Goal: Transaction & Acquisition: Purchase product/service

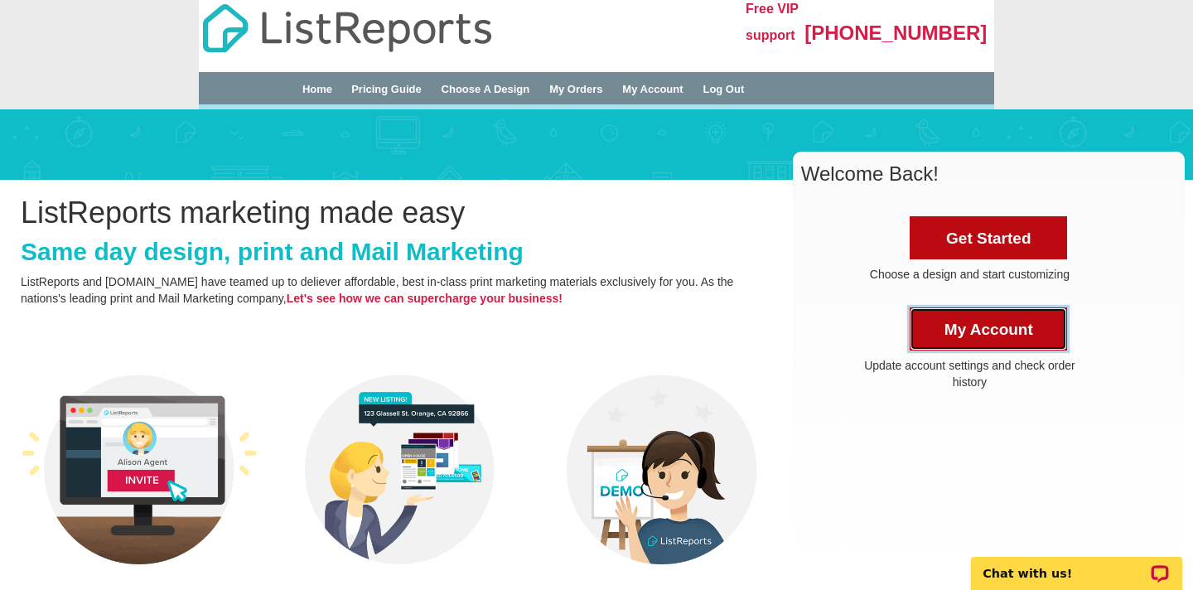
click at [965, 322] on link "My Account" at bounding box center [987, 328] width 157 height 43
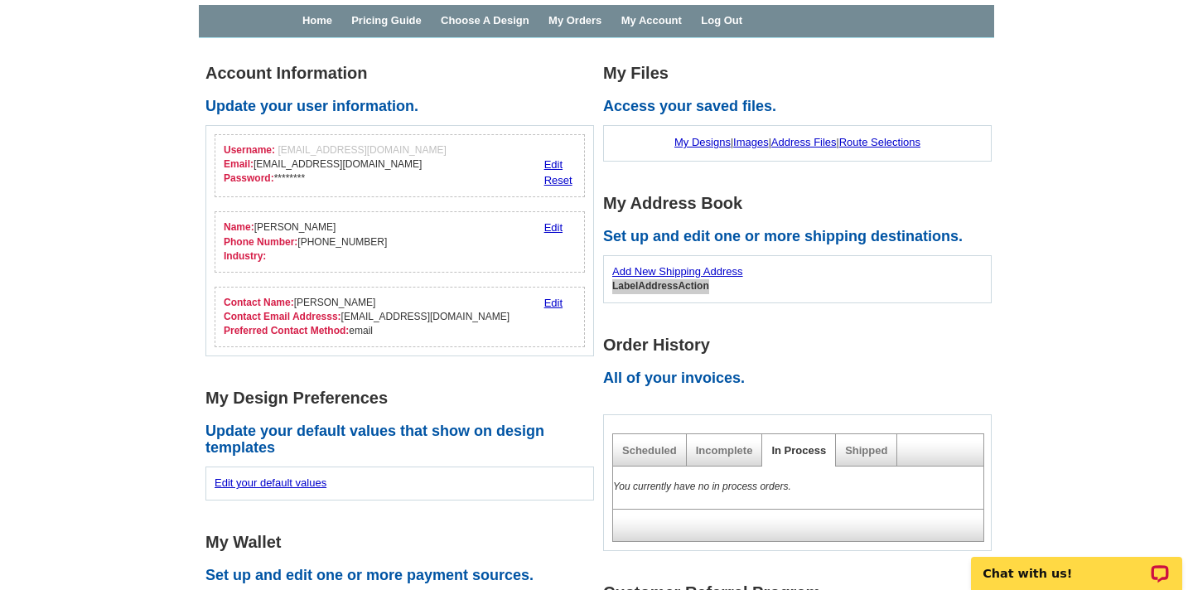
scroll to position [71, 0]
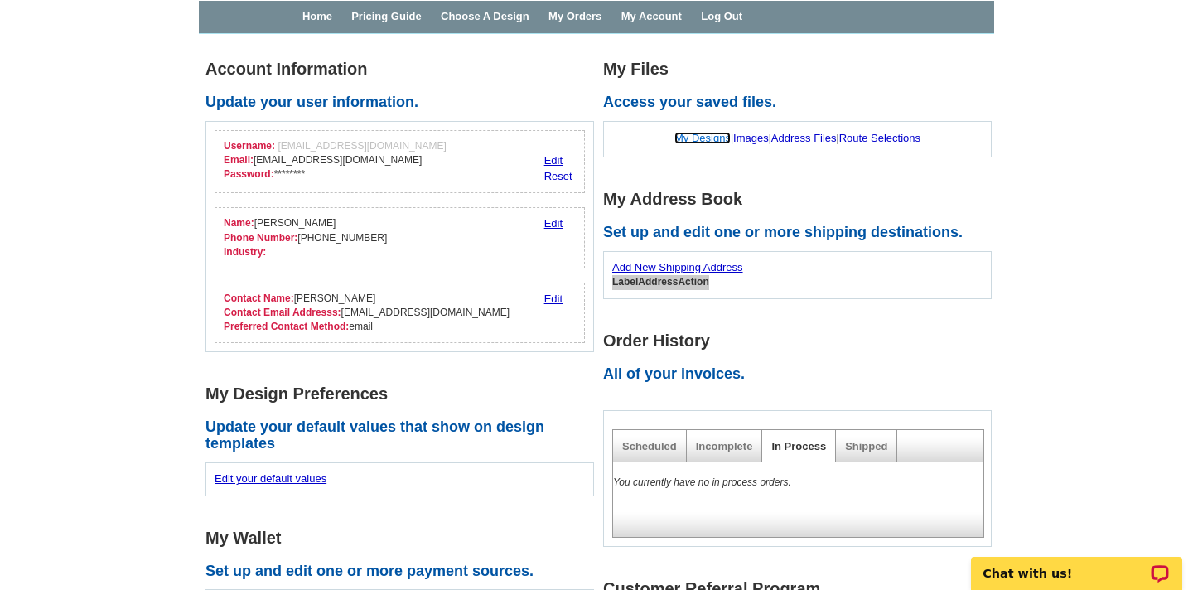
click at [680, 134] on link "My Designs" at bounding box center [702, 138] width 56 height 12
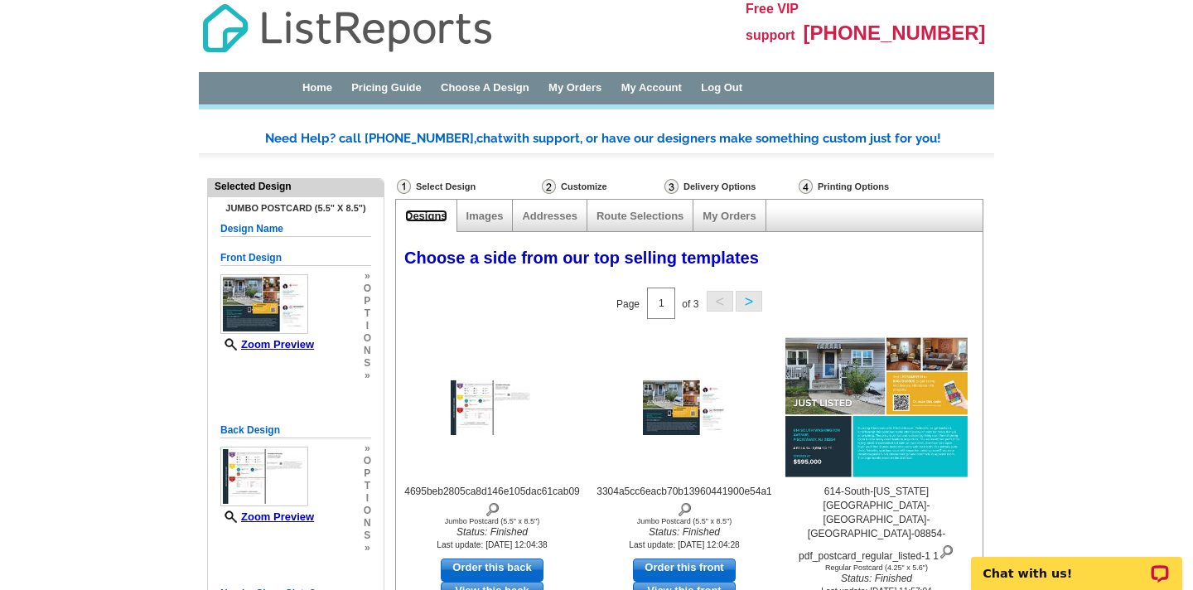
click at [427, 215] on link "Designs" at bounding box center [426, 216] width 42 height 12
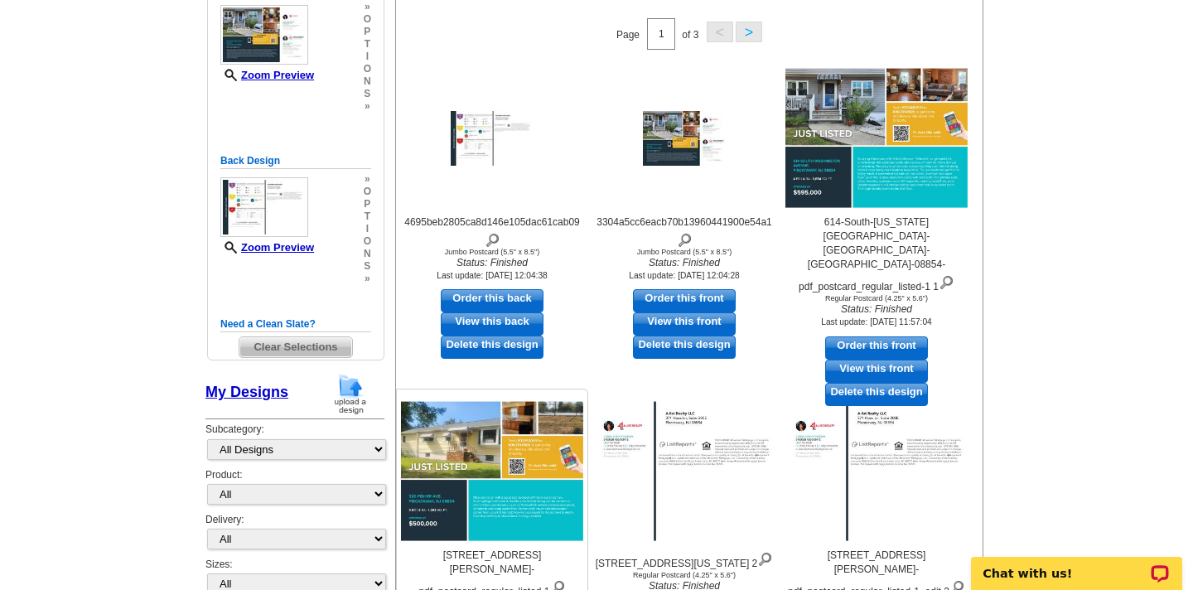
scroll to position [271, 0]
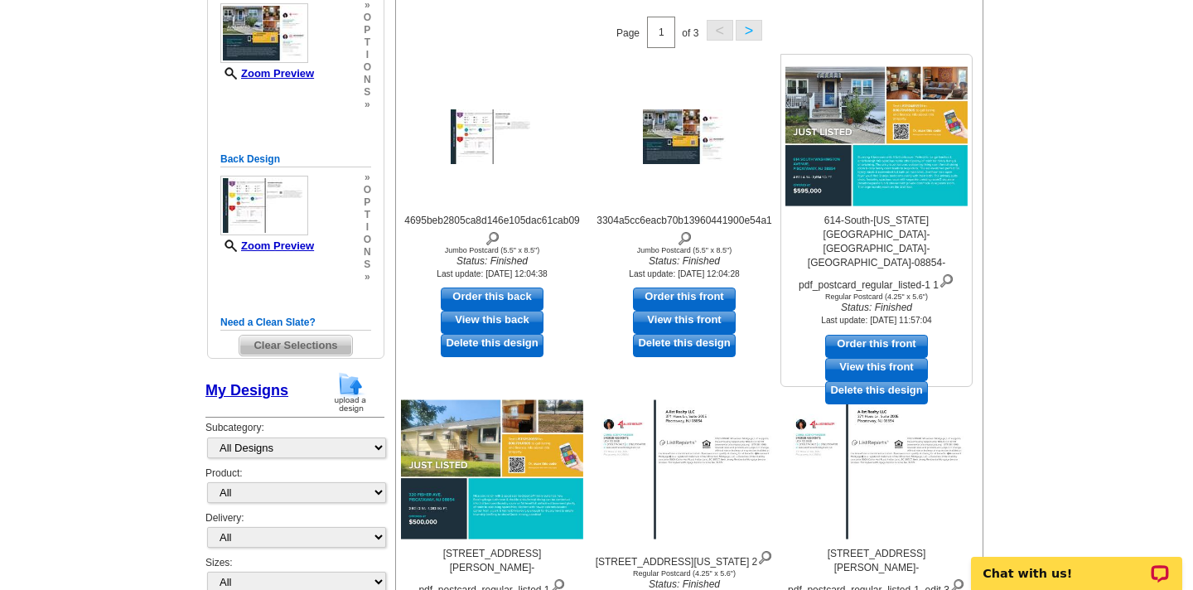
click at [888, 335] on link "Order this front" at bounding box center [876, 346] width 103 height 23
select select "1"
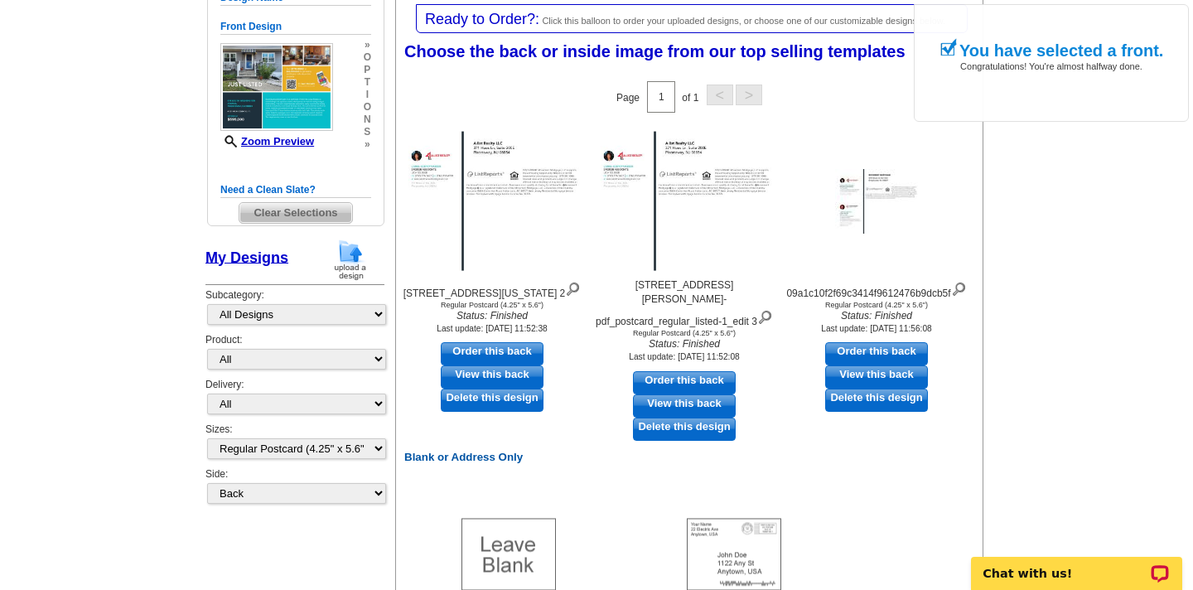
scroll to position [248, 0]
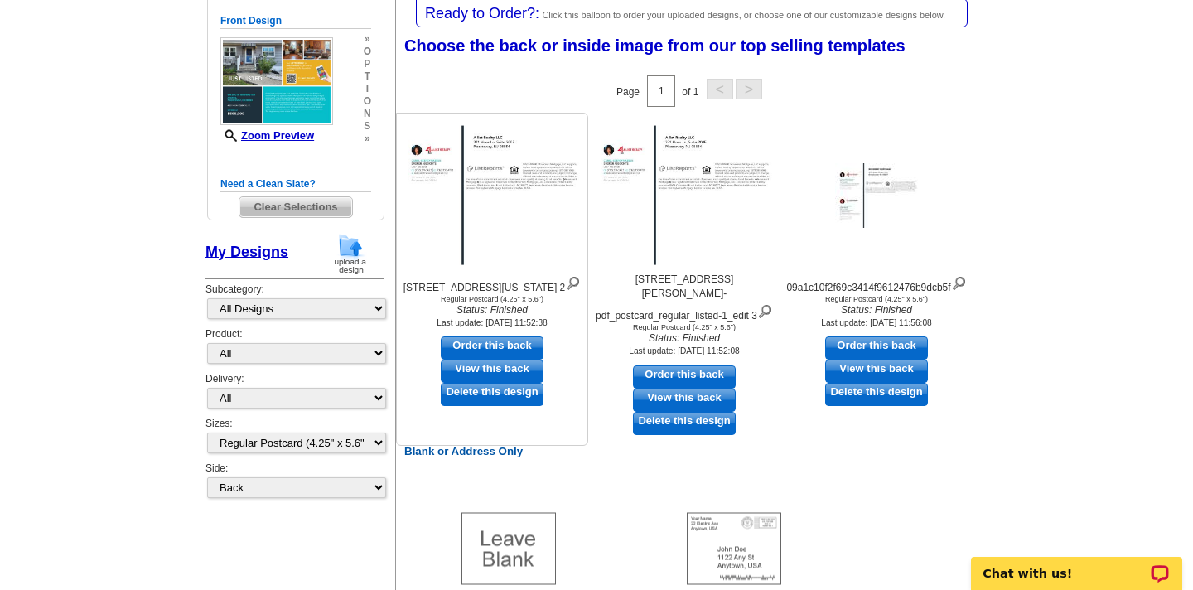
click at [499, 359] on link "Order this back" at bounding box center [492, 347] width 103 height 23
select select "front"
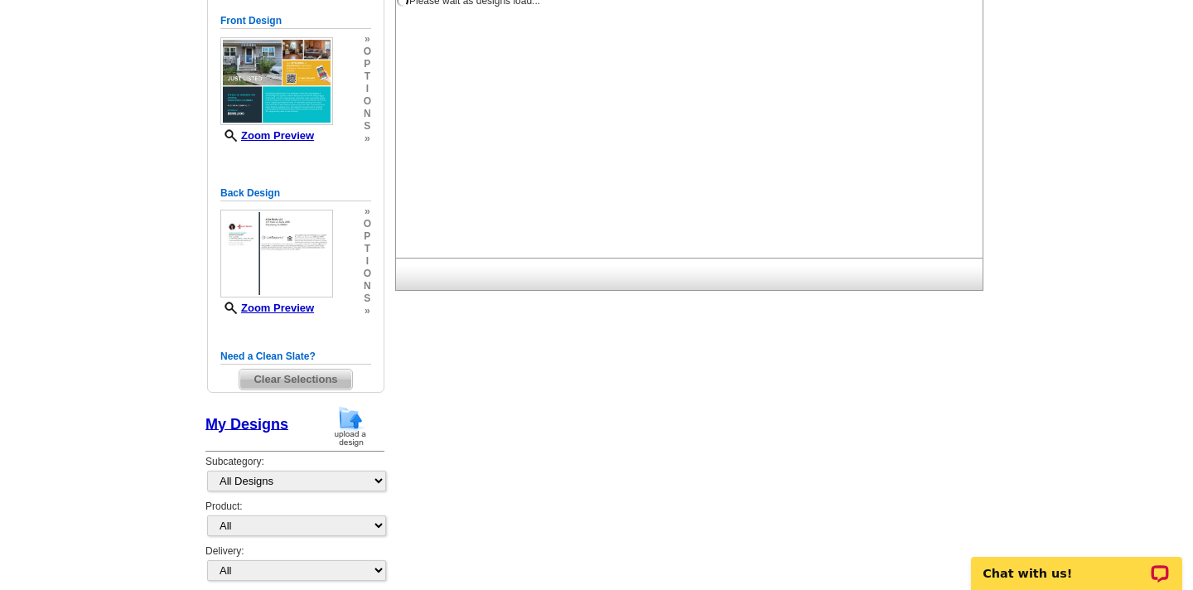
scroll to position [0, 0]
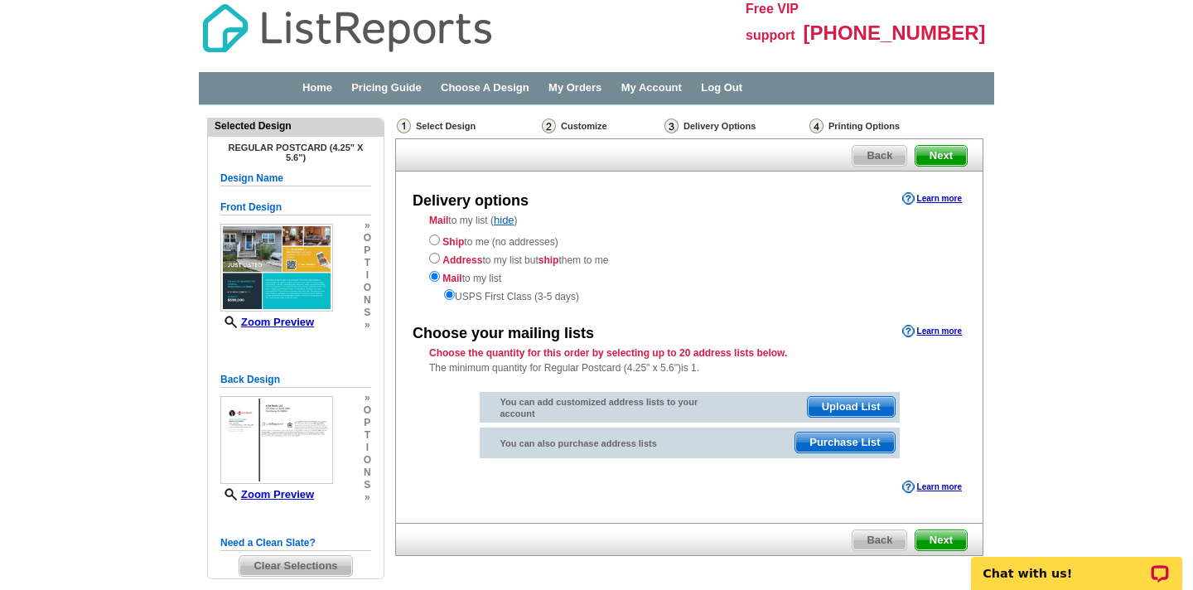
click at [817, 443] on span "Purchase List" at bounding box center [844, 442] width 99 height 20
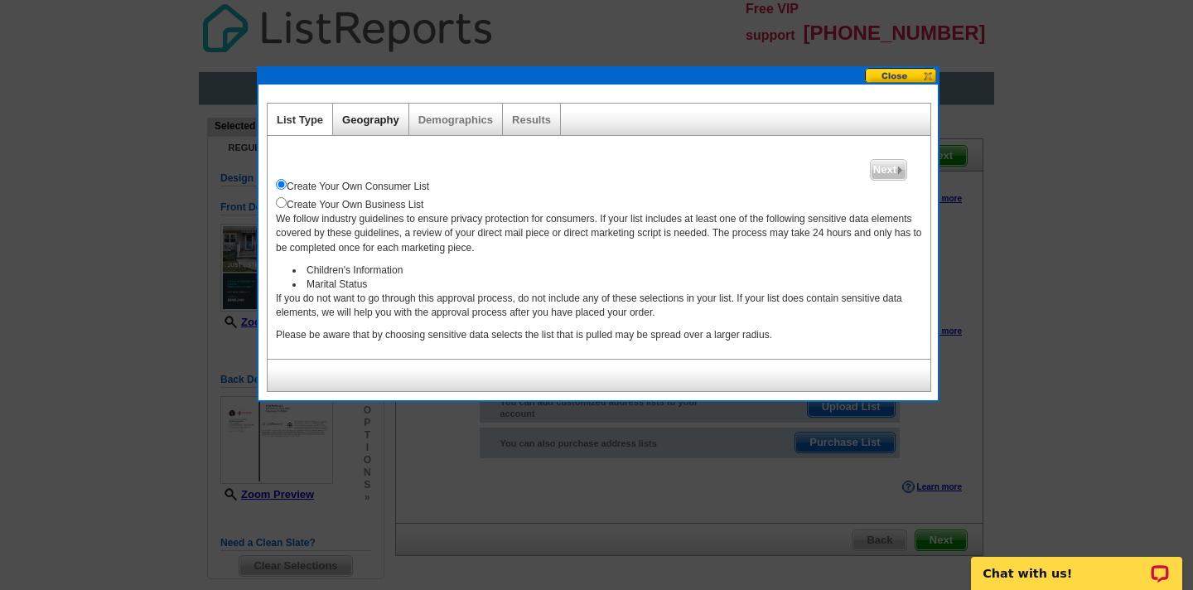
click at [343, 113] on link "Geography" at bounding box center [370, 119] width 57 height 12
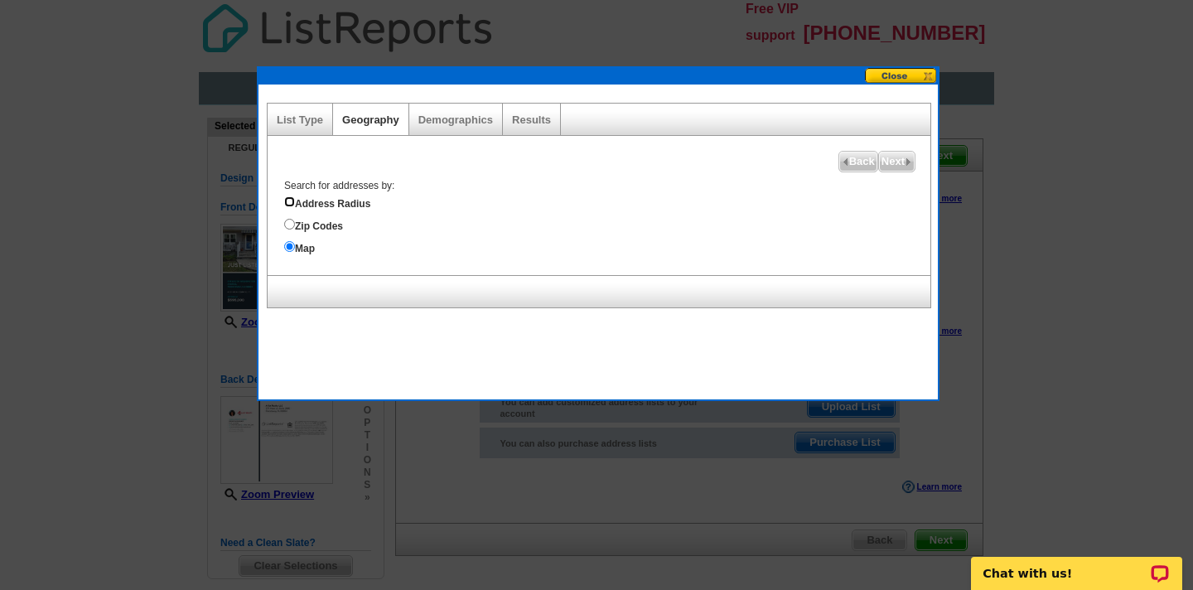
click at [288, 204] on input "Address Radius" at bounding box center [289, 201] width 11 height 11
radio input "true"
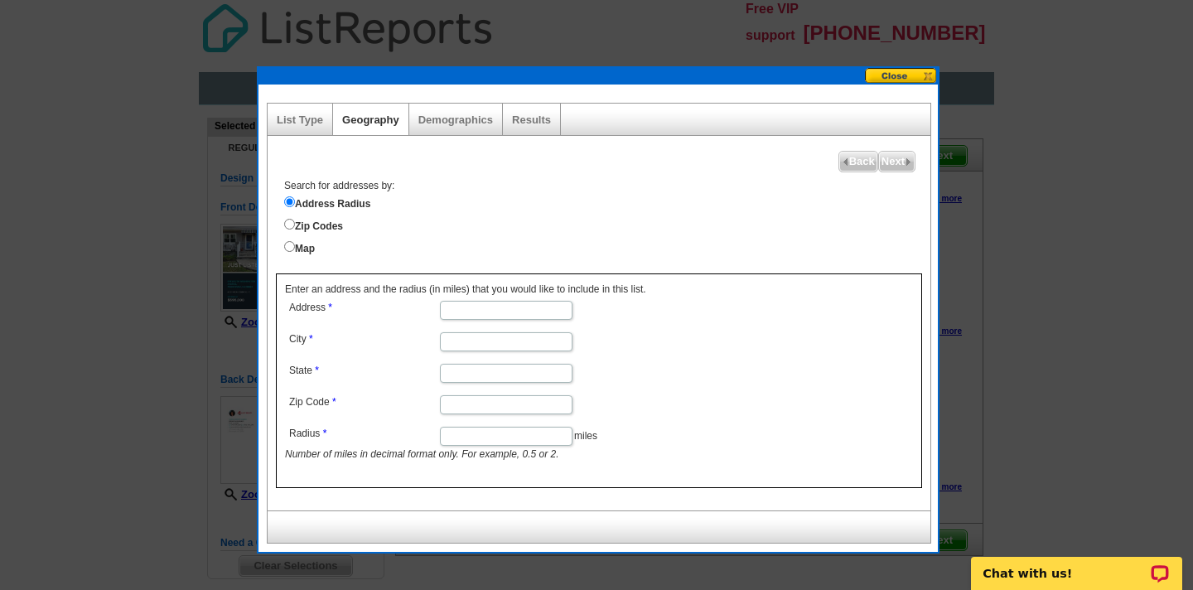
click at [454, 317] on input "Address" at bounding box center [506, 310] width 133 height 19
type input "1028 Hanover St"
click at [448, 335] on input "City" at bounding box center [506, 341] width 133 height 19
type input "Piscataway"
type input "[US_STATE]"
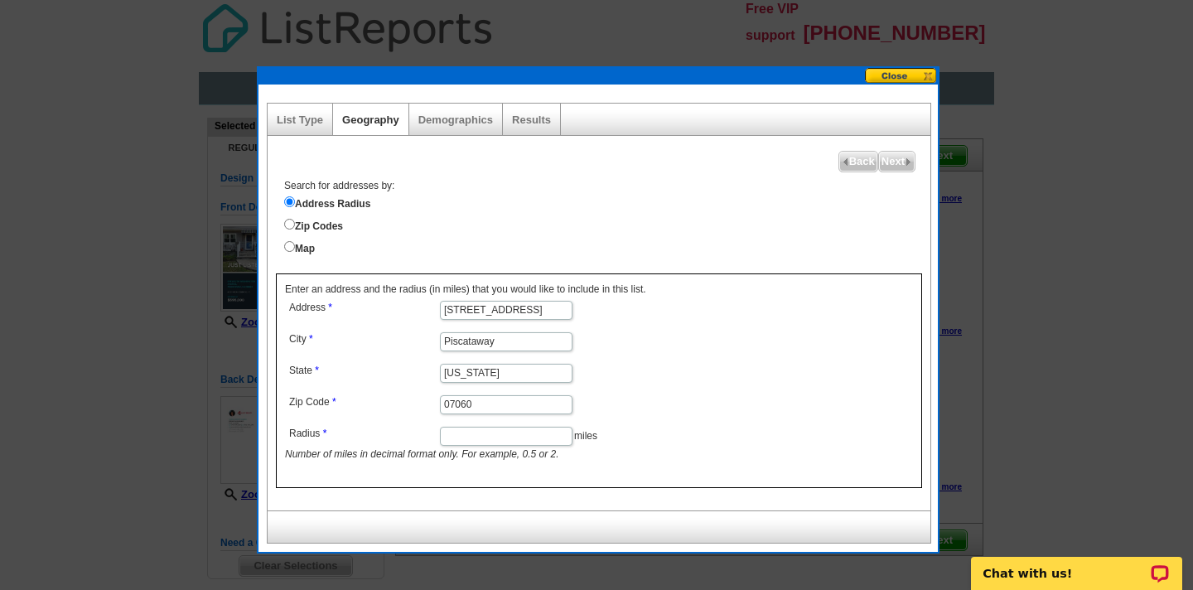
click at [474, 400] on input "07060" at bounding box center [506, 404] width 133 height 19
type input "08854"
click at [515, 440] on input "Radius" at bounding box center [506, 436] width 133 height 19
type input "2"
click at [889, 161] on span "Next" at bounding box center [897, 162] width 36 height 20
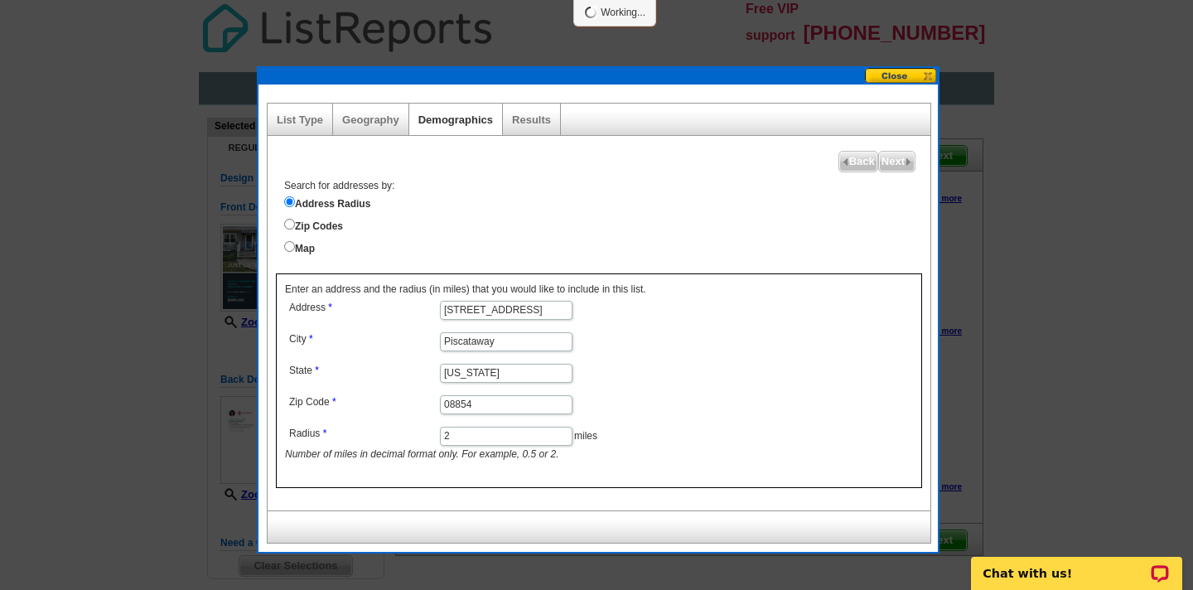
select select
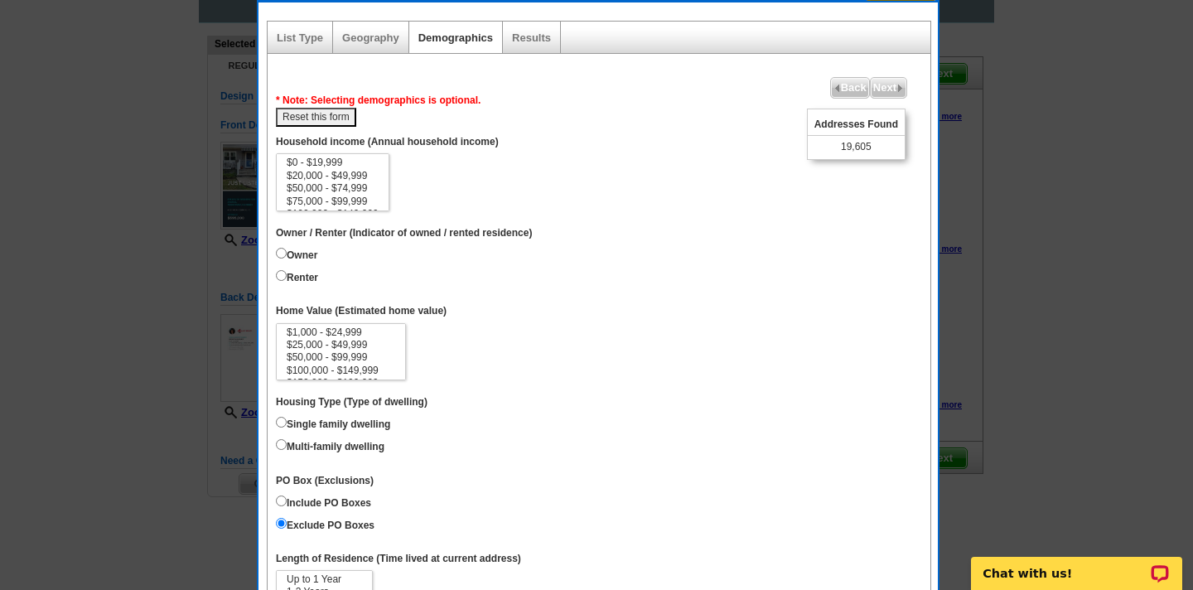
scroll to position [78, 0]
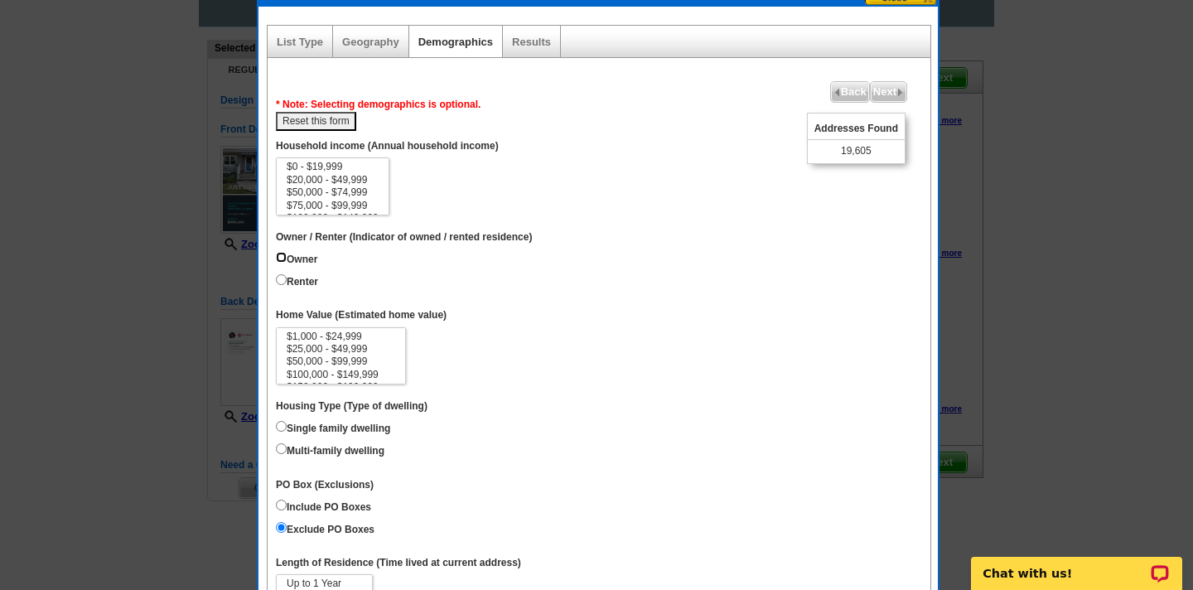
click at [280, 258] on input "Owner" at bounding box center [281, 257] width 11 height 11
radio input "true"
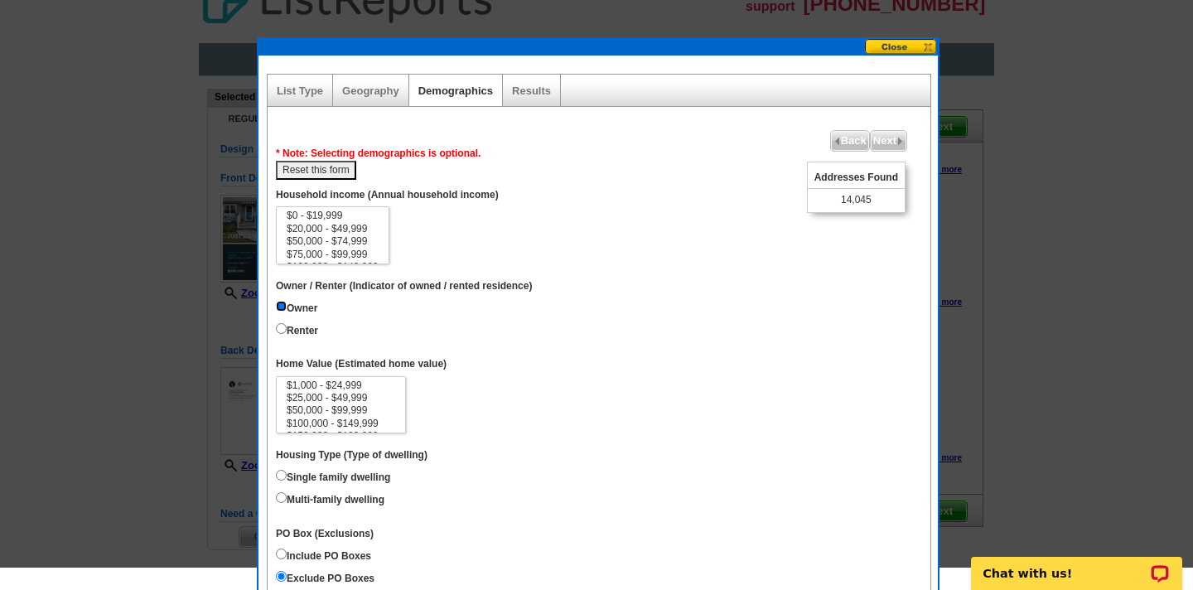
scroll to position [0, 0]
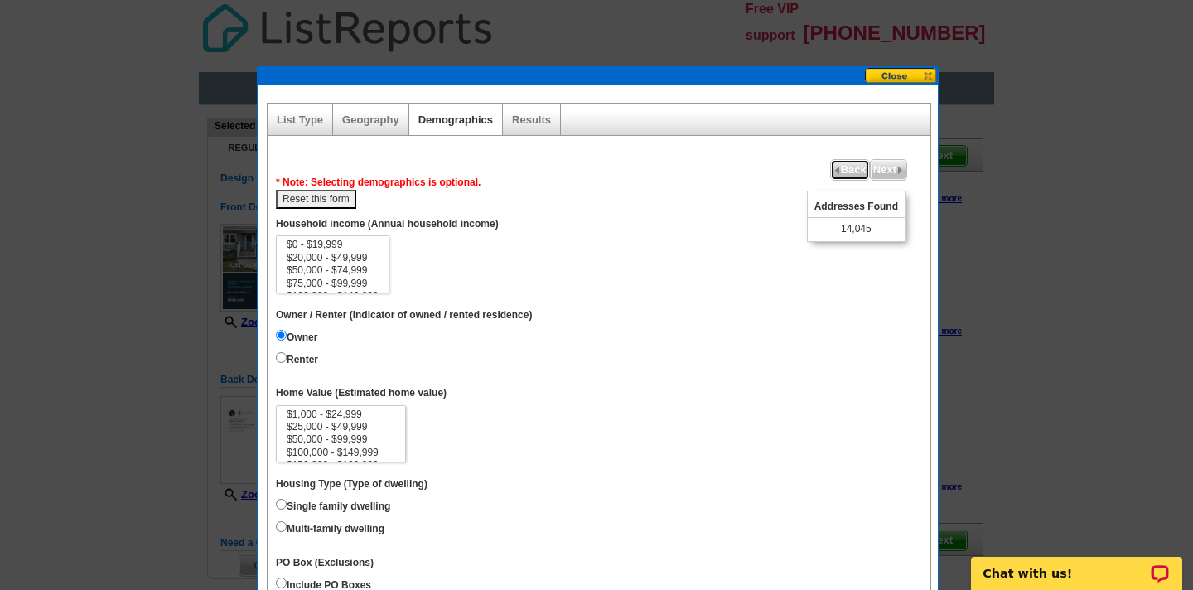
click at [847, 170] on span "Back" at bounding box center [850, 170] width 38 height 20
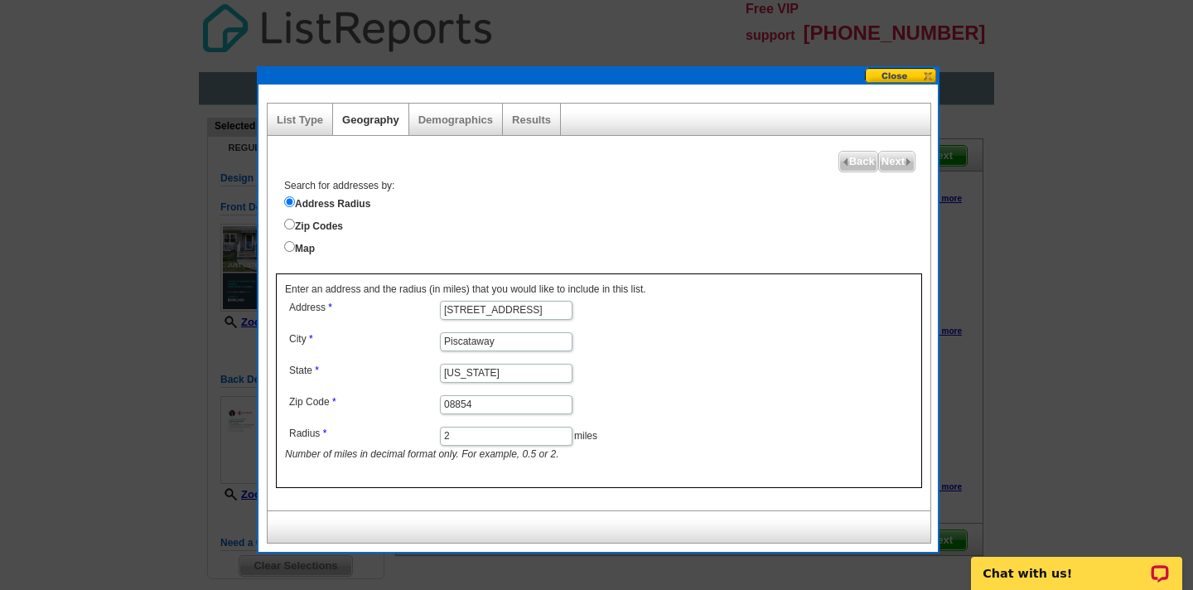
click at [465, 448] on icon "Number of miles in decimal format only. For example, 0.5 or 2." at bounding box center [422, 454] width 274 height 12
click at [451, 449] on icon "Number of miles in decimal format only. For example, 0.5 or 2." at bounding box center [422, 454] width 274 height 12
click at [454, 435] on input "2" at bounding box center [506, 436] width 133 height 19
type input "1"
click at [682, 371] on dd "New Jersey" at bounding box center [505, 371] width 441 height 25
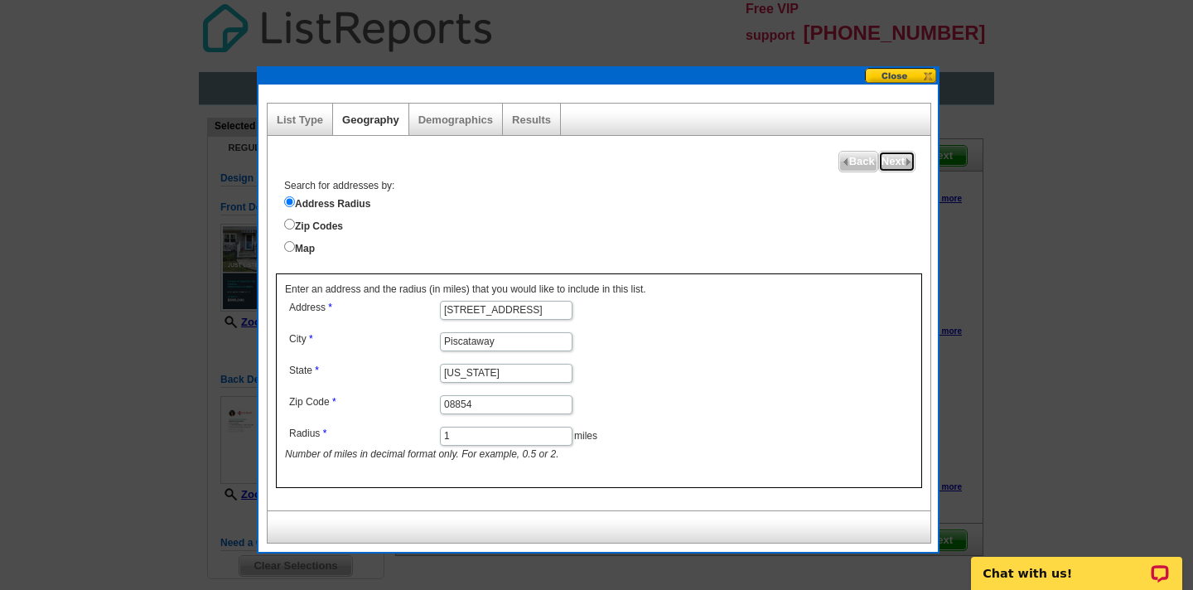
click at [899, 165] on span "Next" at bounding box center [897, 162] width 36 height 20
select select
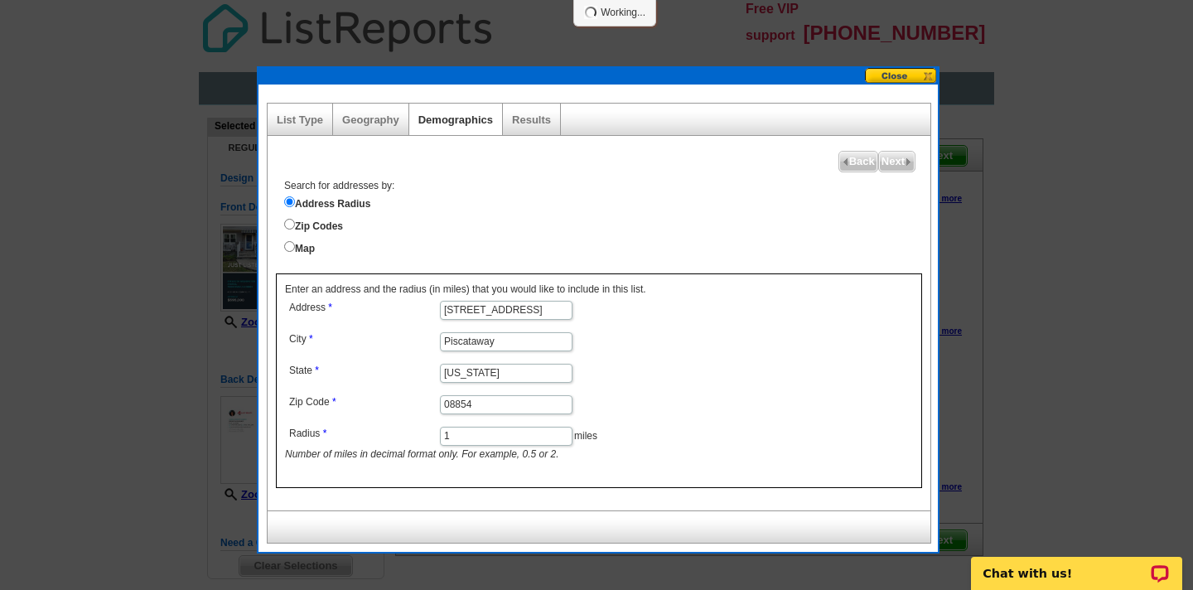
select select
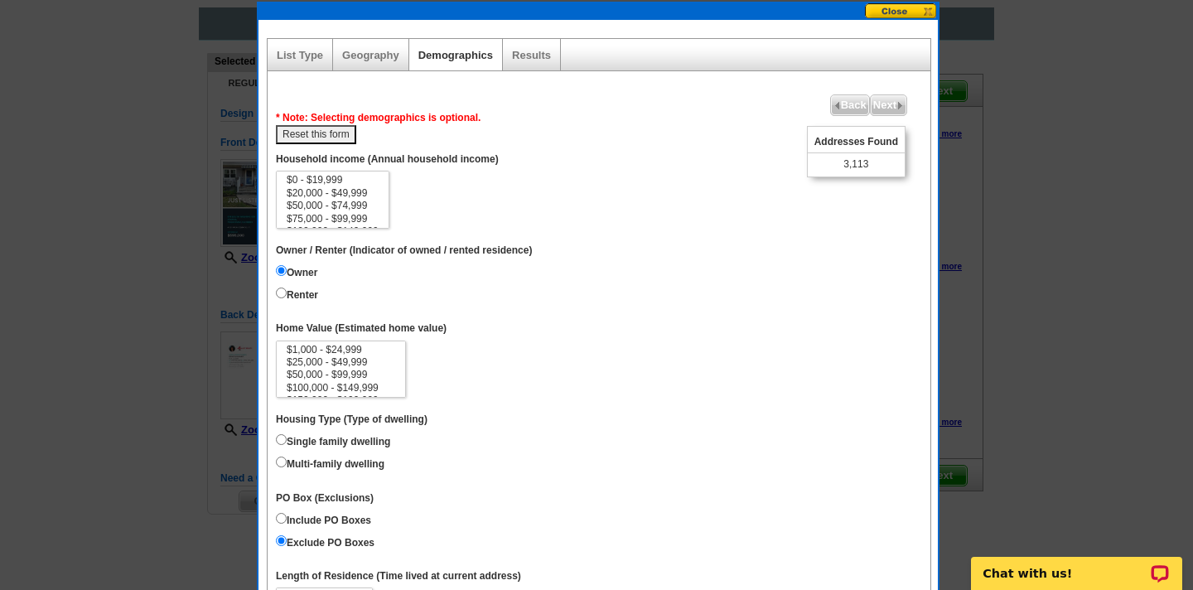
scroll to position [95, 0]
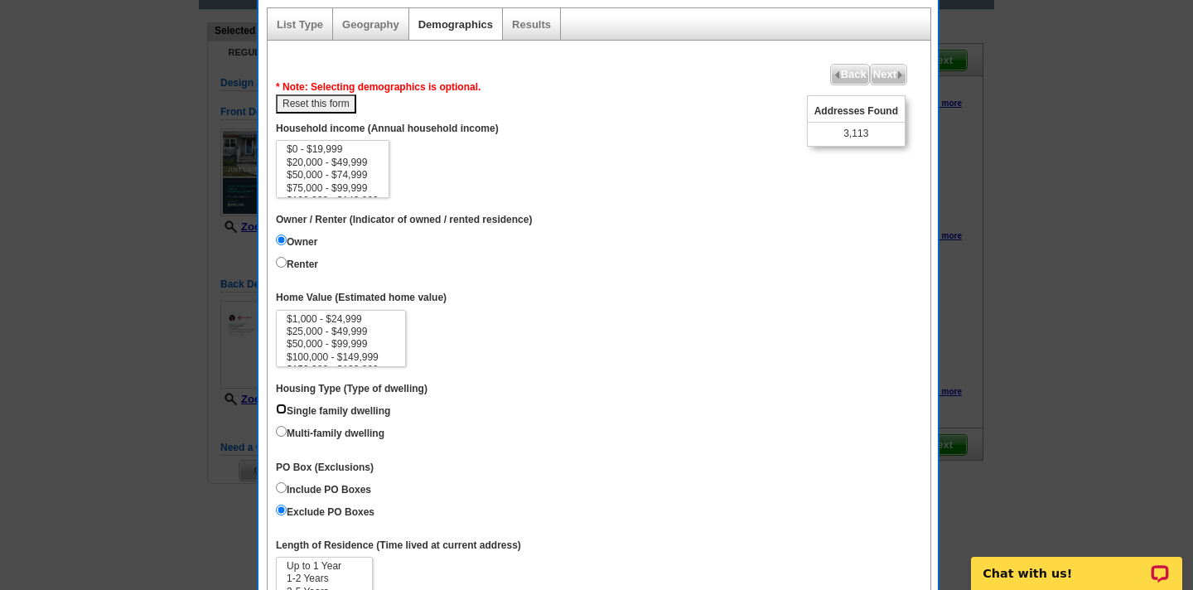
click at [282, 406] on input "Single family dwelling" at bounding box center [281, 408] width 11 height 11
radio input "true"
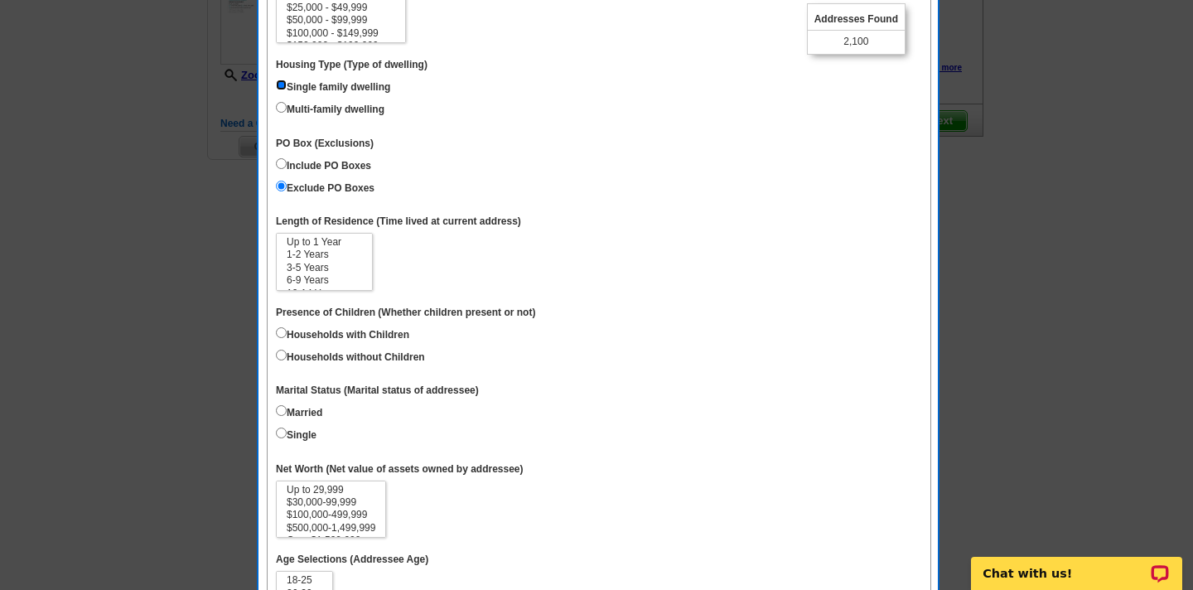
scroll to position [25, 0]
select select "15"
click at [330, 276] on option "15 Years or more" at bounding box center [324, 281] width 79 height 12
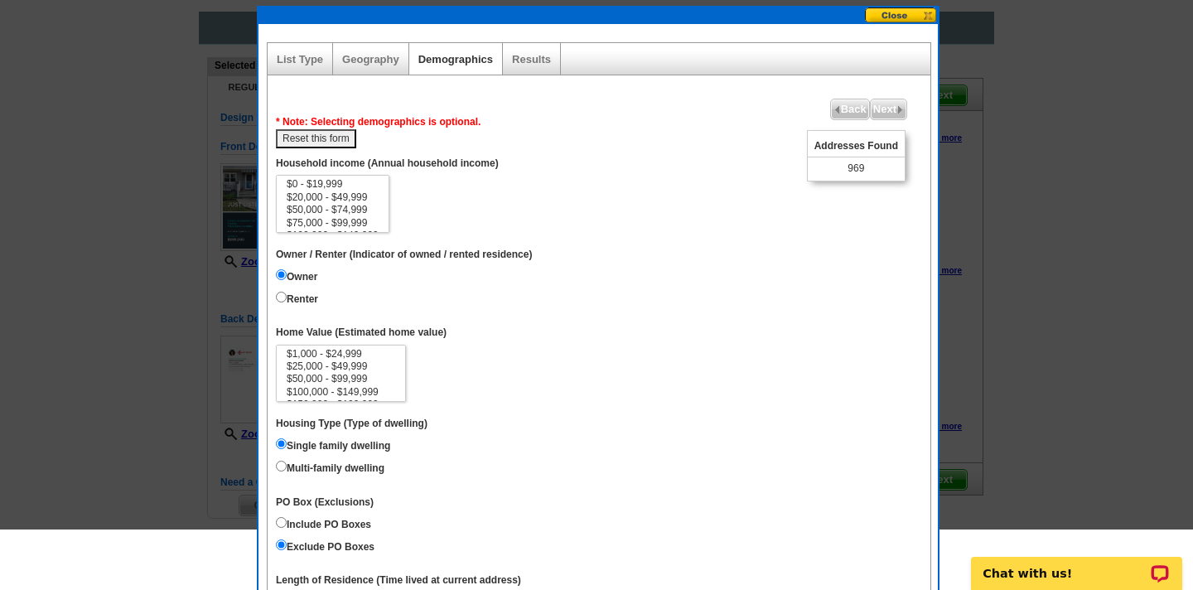
scroll to position [0, 0]
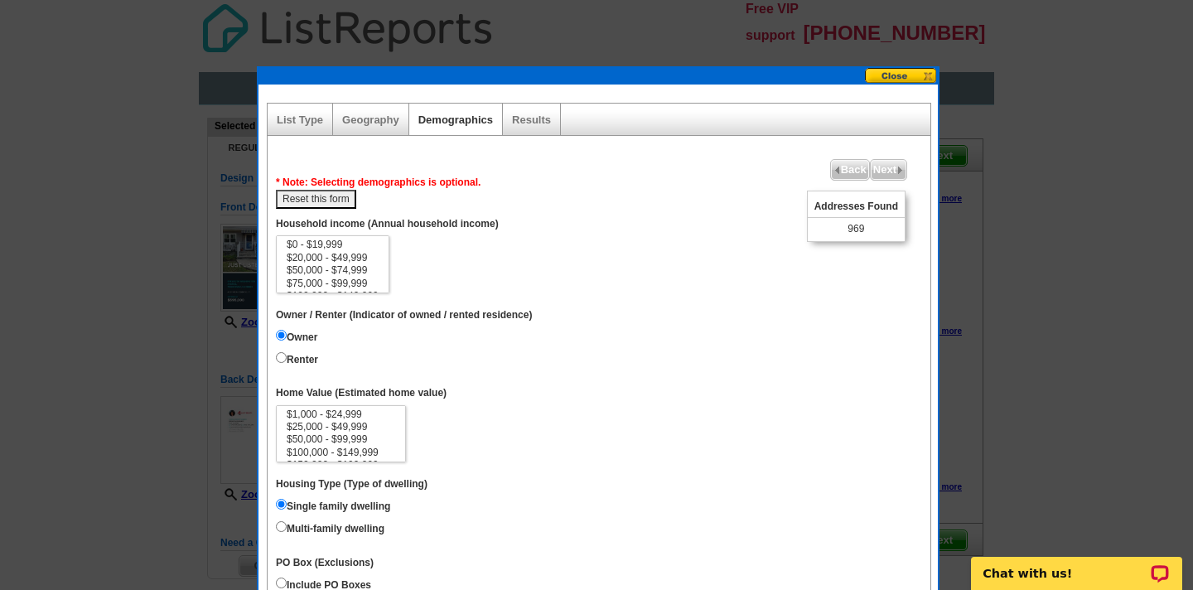
click at [325, 195] on button "Reset this form" at bounding box center [316, 199] width 80 height 19
select select
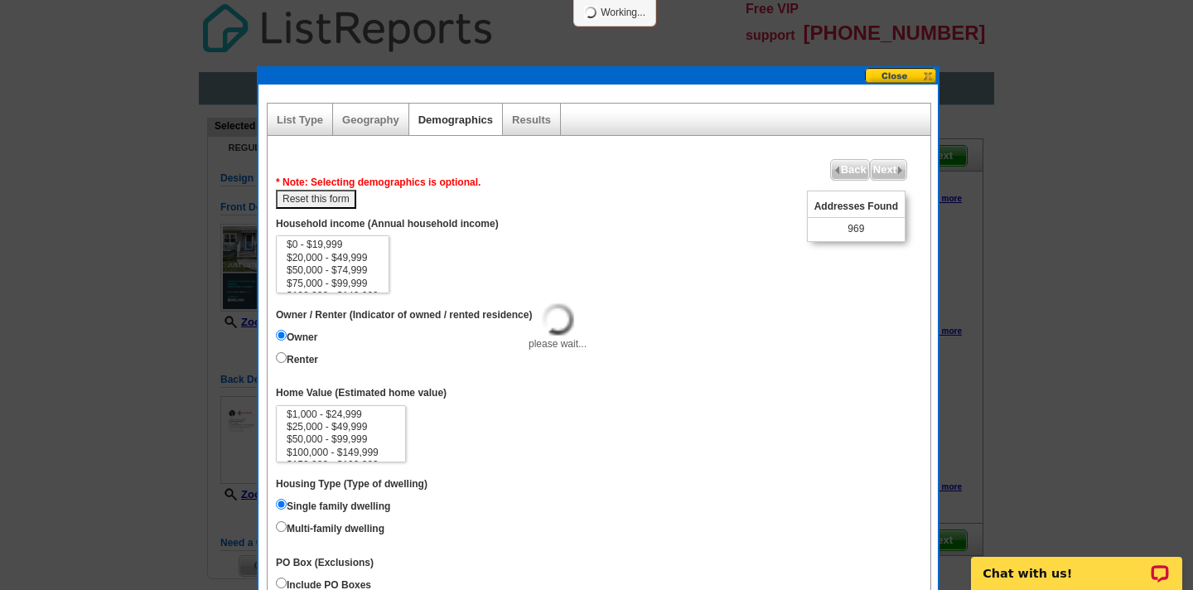
select select
click at [837, 171] on span "Back" at bounding box center [850, 170] width 38 height 20
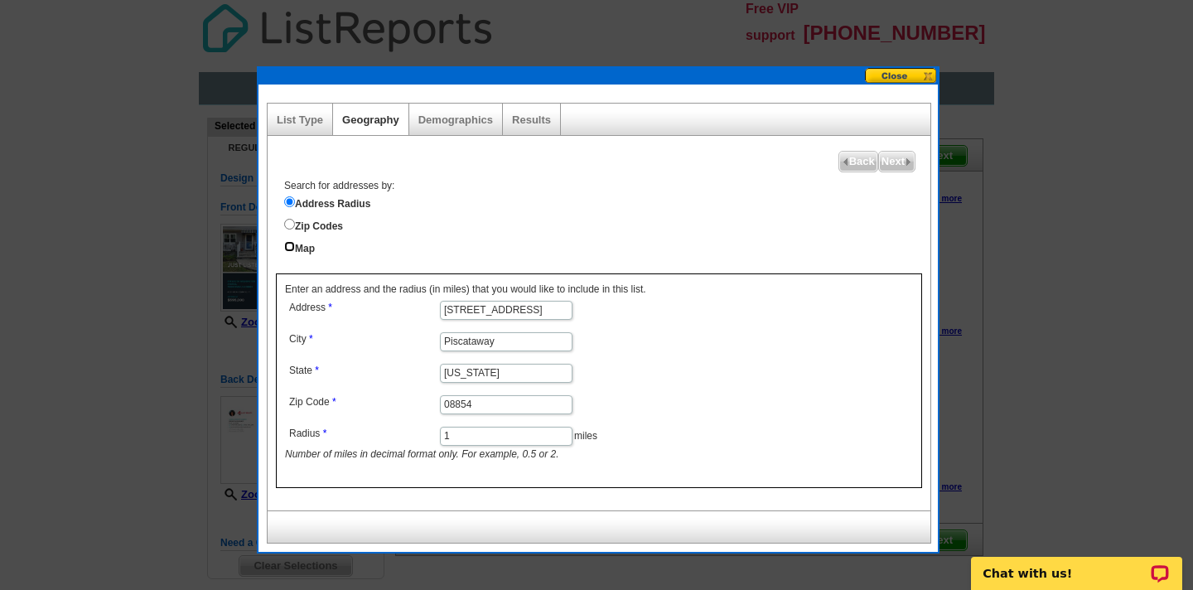
click at [290, 245] on input "Map" at bounding box center [289, 246] width 11 height 11
radio input "true"
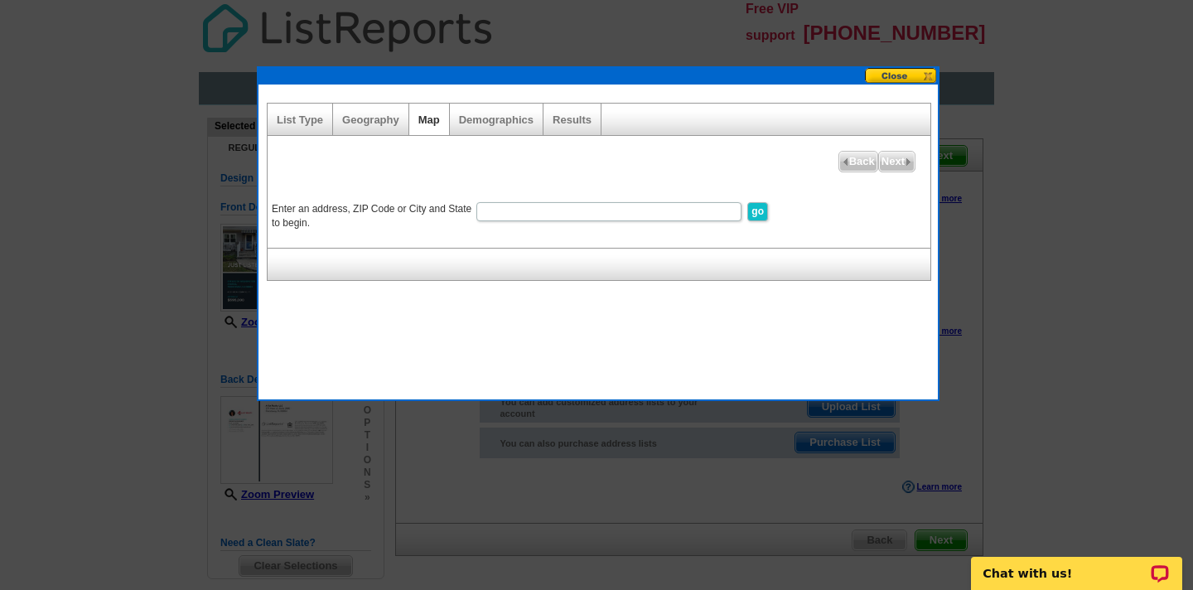
click at [528, 195] on div "Enter an address, ZIP Code or City and State to begin. go Draw Circle Draw Rect…" at bounding box center [599, 207] width 663 height 80
click at [527, 207] on input "Enter an address, ZIP Code or City and State to begin." at bounding box center [608, 211] width 265 height 19
type input "1028 Hanover St Piscataway NJ"
click at [757, 211] on input "go" at bounding box center [757, 211] width 21 height 19
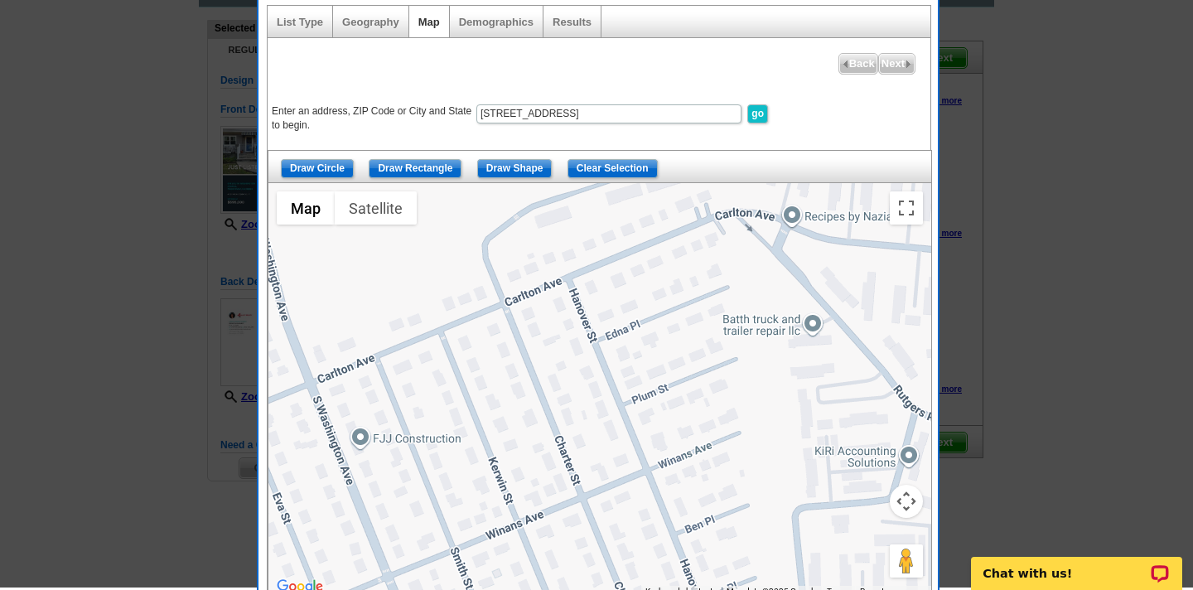
scroll to position [104, 0]
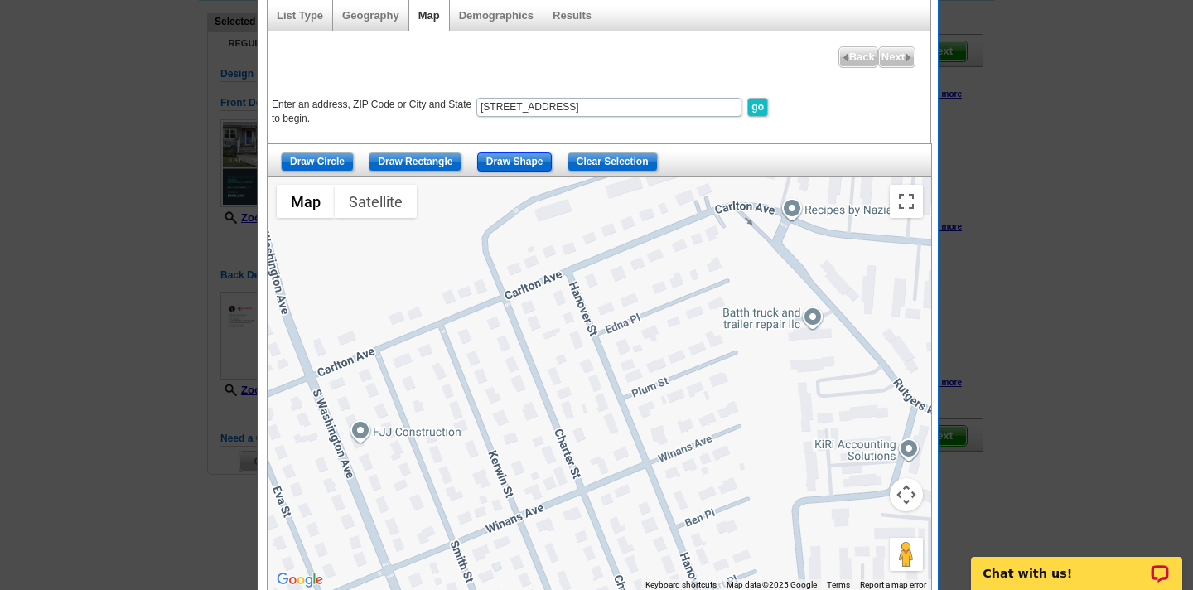
click at [499, 162] on input "Draw Shape" at bounding box center [514, 161] width 75 height 19
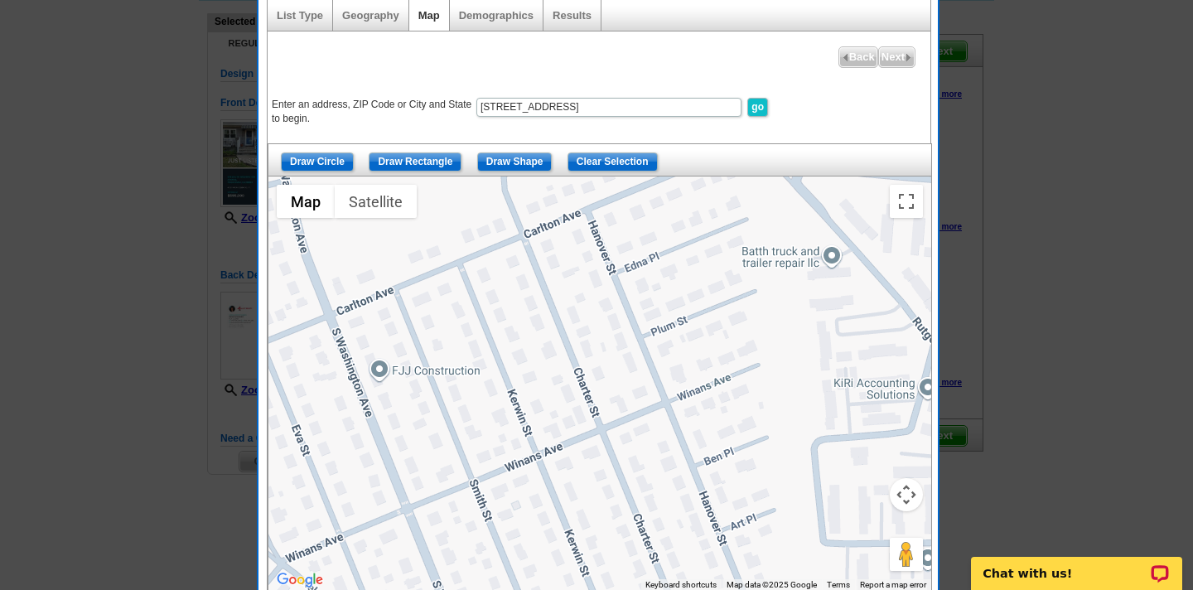
drag, startPoint x: 488, startPoint y: 287, endPoint x: 504, endPoint y: 224, distance: 64.1
click at [504, 224] on div at bounding box center [599, 383] width 663 height 414
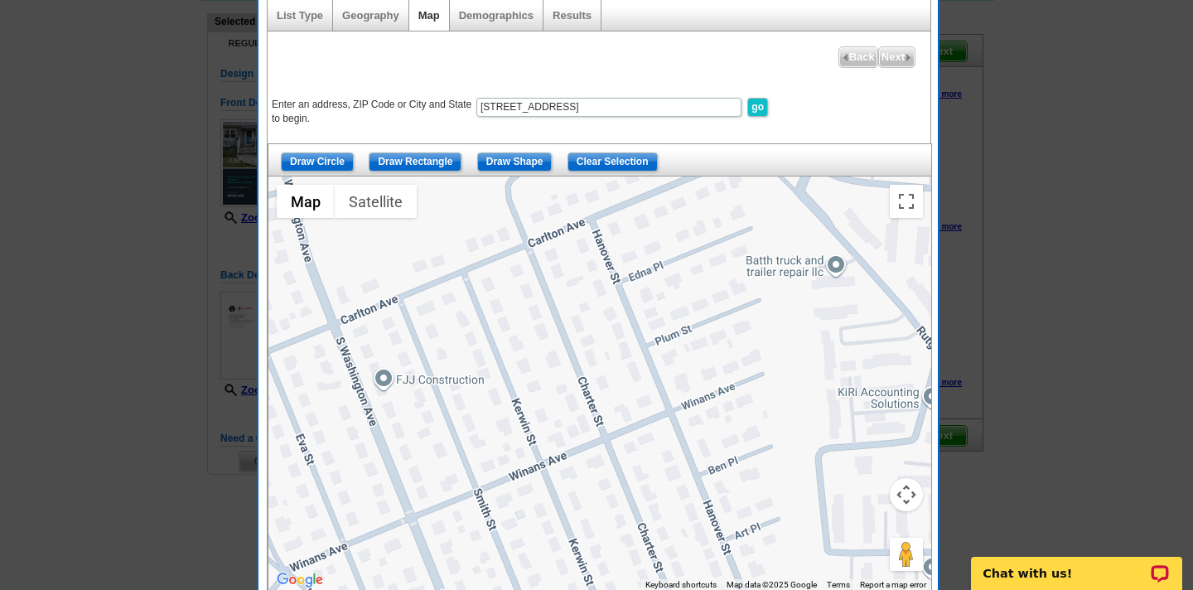
drag, startPoint x: 502, startPoint y: 251, endPoint x: 508, endPoint y: 263, distance: 13.7
click at [510, 265] on div at bounding box center [599, 383] width 663 height 414
click at [423, 161] on input "Draw Rectangle" at bounding box center [415, 161] width 93 height 19
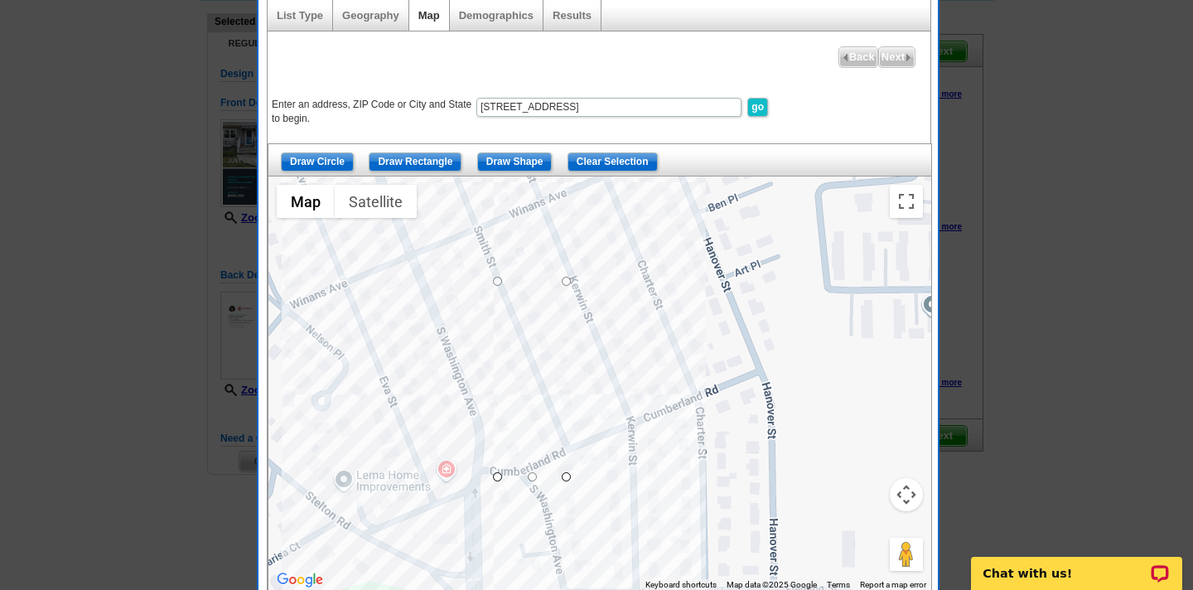
drag, startPoint x: 497, startPoint y: 344, endPoint x: 566, endPoint y: 476, distance: 149.3
drag, startPoint x: 499, startPoint y: 473, endPoint x: 477, endPoint y: 473, distance: 22.4
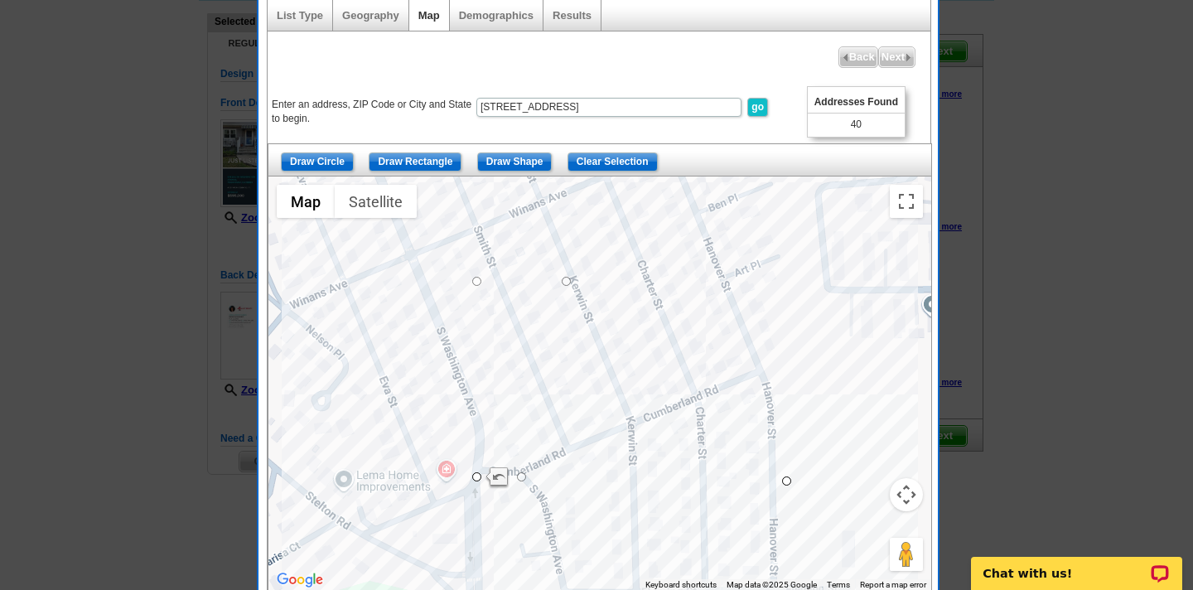
drag, startPoint x: 567, startPoint y: 480, endPoint x: 790, endPoint y: 482, distance: 222.8
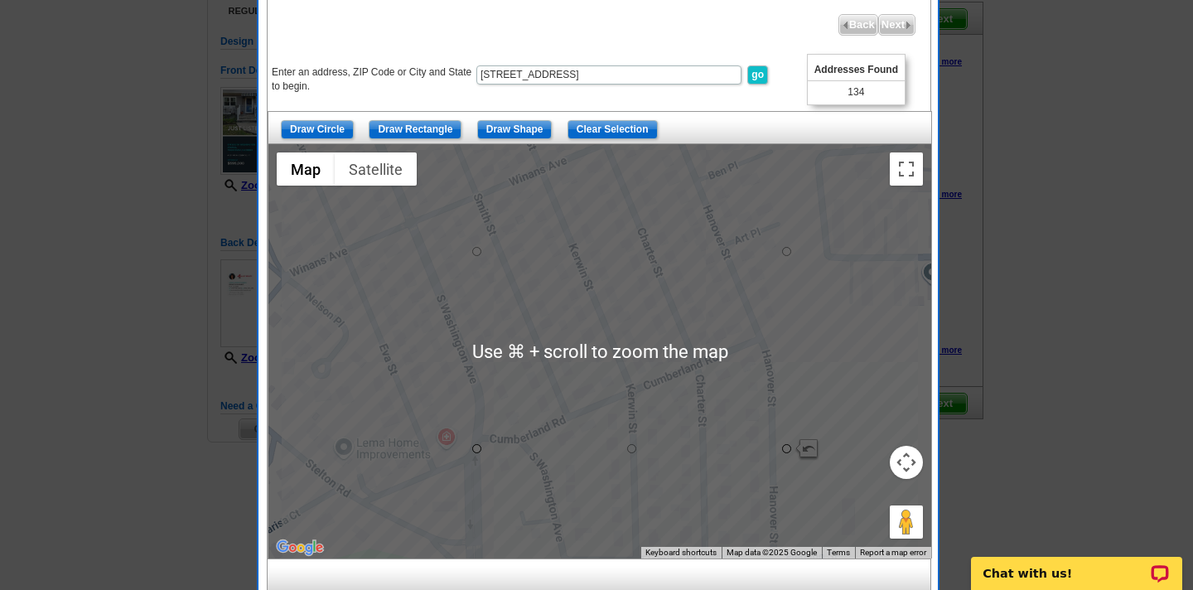
scroll to position [148, 0]
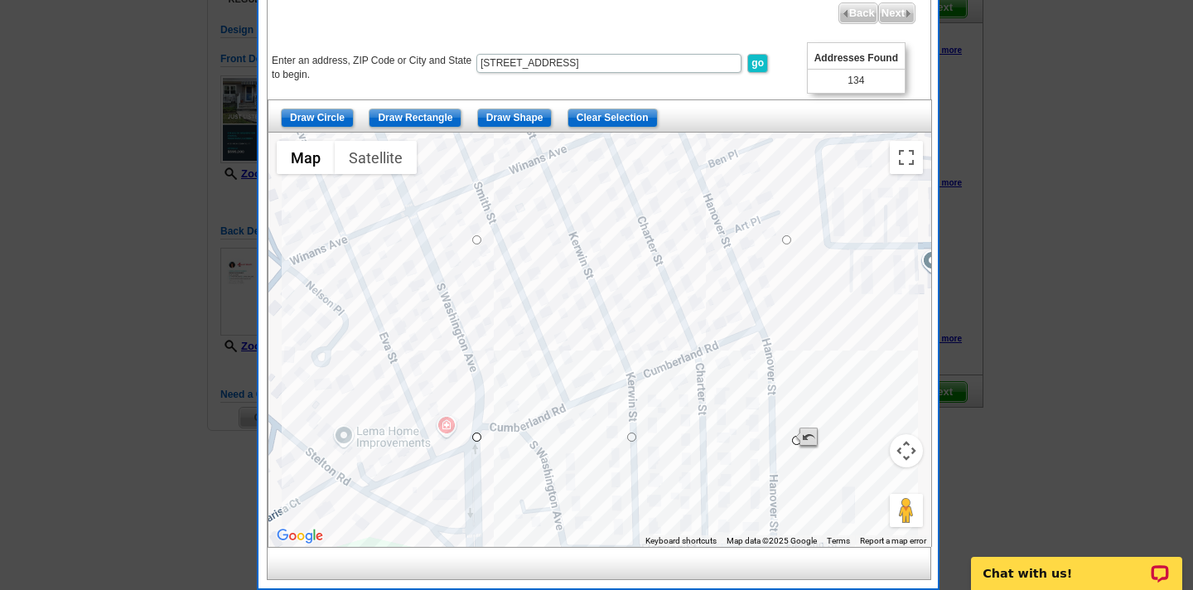
drag, startPoint x: 787, startPoint y: 441, endPoint x: 797, endPoint y: 446, distance: 11.5
click at [797, 340] on div at bounding box center [931, 340] width 663 height 0
click at [534, 118] on input "Draw Shape" at bounding box center [514, 117] width 75 height 19
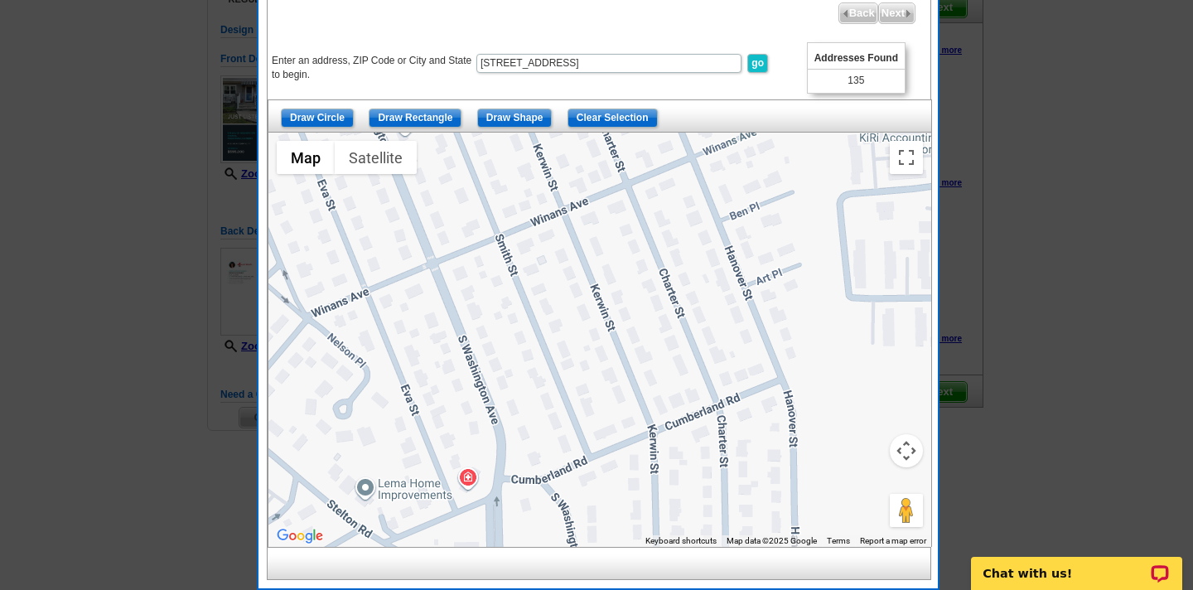
drag, startPoint x: 671, startPoint y: 170, endPoint x: 696, endPoint y: 220, distance: 56.3
click at [695, 223] on div at bounding box center [599, 340] width 663 height 414
click at [533, 120] on input "Draw Shape" at bounding box center [514, 117] width 75 height 19
drag, startPoint x: 533, startPoint y: 120, endPoint x: 721, endPoint y: 304, distance: 262.4
click at [722, 304] on div "Draw Circle Draw Rectangle Draw Shape Clear Selection ← Move left → Move right …" at bounding box center [599, 322] width 663 height 447
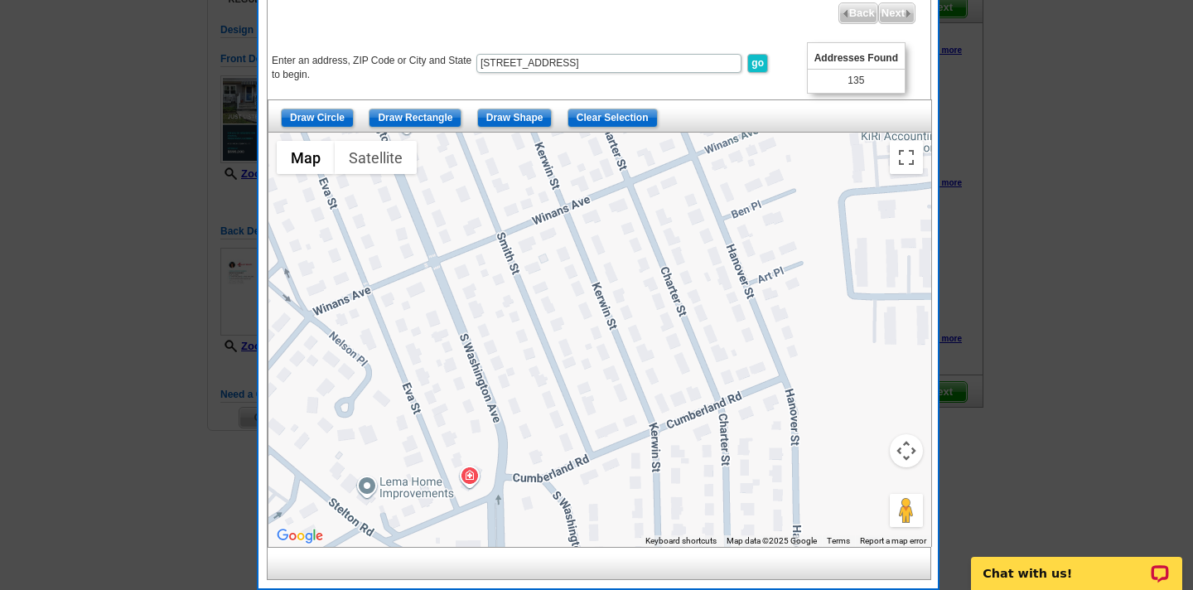
click at [721, 304] on div at bounding box center [599, 340] width 663 height 414
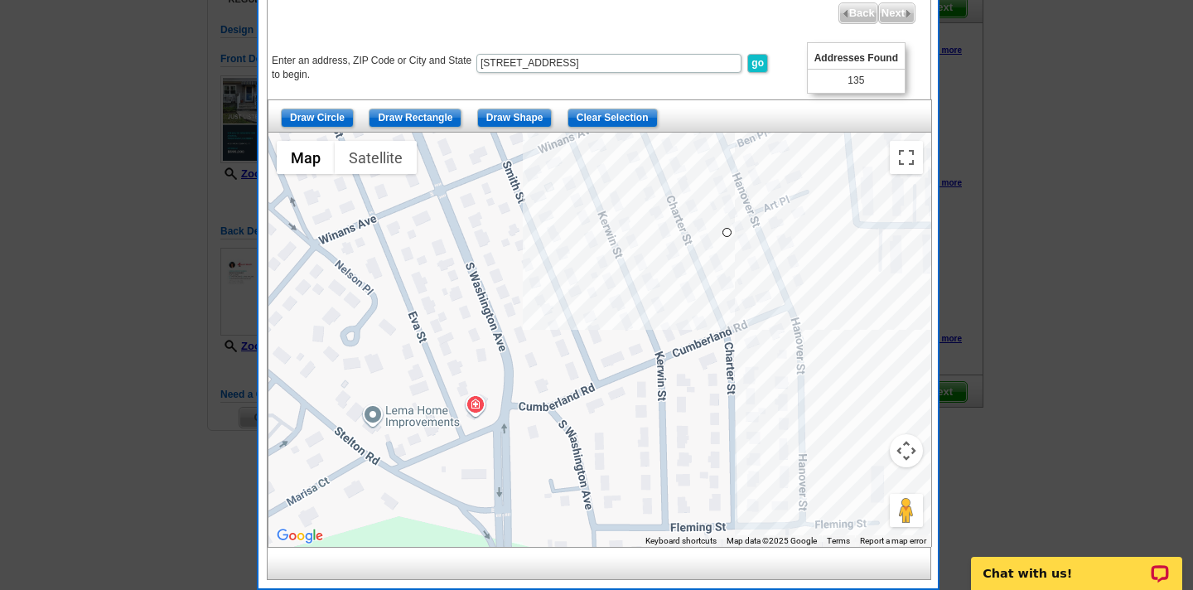
drag, startPoint x: 806, startPoint y: 502, endPoint x: 812, endPoint y: 432, distance: 69.8
click at [812, 432] on div at bounding box center [599, 340] width 663 height 414
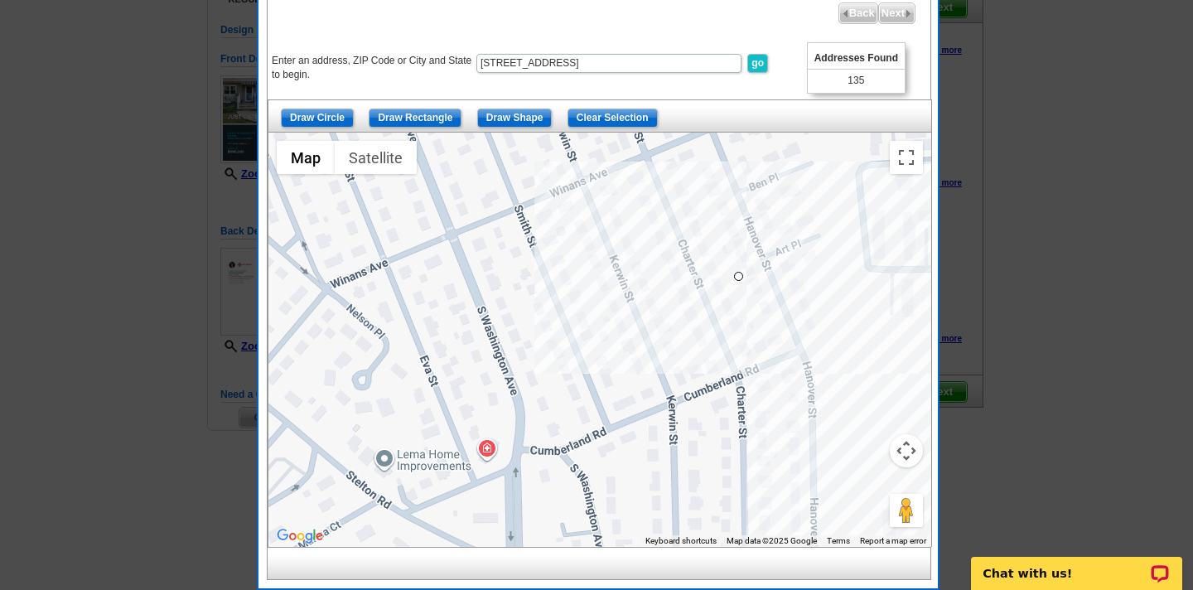
drag, startPoint x: 812, startPoint y: 432, endPoint x: 825, endPoint y: 466, distance: 36.5
click at [825, 469] on div at bounding box center [599, 340] width 663 height 414
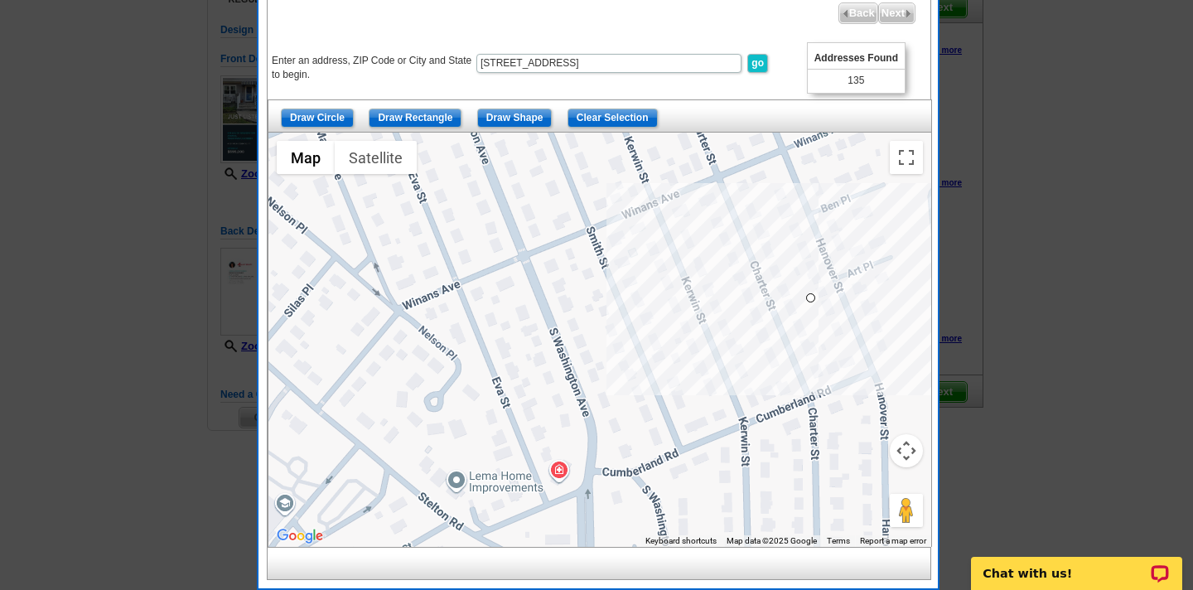
drag, startPoint x: 728, startPoint y: 234, endPoint x: 798, endPoint y: 268, distance: 77.4
click at [798, 268] on div at bounding box center [599, 340] width 663 height 414
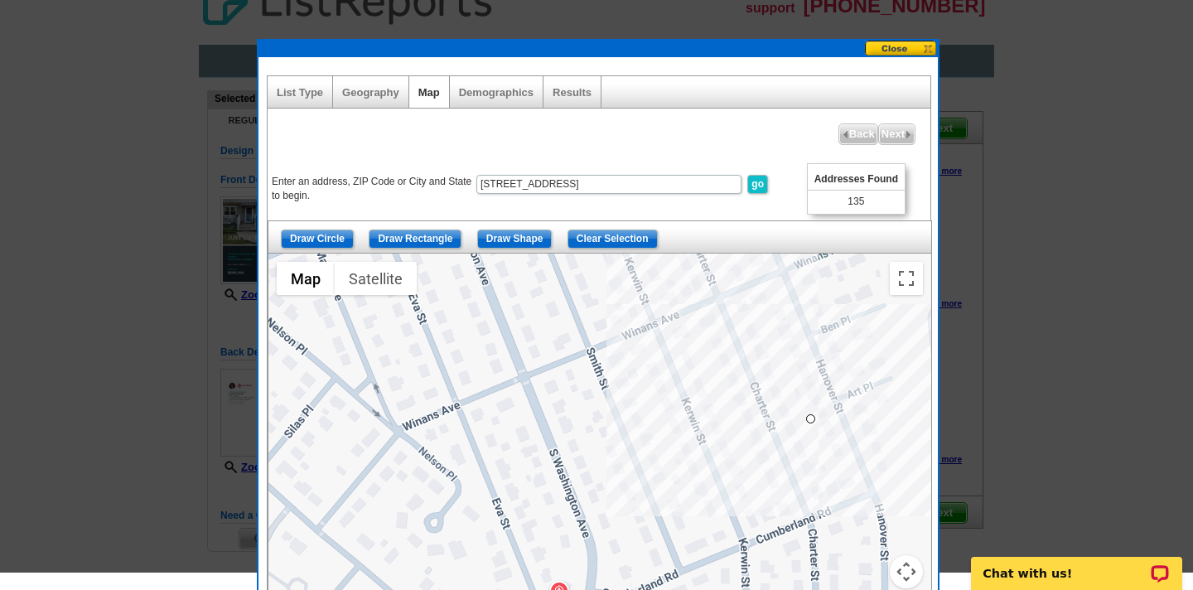
scroll to position [0, 0]
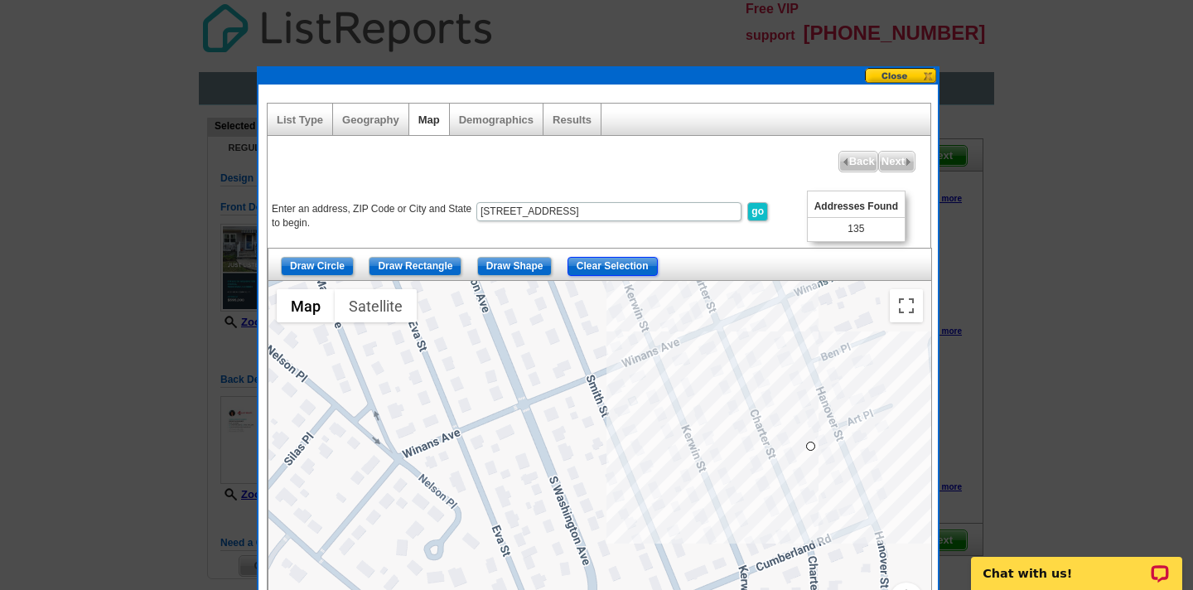
click at [620, 261] on input "Clear Selection" at bounding box center [612, 266] width 90 height 19
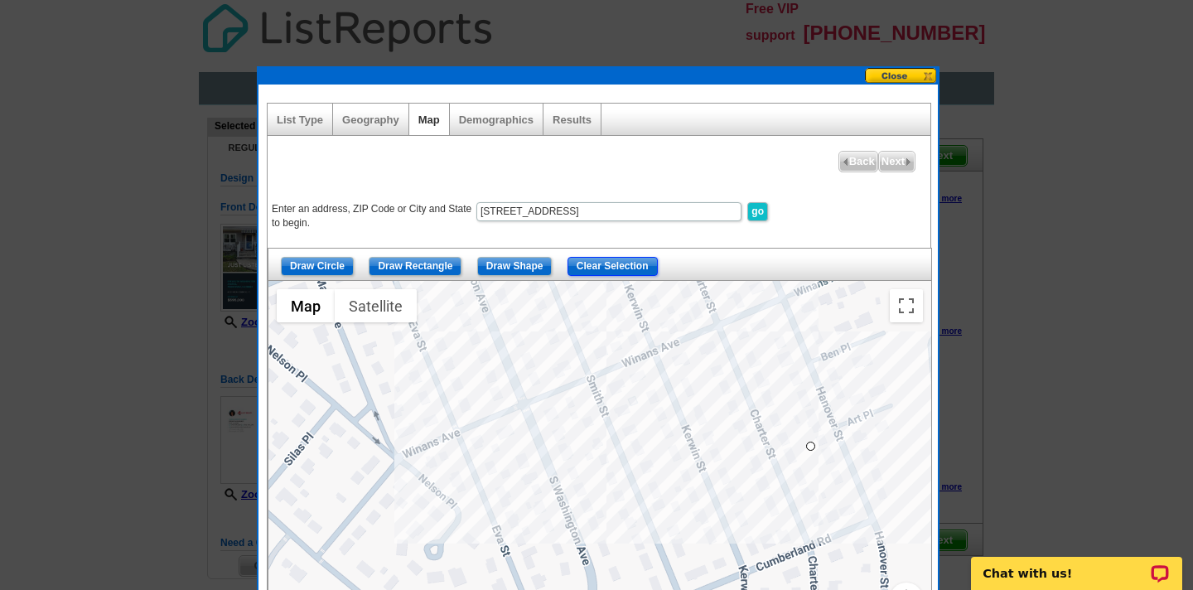
click at [634, 258] on input "Clear Selection" at bounding box center [612, 266] width 90 height 19
click at [754, 208] on input "go" at bounding box center [757, 211] width 21 height 19
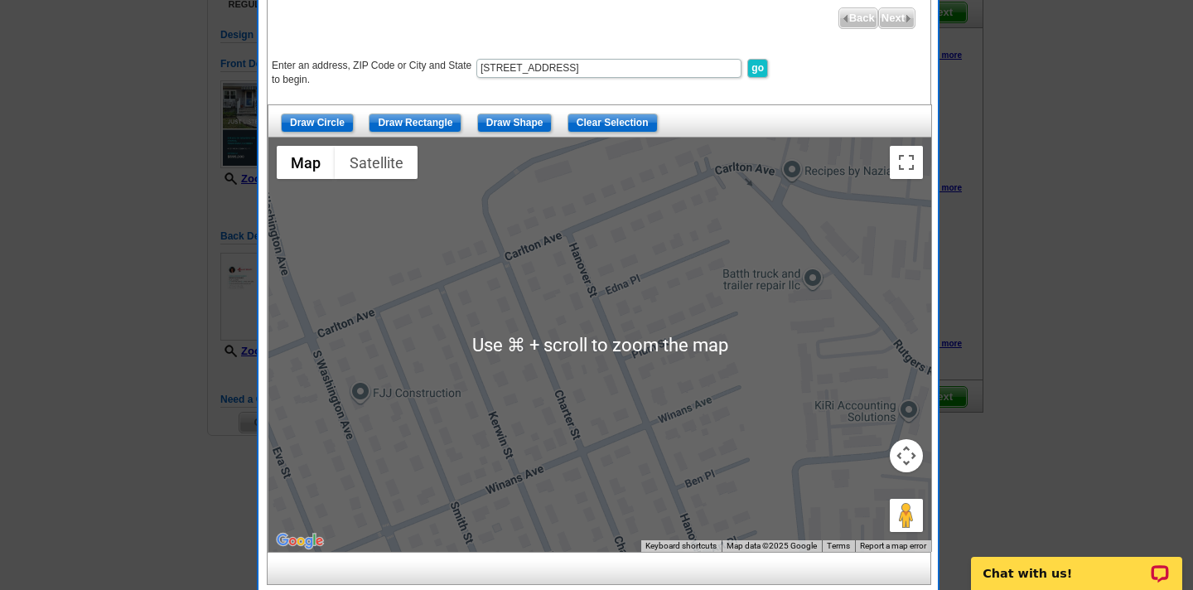
scroll to position [148, 0]
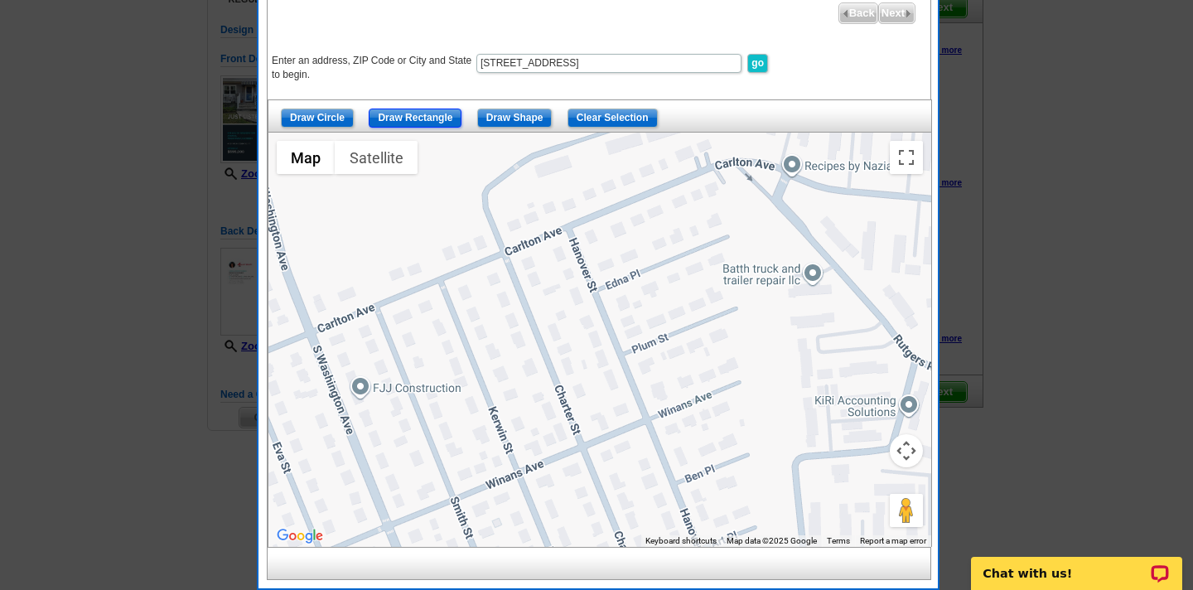
click at [431, 118] on input "Draw Rectangle" at bounding box center [415, 117] width 93 height 19
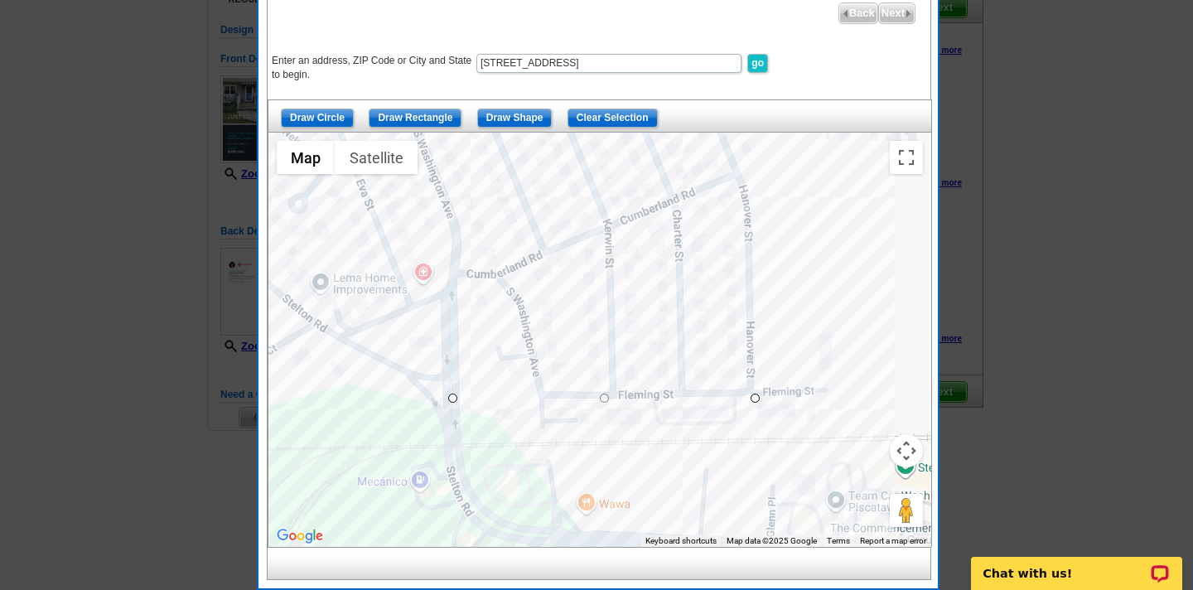
drag, startPoint x: 450, startPoint y: 266, endPoint x: 754, endPoint y: 398, distance: 332.3
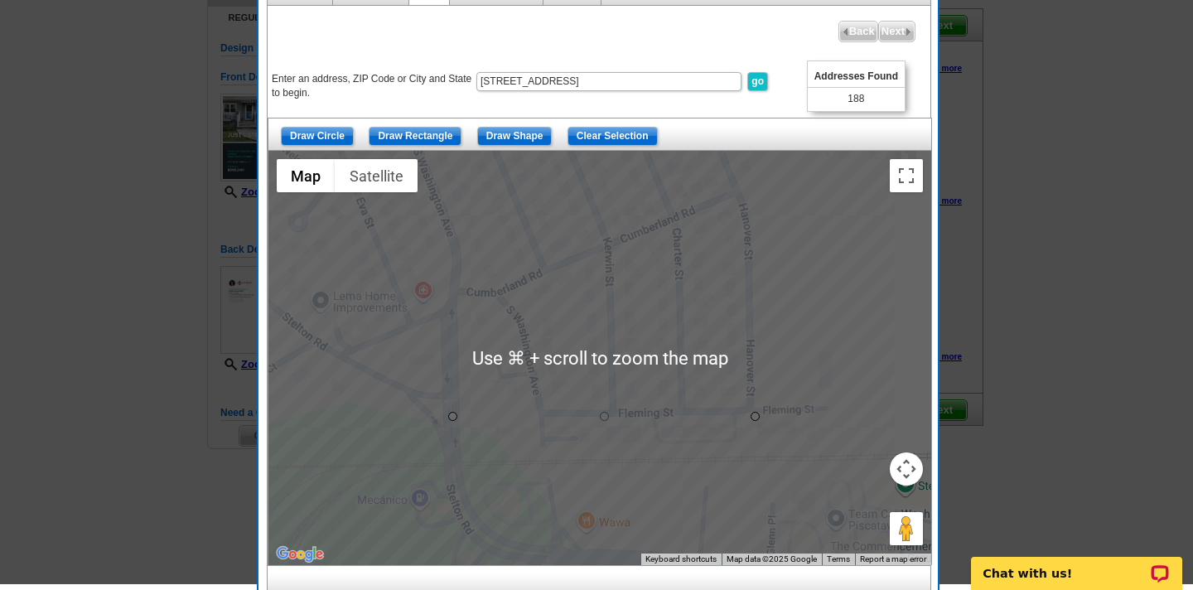
scroll to position [122, 0]
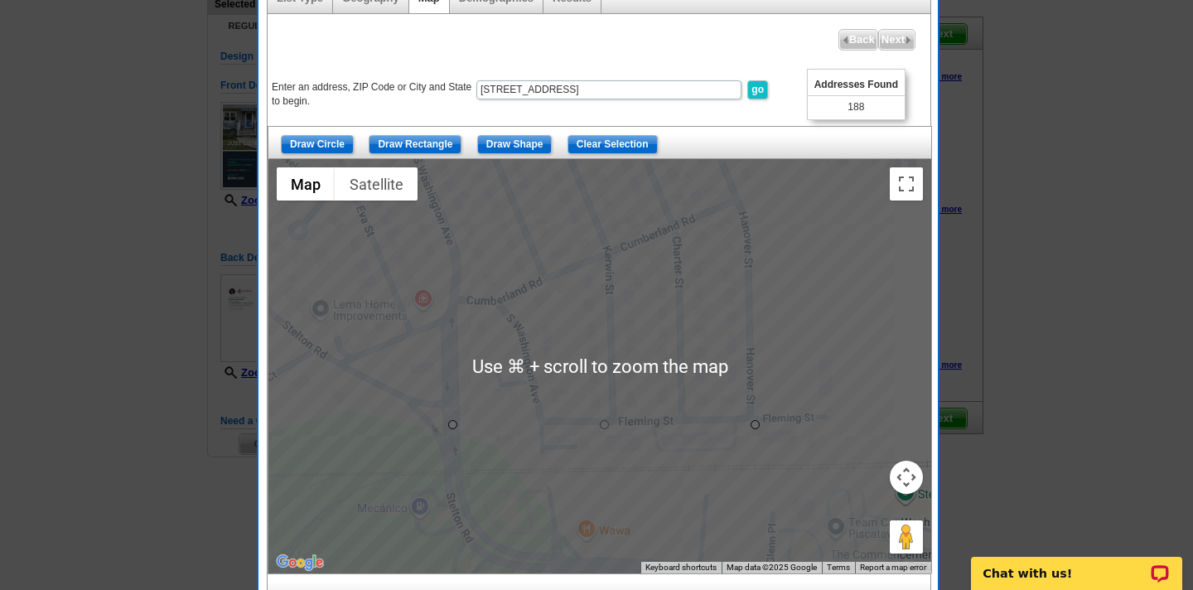
click at [626, 216] on div at bounding box center [599, 366] width 663 height 414
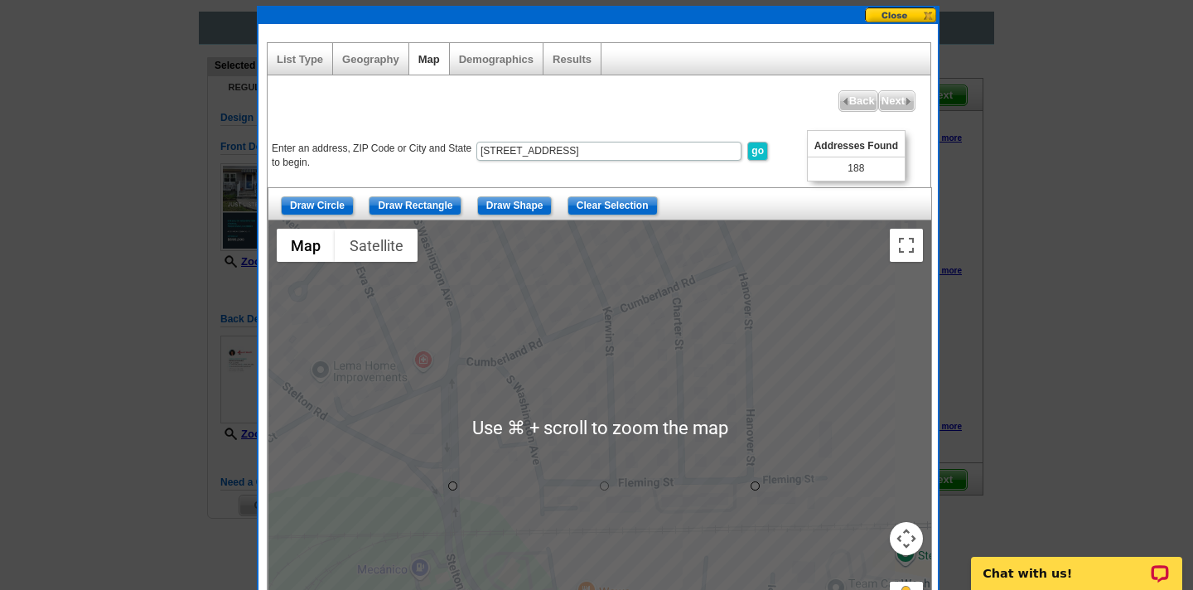
scroll to position [61, 0]
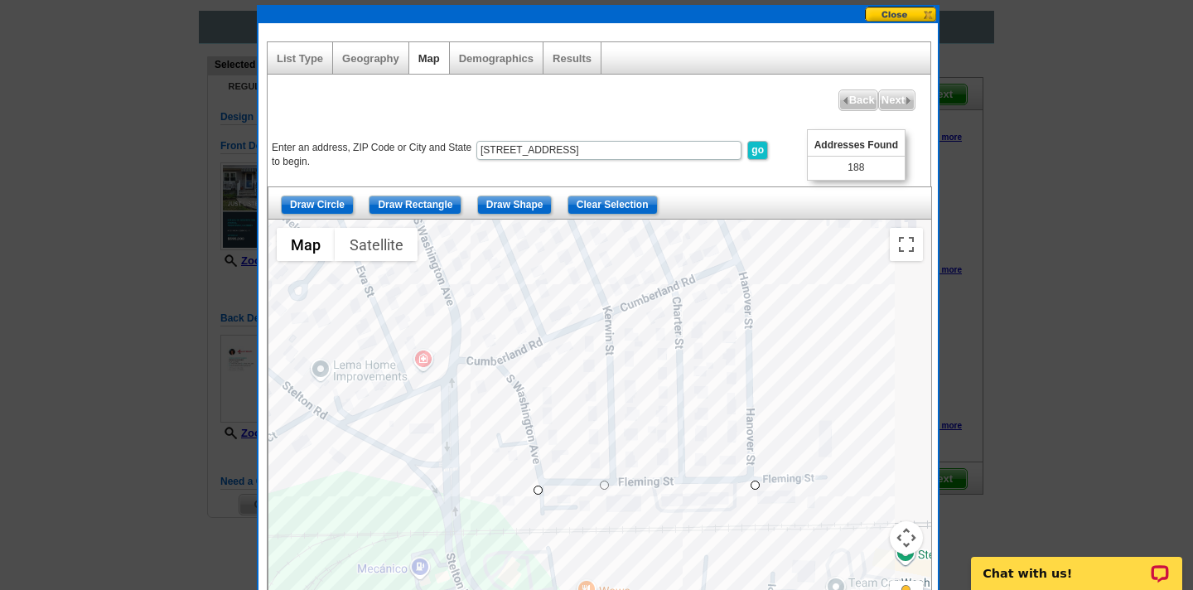
drag, startPoint x: 454, startPoint y: 485, endPoint x: 541, endPoint y: 490, distance: 87.1
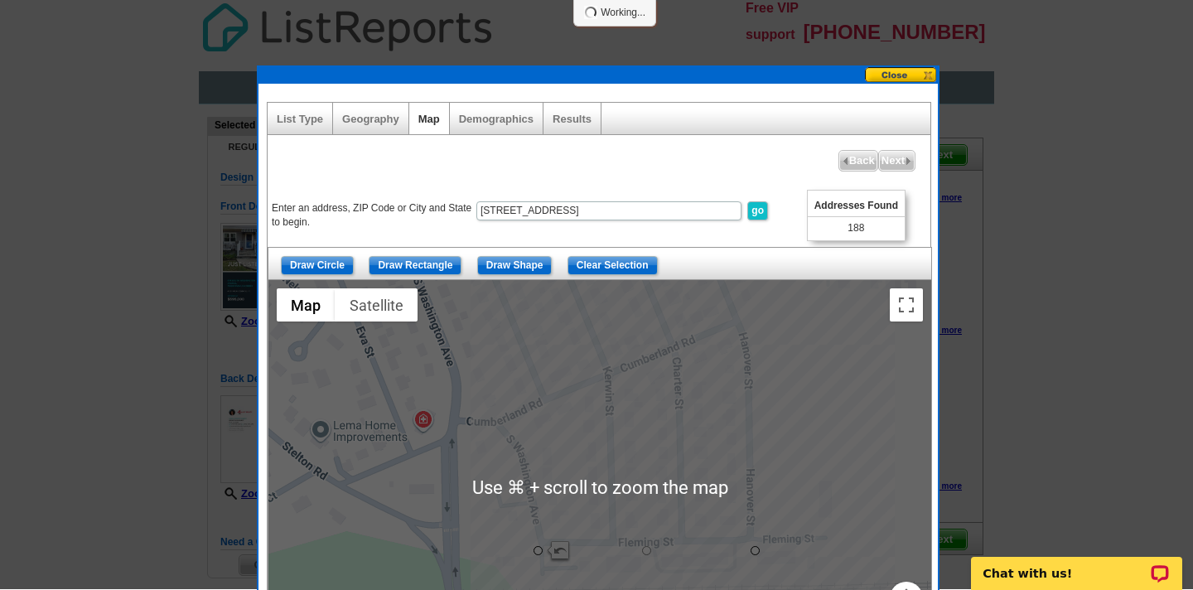
scroll to position [0, 0]
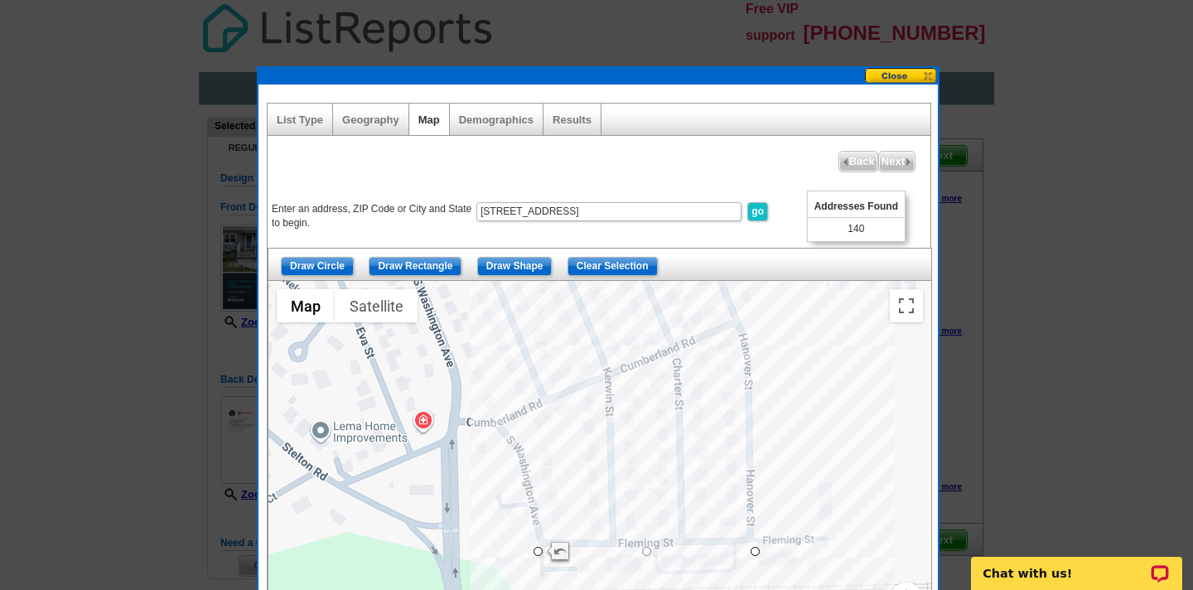
click at [516, 491] on div at bounding box center [599, 488] width 663 height 414
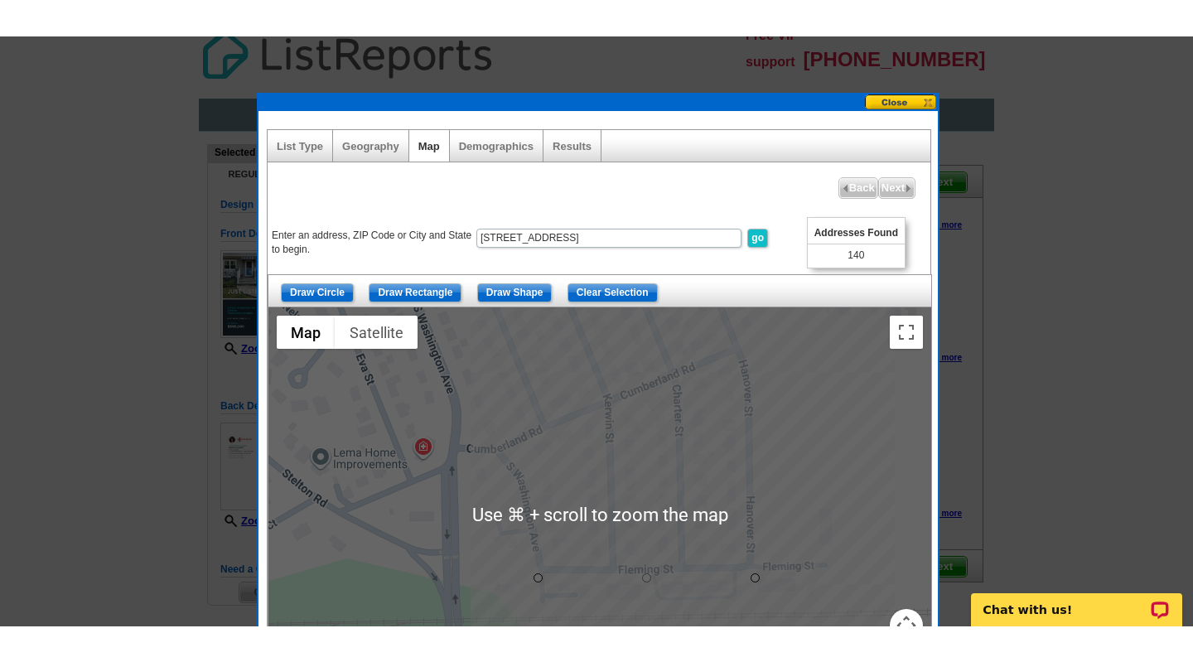
scroll to position [12, 0]
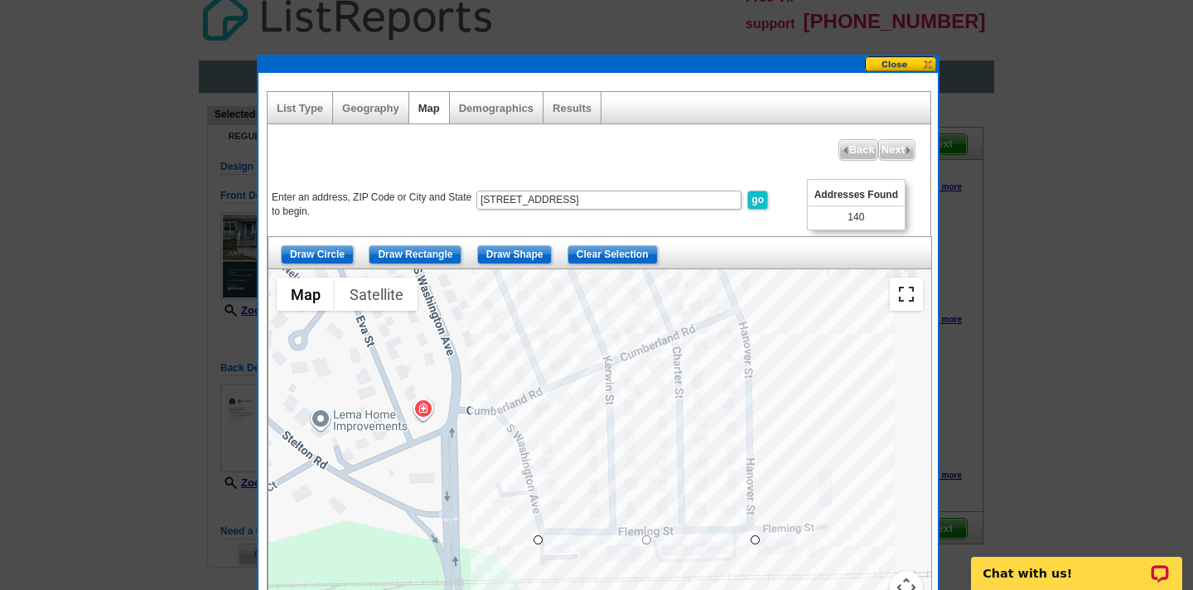
click at [904, 296] on button "Toggle fullscreen view" at bounding box center [905, 293] width 33 height 33
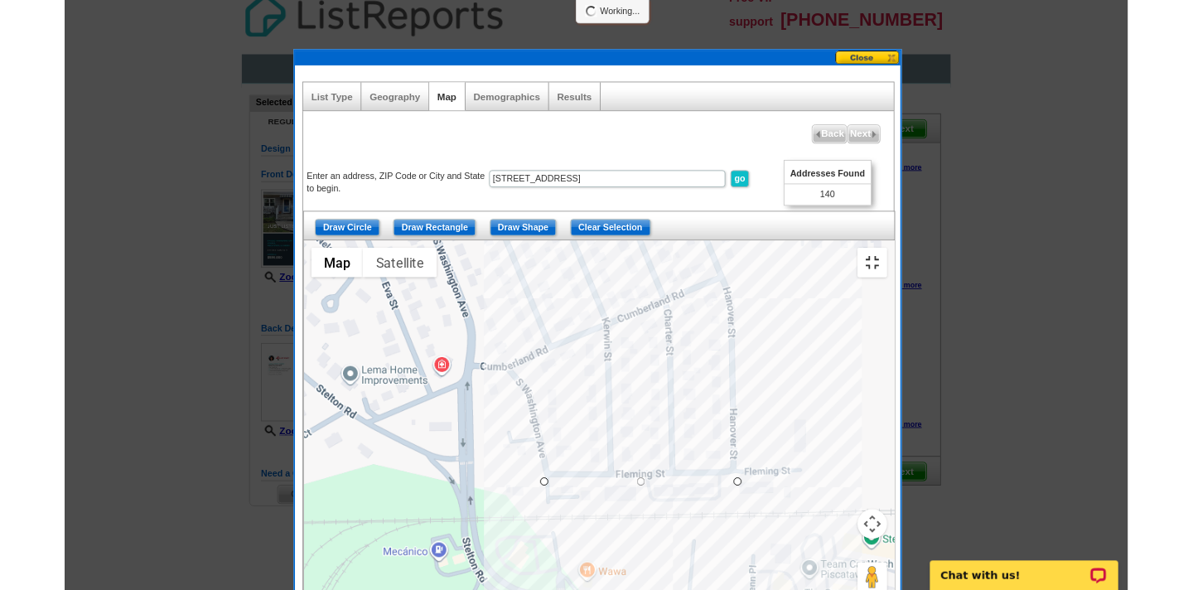
scroll to position [0, 0]
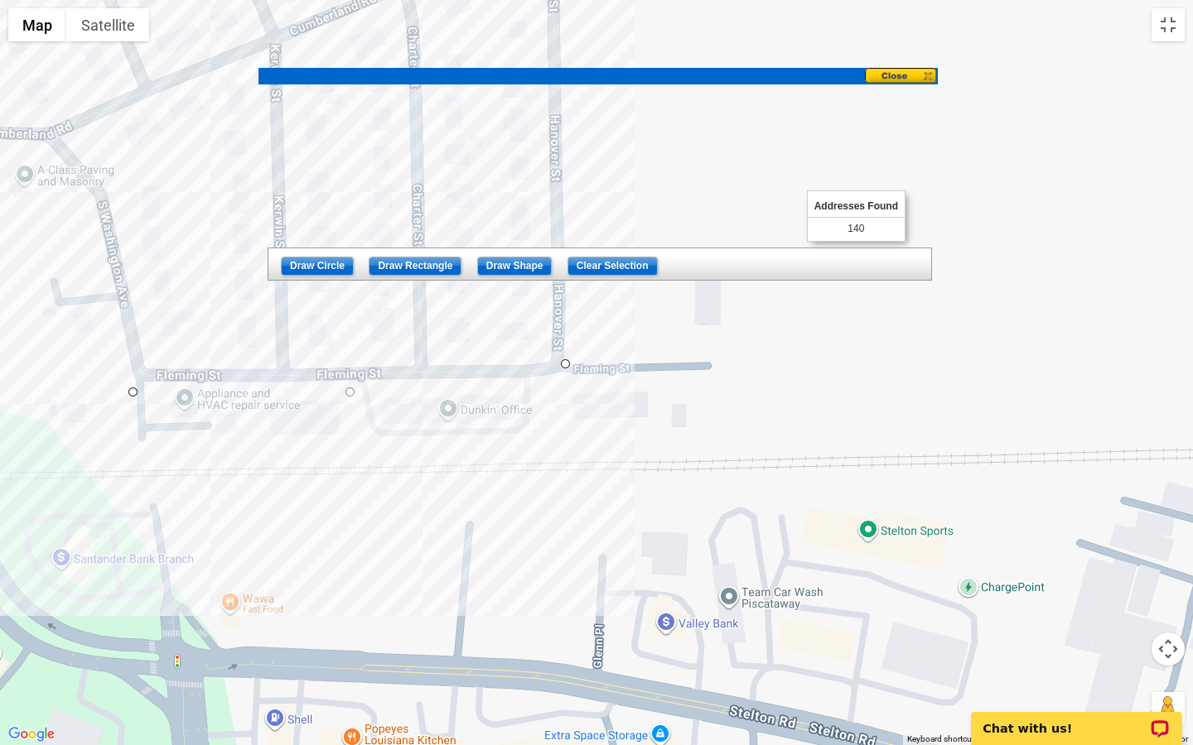
drag, startPoint x: 569, startPoint y: 390, endPoint x: 567, endPoint y: 360, distance: 29.9
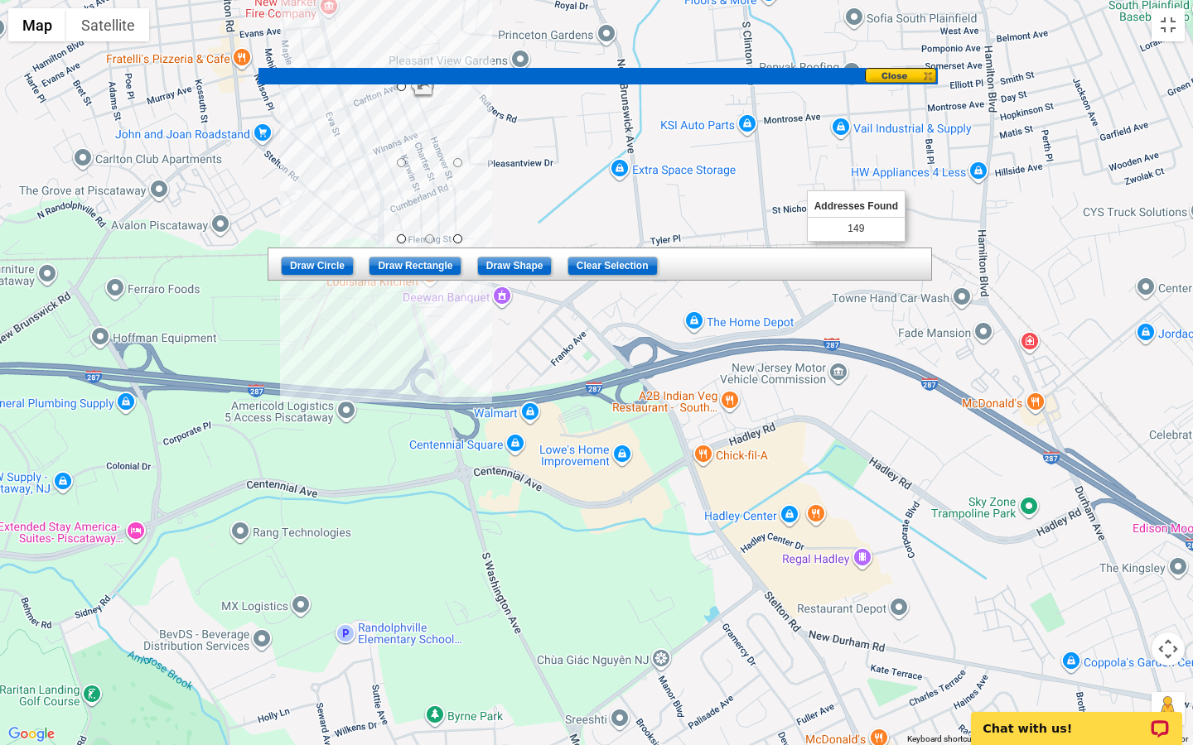
drag, startPoint x: 459, startPoint y: 84, endPoint x: 459, endPoint y: 71, distance: 12.4
click at [546, 186] on div at bounding box center [596, 372] width 1193 height 745
click at [550, 199] on div at bounding box center [596, 372] width 1193 height 745
click at [1170, 21] on button "Toggle fullscreen view" at bounding box center [1167, 24] width 33 height 33
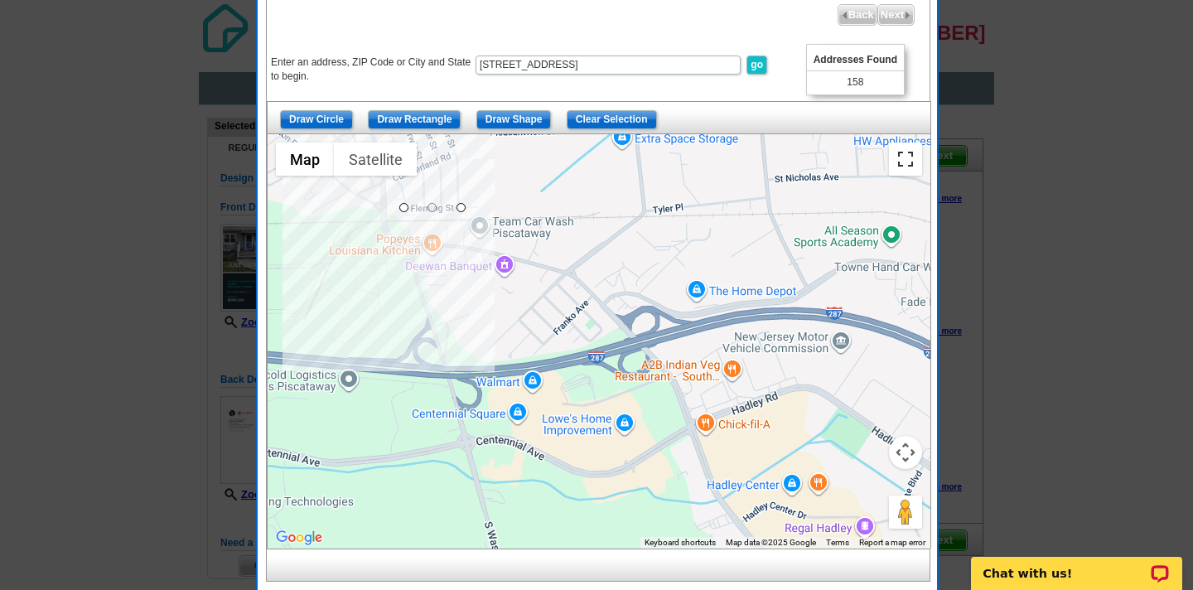
drag, startPoint x: 610, startPoint y: 70, endPoint x: 610, endPoint y: -76, distance: 146.6
click at [610, 0] on html "Free VIP support 800-260-5887 Home Pricing Guide Choose A Design My Orders My A…" at bounding box center [596, 327] width 1193 height 654
click at [900, 161] on button "Toggle fullscreen view" at bounding box center [905, 158] width 33 height 33
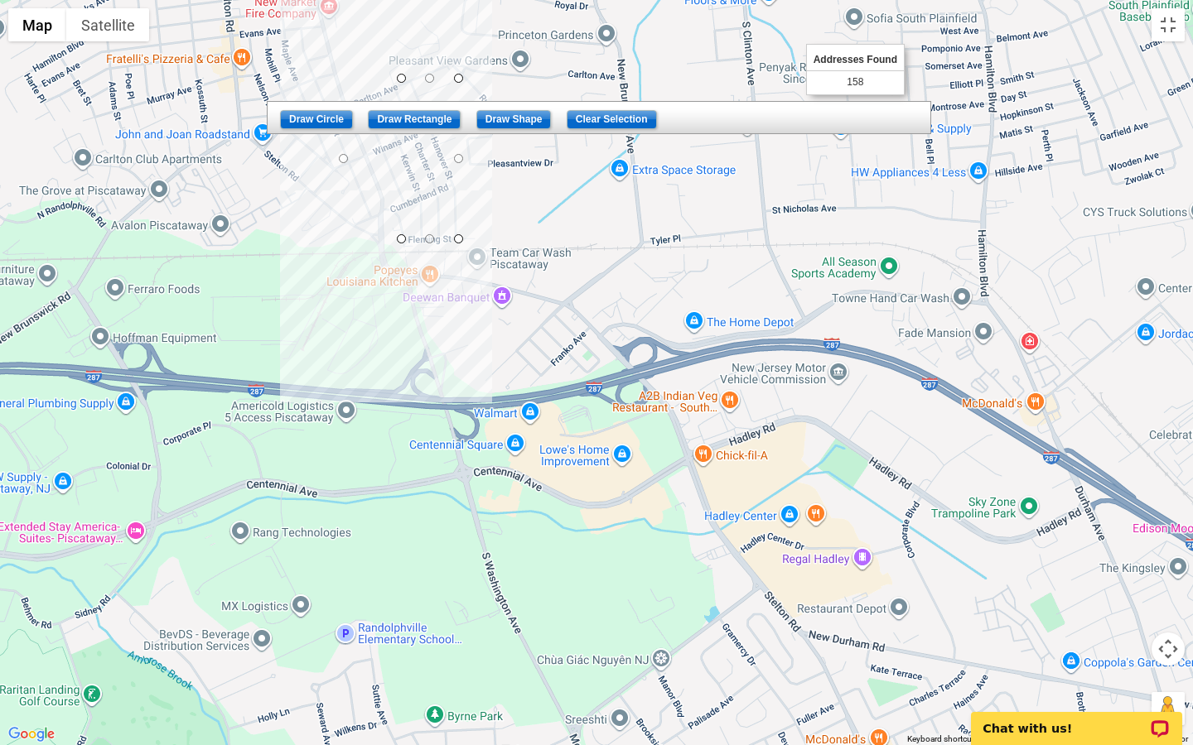
drag, startPoint x: 398, startPoint y: 162, endPoint x: 337, endPoint y: 154, distance: 61.8
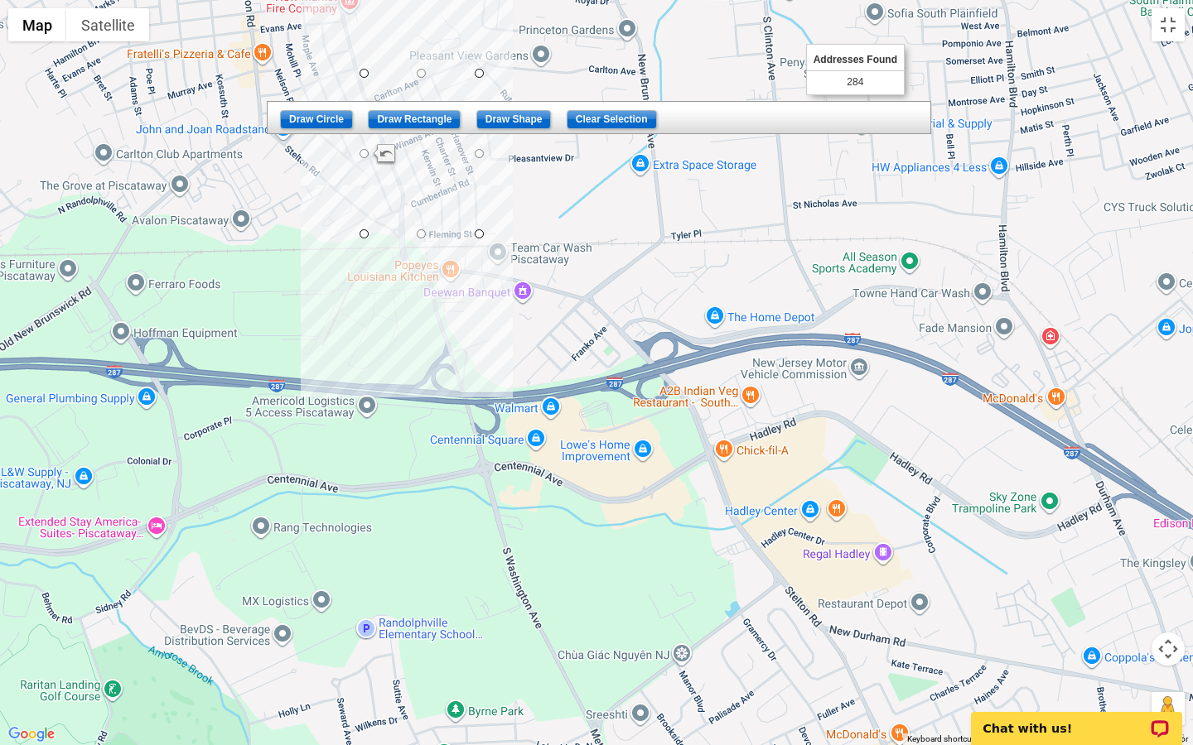
drag, startPoint x: 345, startPoint y: 165, endPoint x: 364, endPoint y: 152, distance: 23.9
click at [364, 153] on div at bounding box center [596, 372] width 1193 height 745
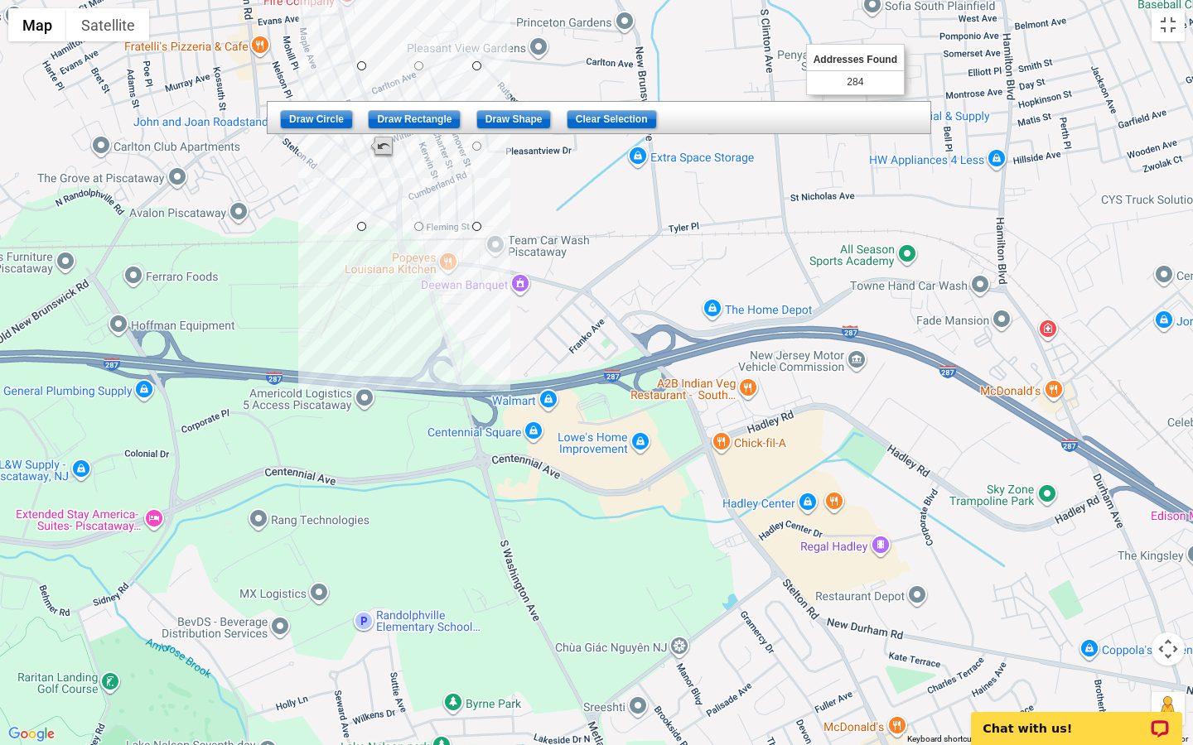
drag, startPoint x: 363, startPoint y: 143, endPoint x: 387, endPoint y: 144, distance: 24.0
click at [596, 373] on div at bounding box center [1192, 373] width 1193 height 0
click at [424, 116] on div at bounding box center [596, 372] width 1193 height 745
click at [1169, 23] on button "Toggle fullscreen view" at bounding box center [1167, 24] width 33 height 33
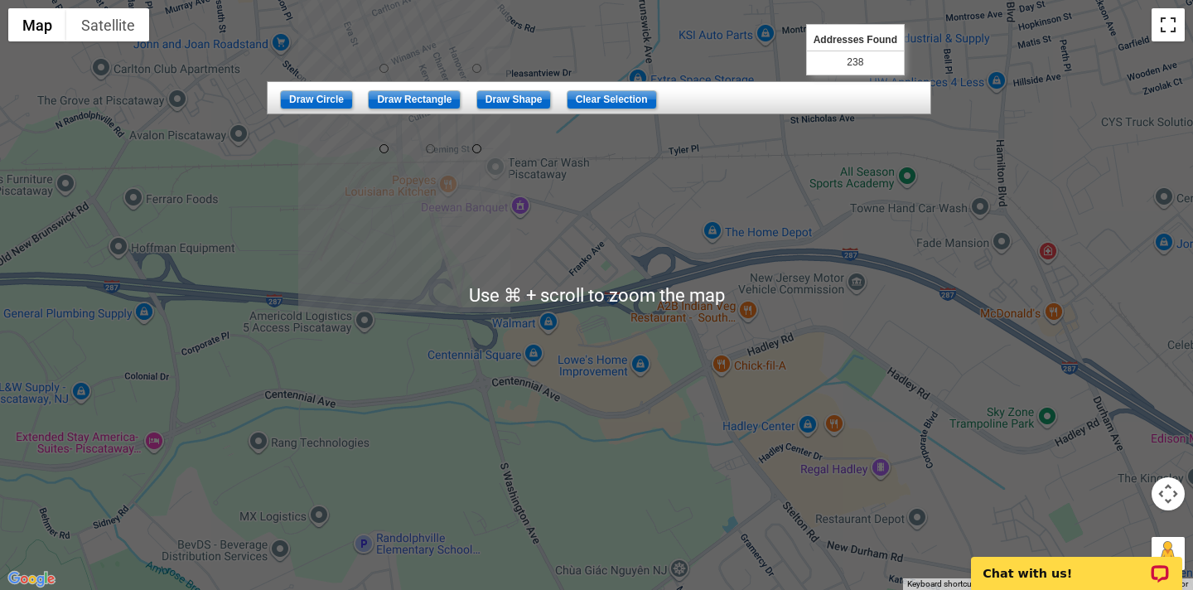
scroll to position [9, 0]
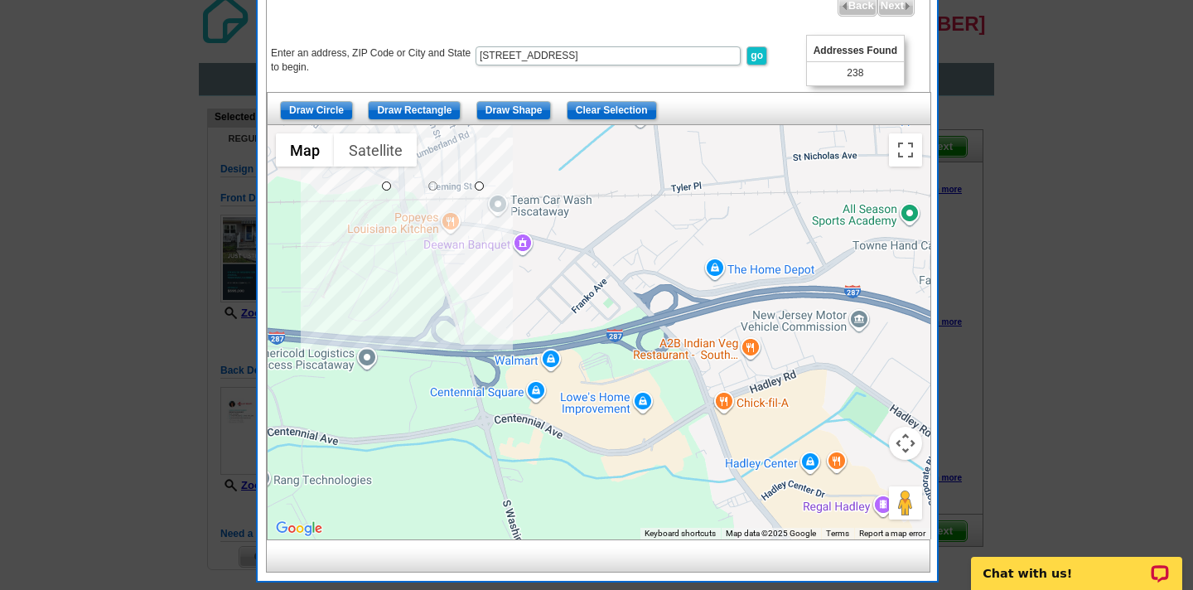
click at [639, 194] on div at bounding box center [599, 332] width 663 height 414
click at [908, 145] on button "Toggle fullscreen view" at bounding box center [905, 149] width 33 height 33
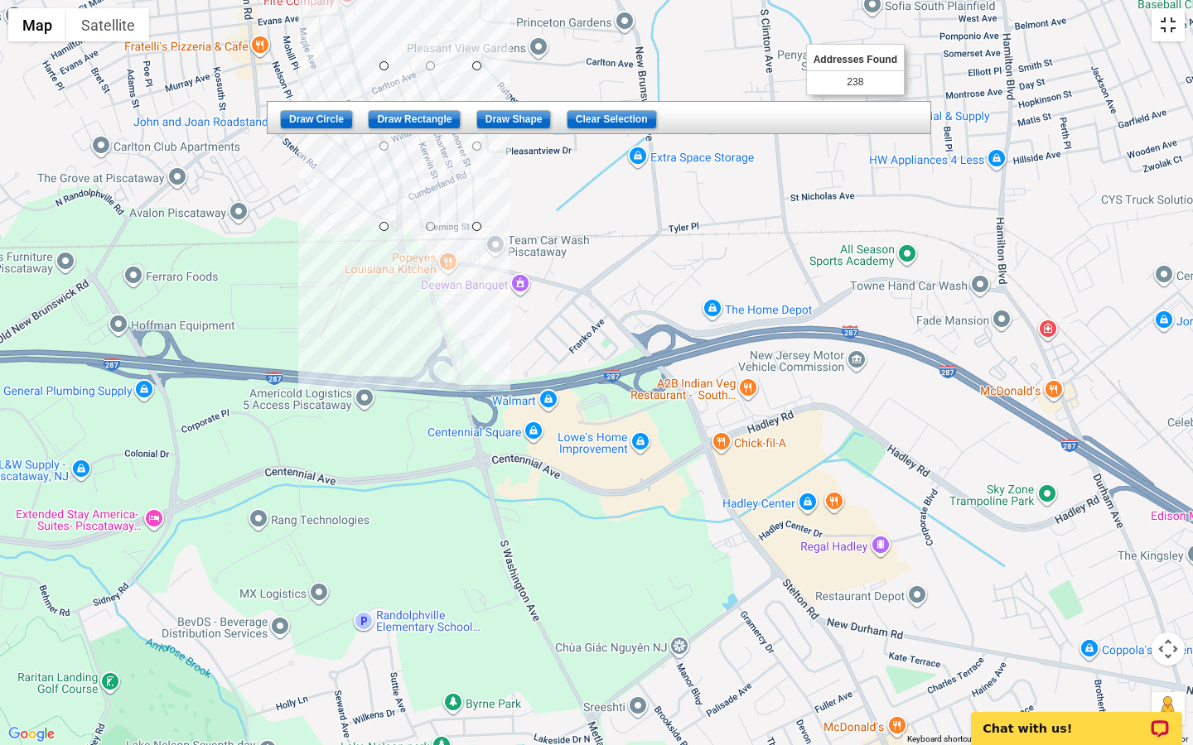
click at [1164, 23] on button "Toggle fullscreen view" at bounding box center [1167, 24] width 33 height 33
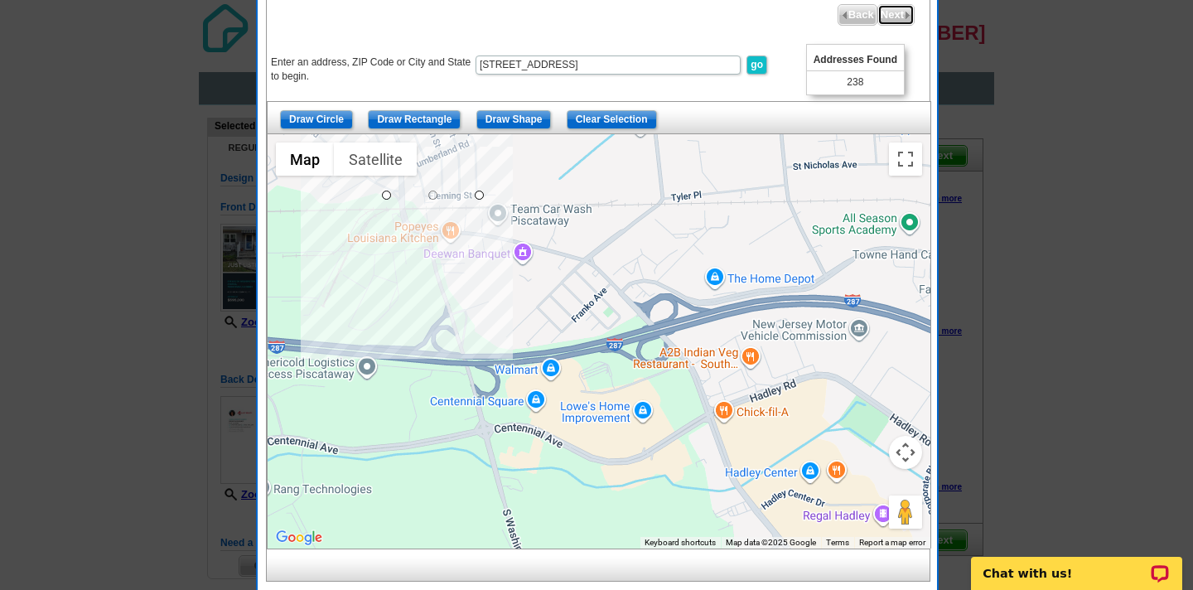
click at [894, 7] on span "Next" at bounding box center [896, 15] width 36 height 20
select select
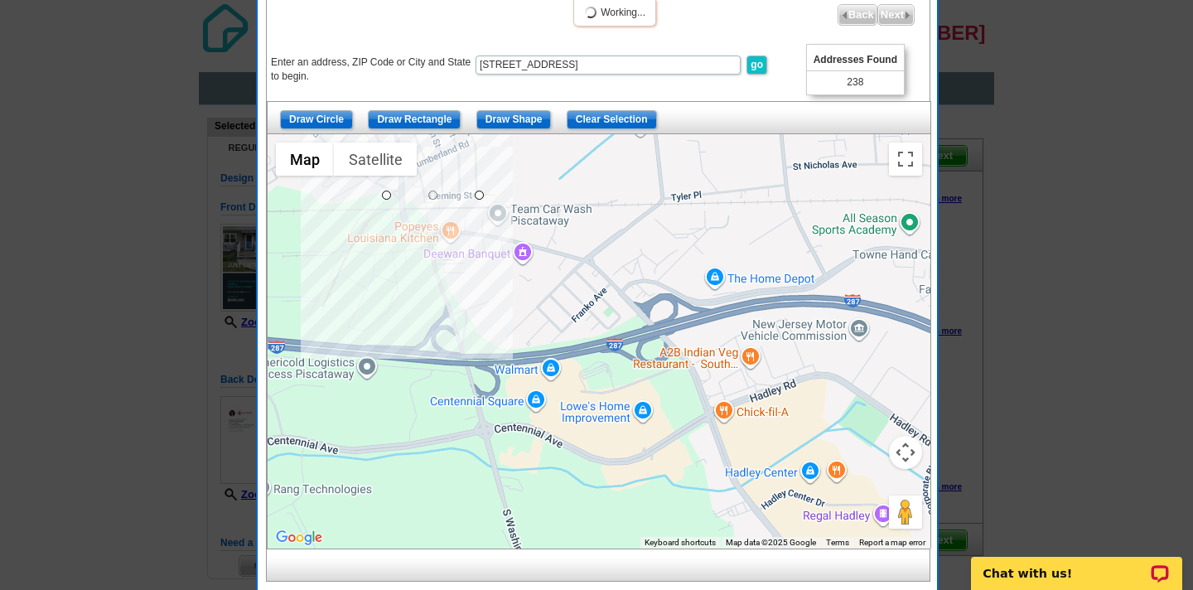
select select
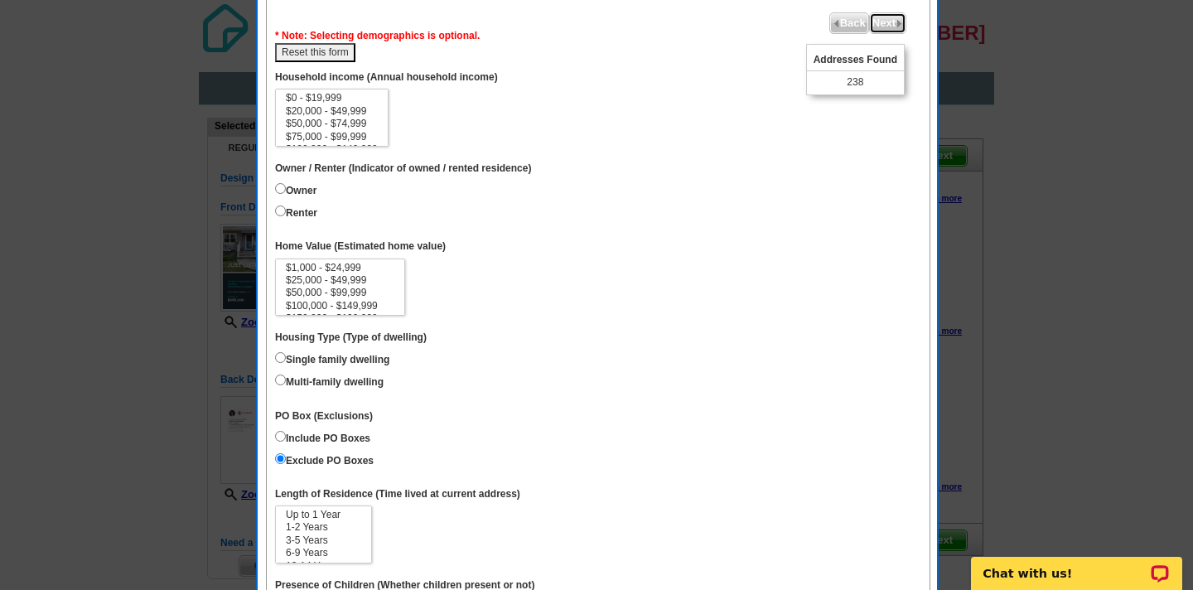
click at [885, 29] on span "Next" at bounding box center [888, 23] width 36 height 20
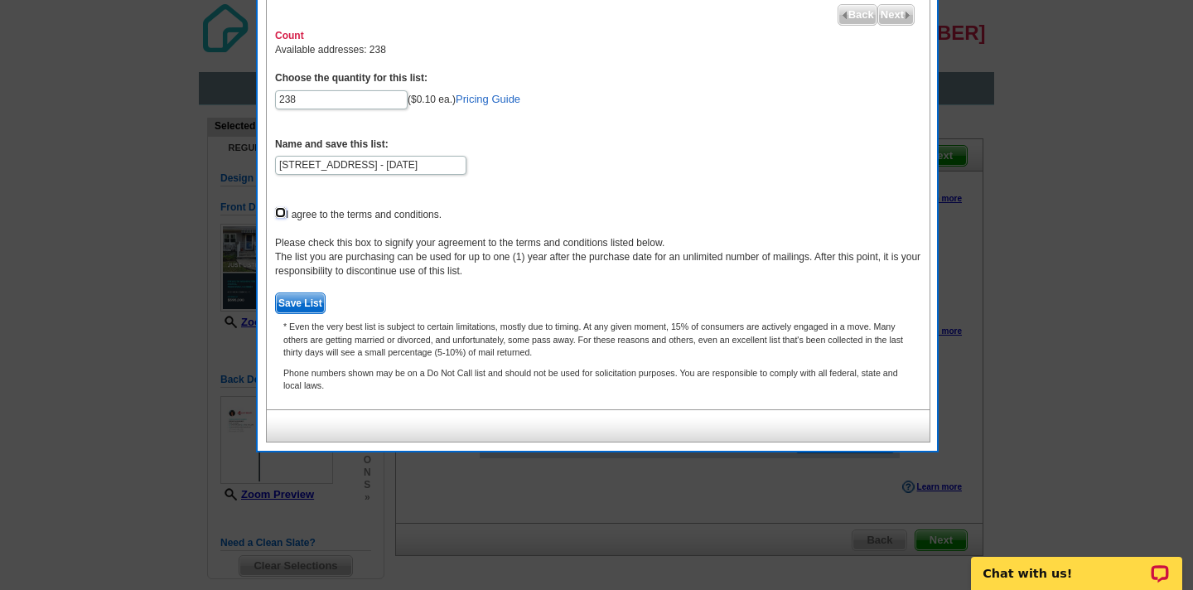
click at [279, 214] on input "checkbox" at bounding box center [280, 212] width 11 height 11
checkbox input "true"
click at [302, 301] on span "Save List" at bounding box center [300, 303] width 49 height 20
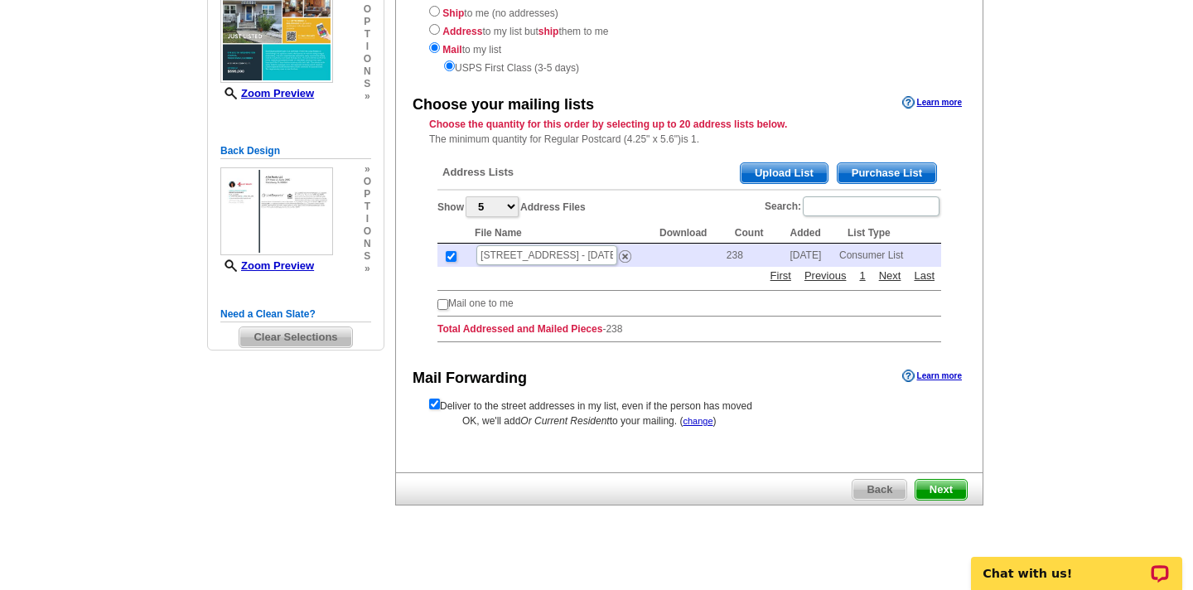
scroll to position [242, 0]
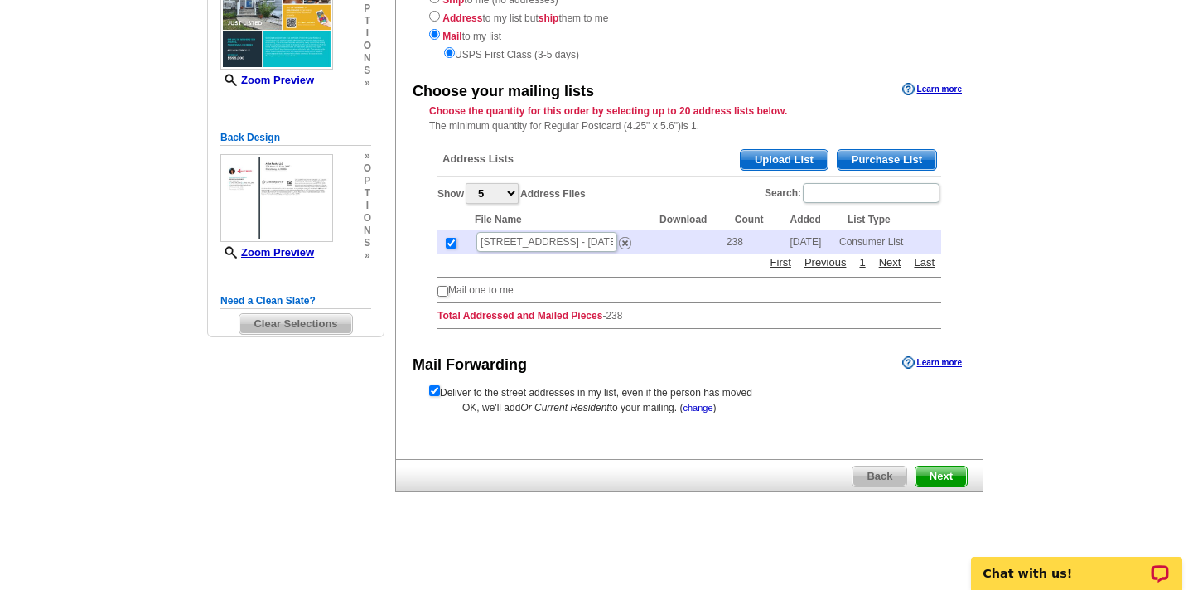
click at [706, 407] on link "change" at bounding box center [697, 408] width 30 height 10
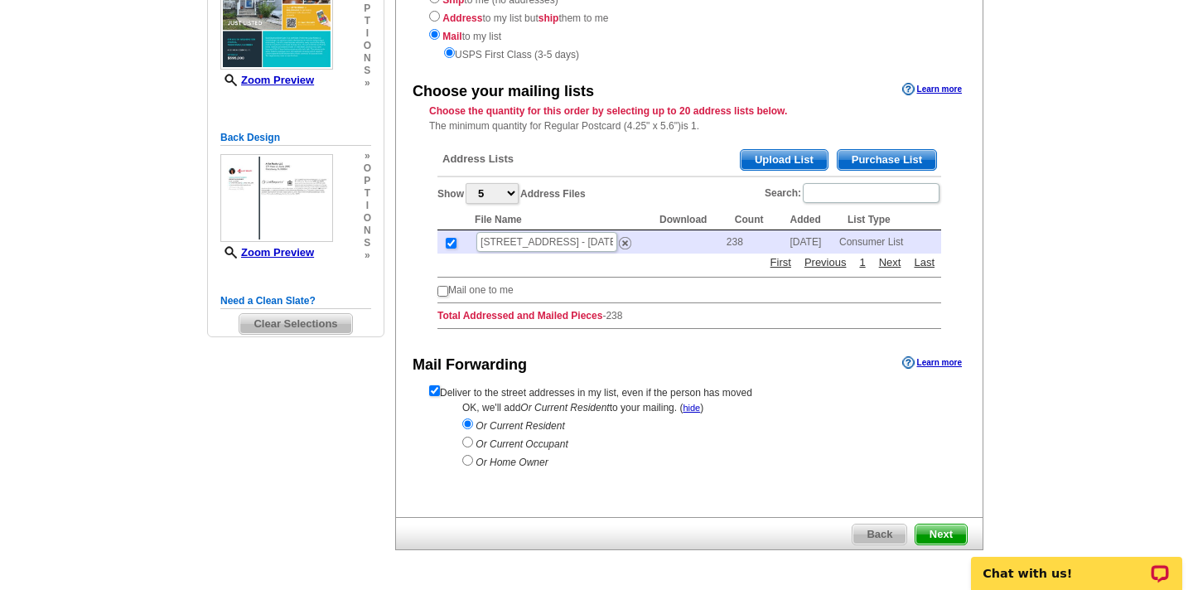
click at [938, 527] on span "Next" at bounding box center [940, 534] width 51 height 20
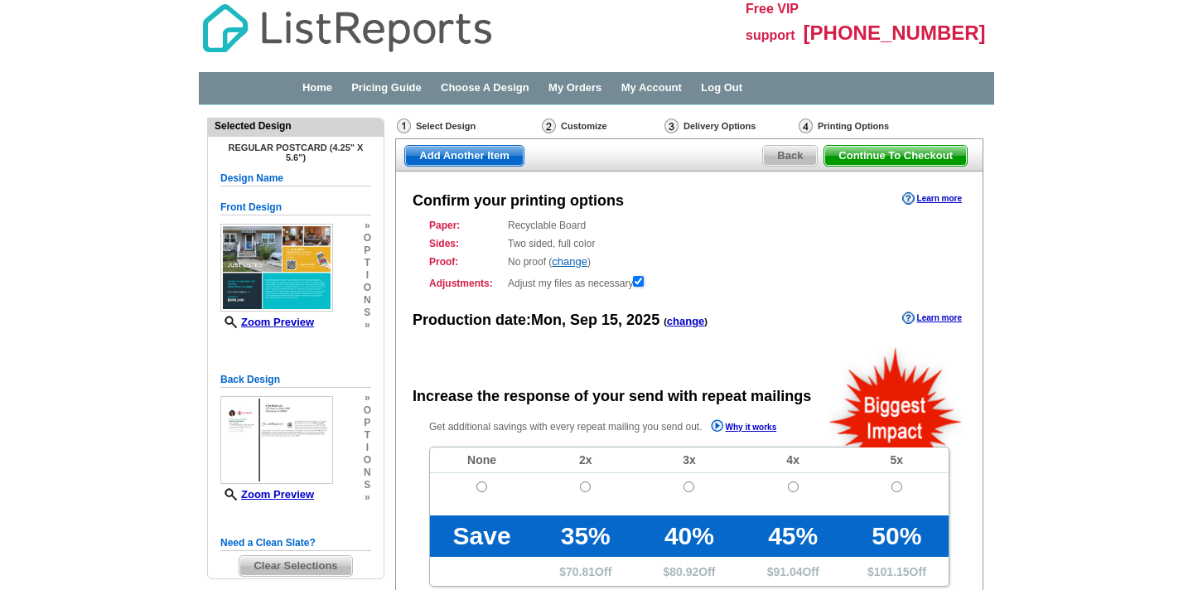
radio input "false"
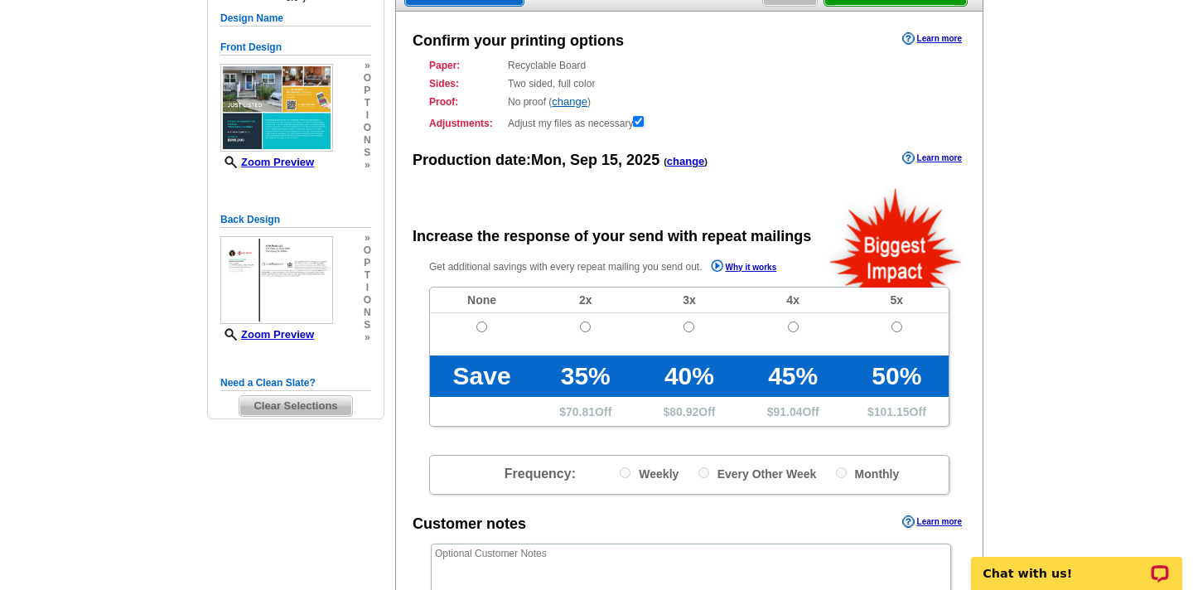
scroll to position [162, 0]
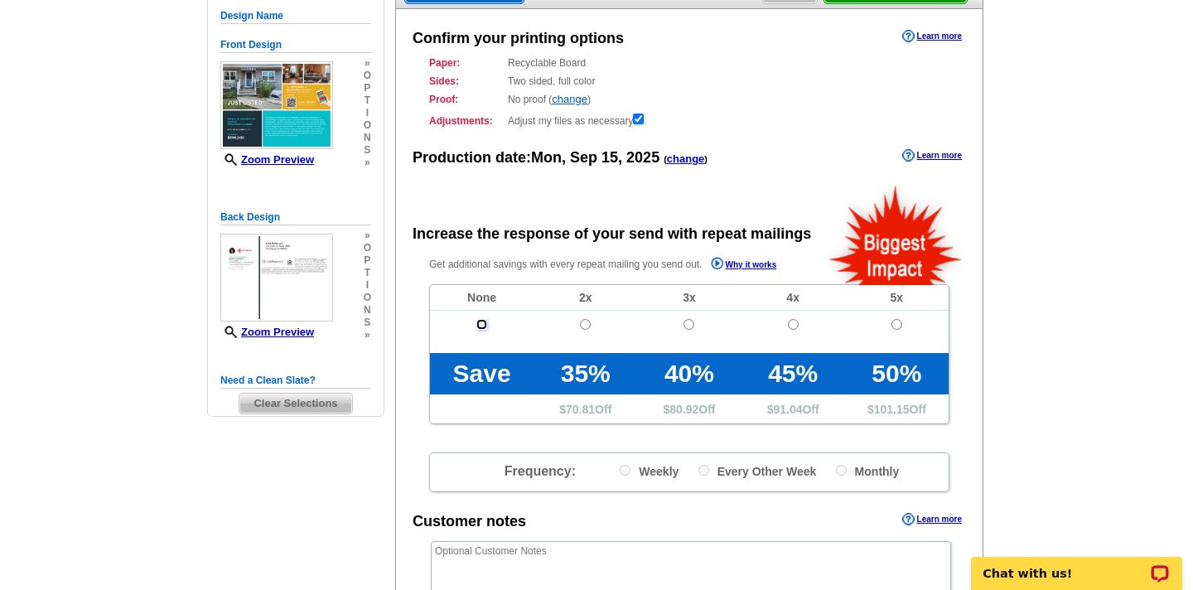
click at [482, 324] on input "radio" at bounding box center [481, 324] width 11 height 11
radio input "true"
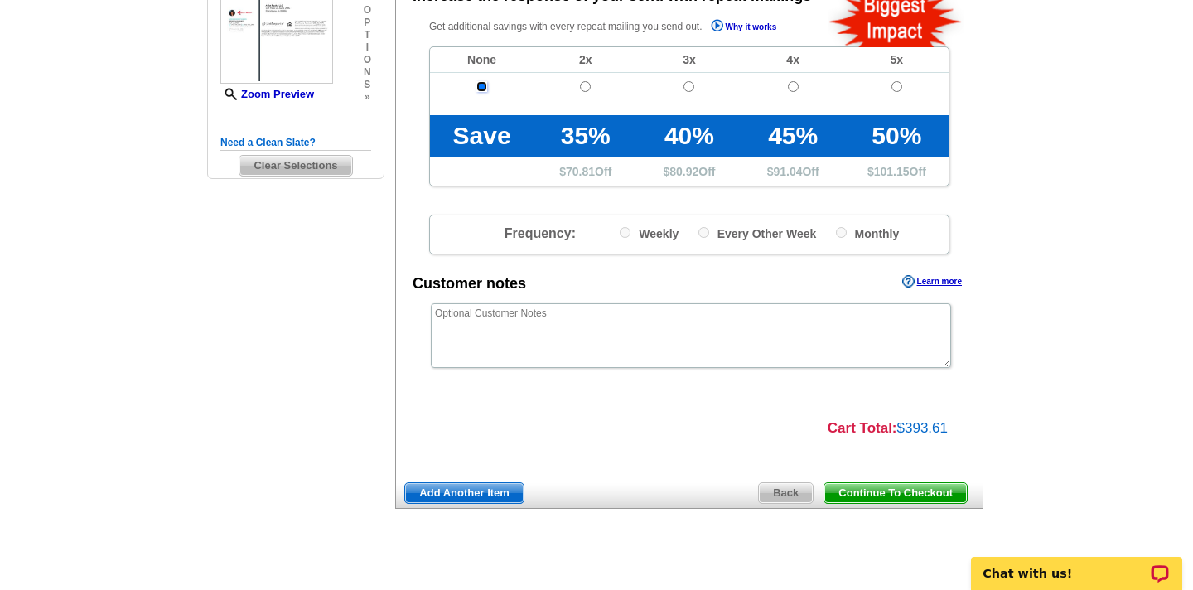
scroll to position [417, 0]
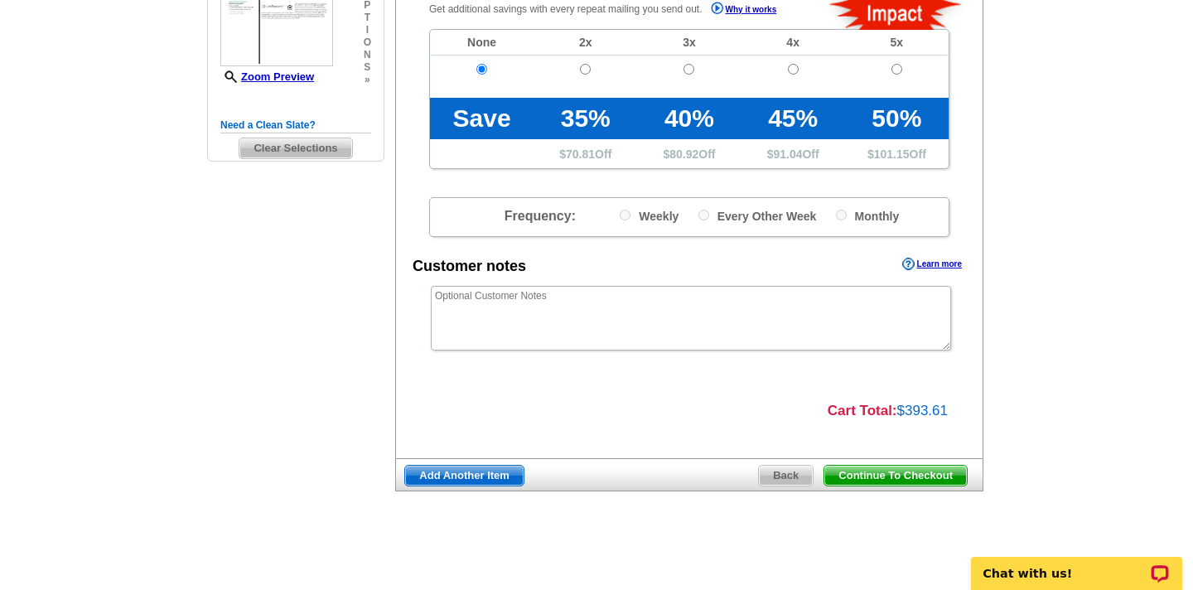
click at [891, 470] on span "Continue To Checkout" at bounding box center [895, 475] width 142 height 20
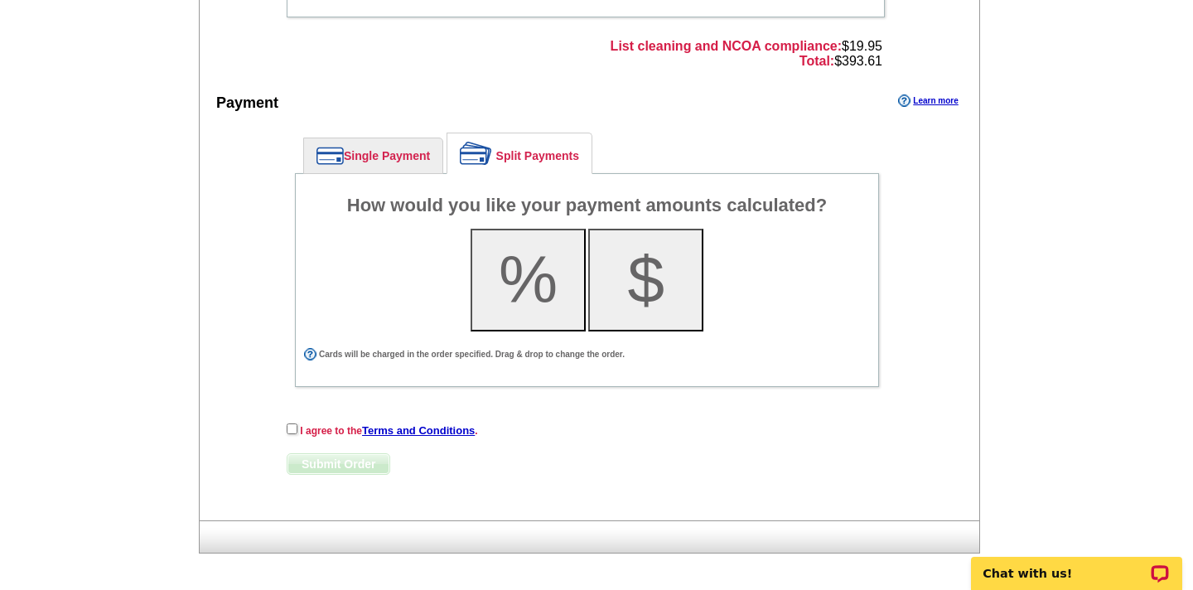
scroll to position [629, 0]
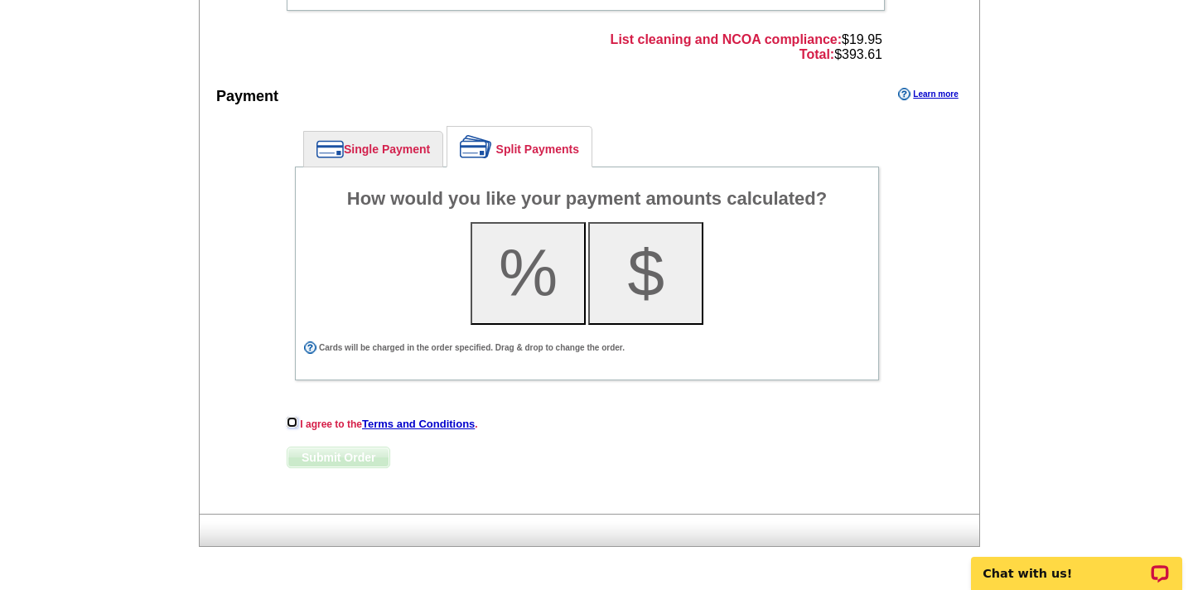
click at [290, 419] on input "checkbox" at bounding box center [292, 422] width 11 height 11
checkbox input "true"
click at [418, 157] on link "Single Payment" at bounding box center [373, 149] width 138 height 35
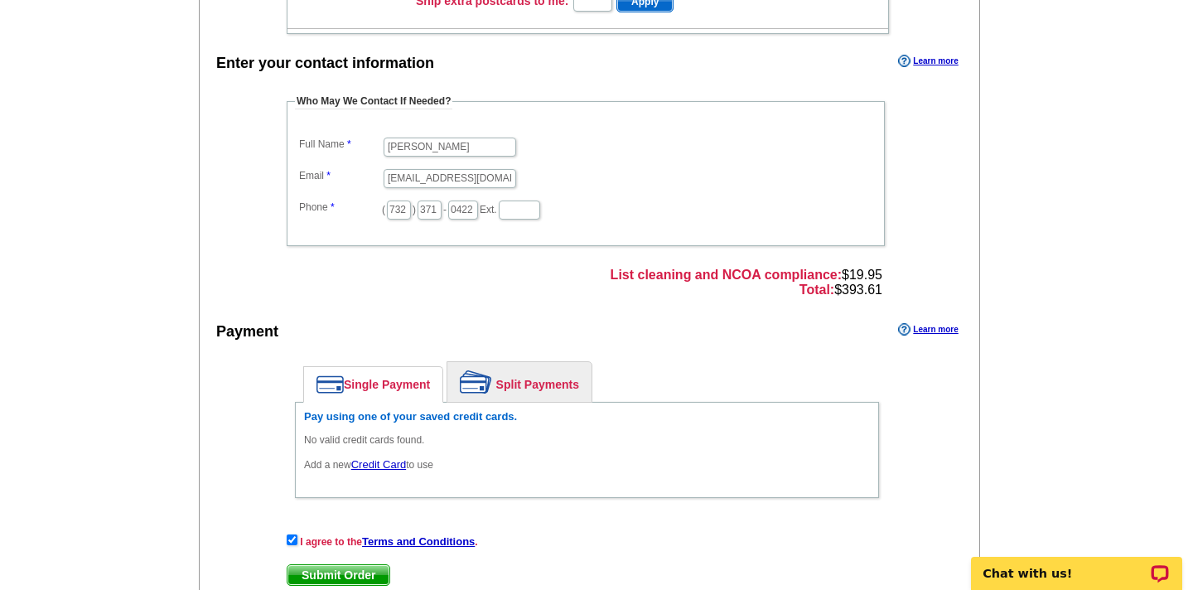
scroll to position [512, 0]
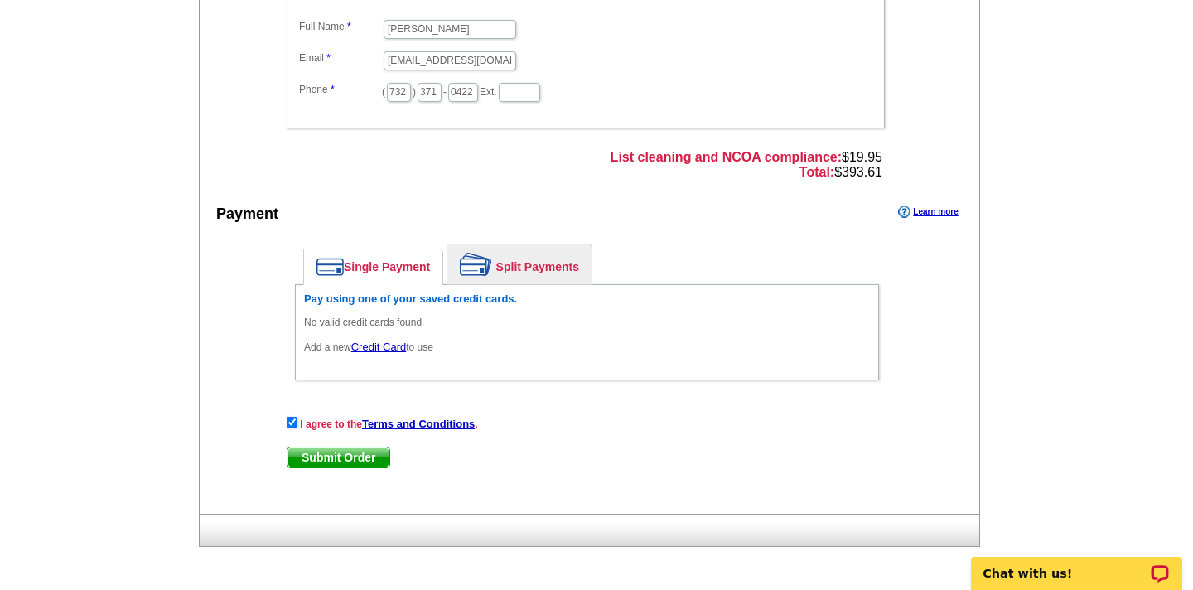
click at [358, 454] on span "Submit Order" at bounding box center [338, 457] width 102 height 20
click at [375, 340] on link "Credit Card" at bounding box center [378, 346] width 55 height 12
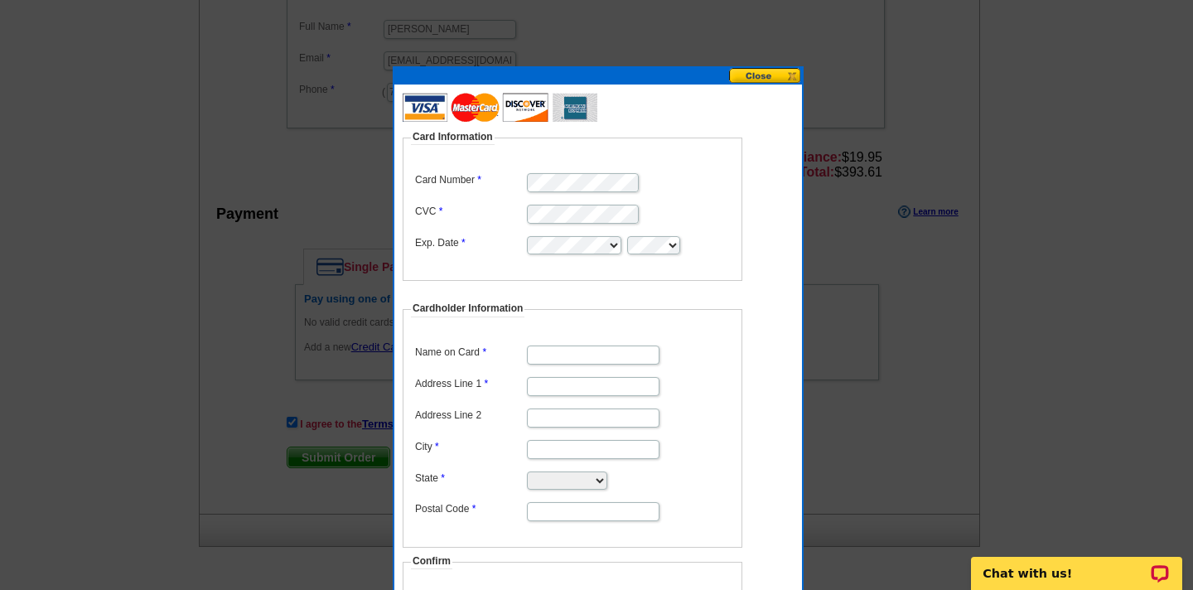
scroll to position [0, 0]
click at [613, 346] on input "Name on Card" at bounding box center [593, 354] width 133 height 19
type input "[PERSON_NAME] [PERSON_NAME]"
click at [598, 383] on input "Address Line 1" at bounding box center [593, 386] width 133 height 19
type input "[STREET_ADDRESS]"
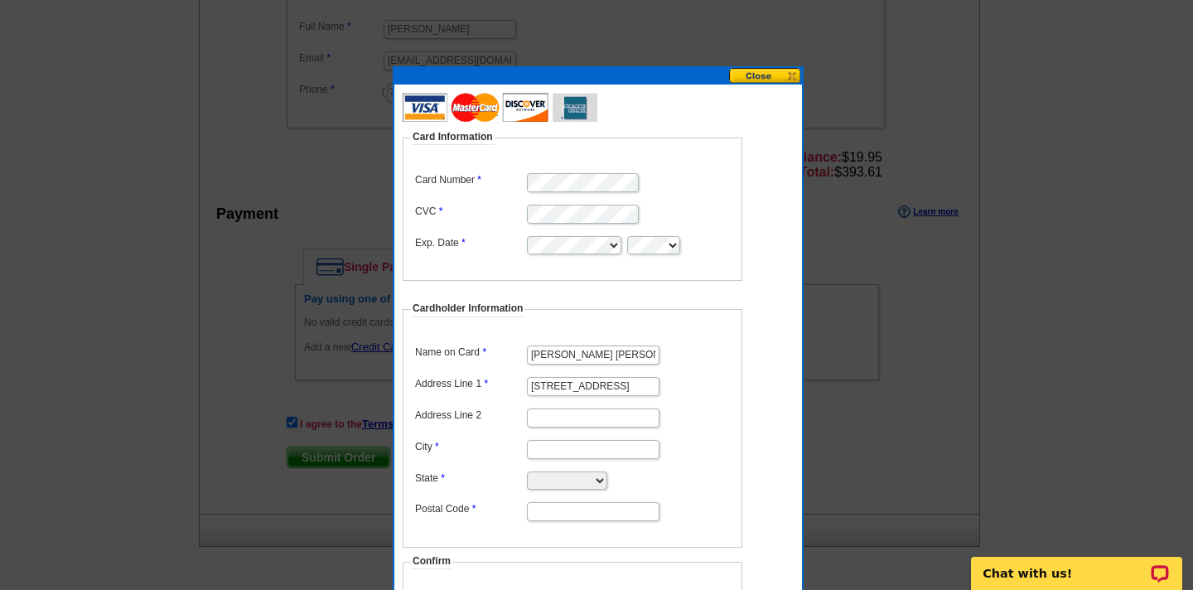
type input "Piscataway"
select select "NJ"
type input "08854"
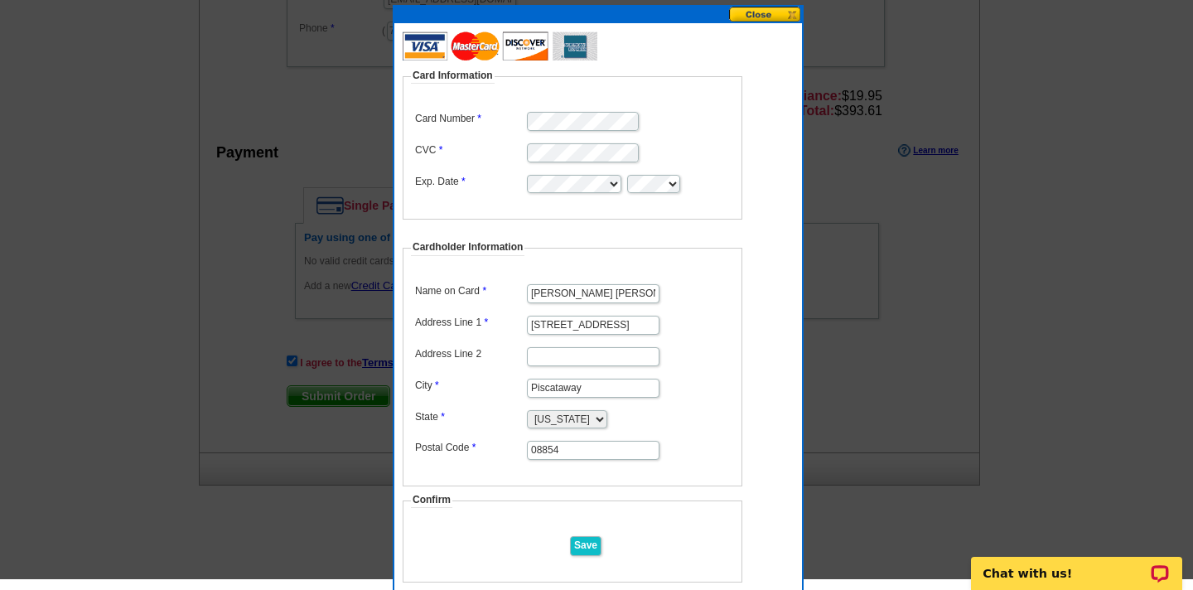
scroll to position [614, 0]
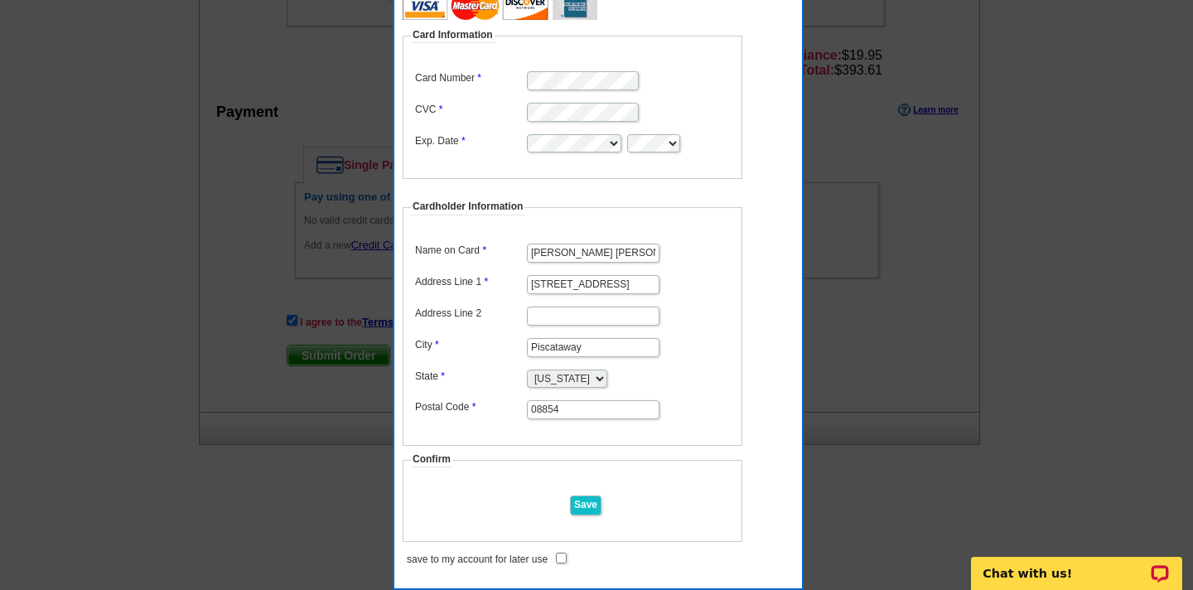
click at [588, 508] on input "Save" at bounding box center [585, 504] width 31 height 19
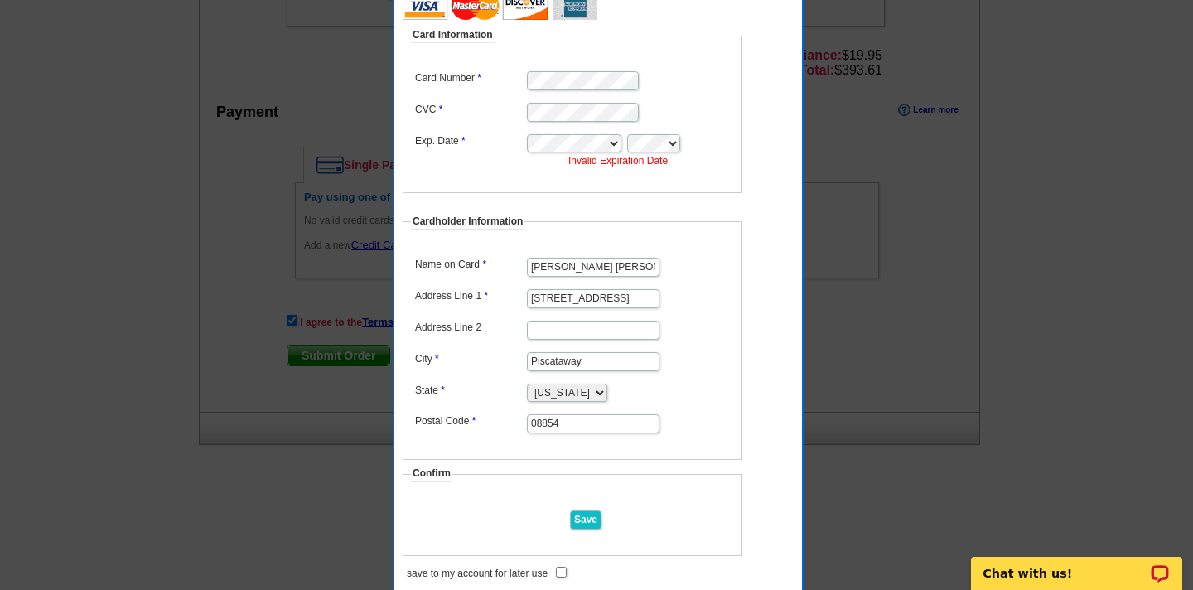
click at [587, 514] on input "Save" at bounding box center [585, 519] width 31 height 19
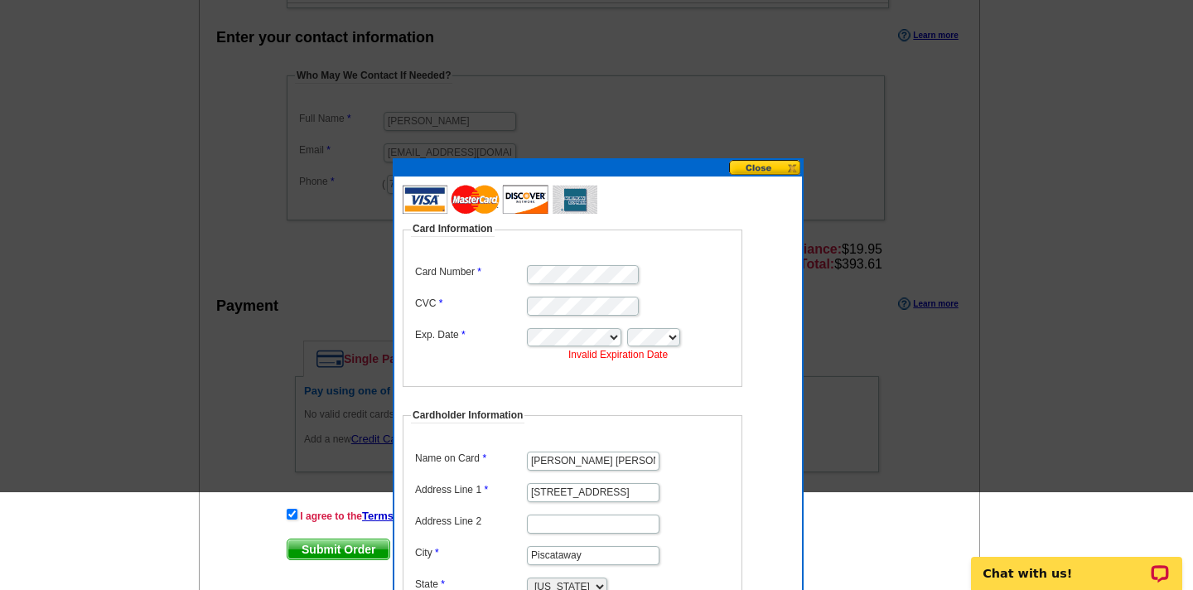
scroll to position [628, 0]
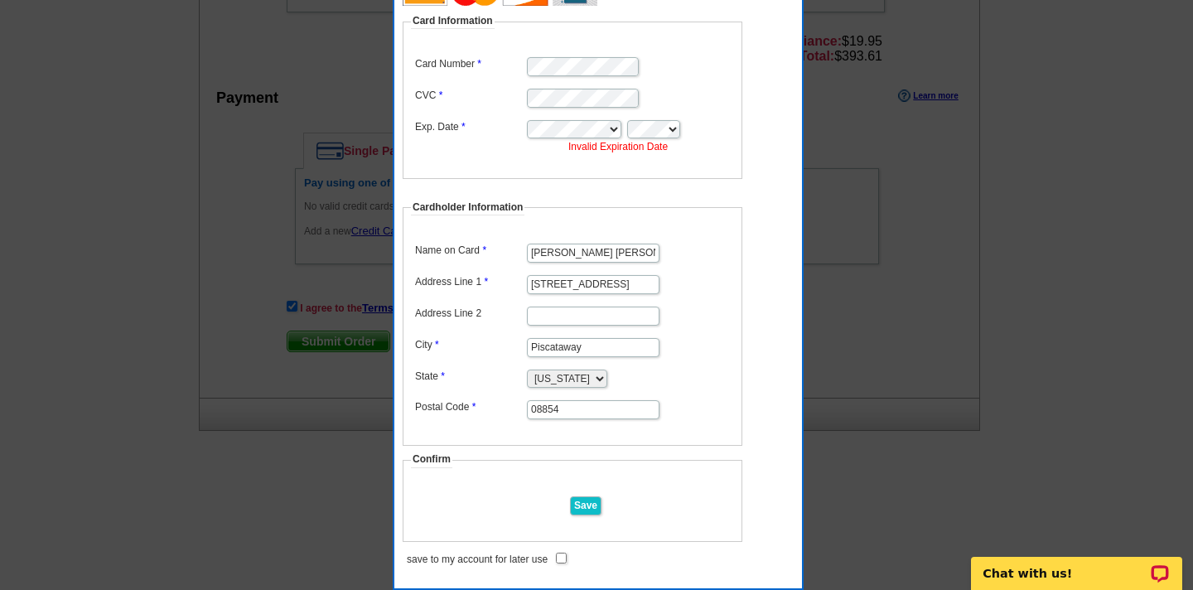
click at [668, 492] on dd "Save" at bounding box center [729, 504] width 323 height 25
click at [586, 504] on input "Save" at bounding box center [585, 505] width 31 height 19
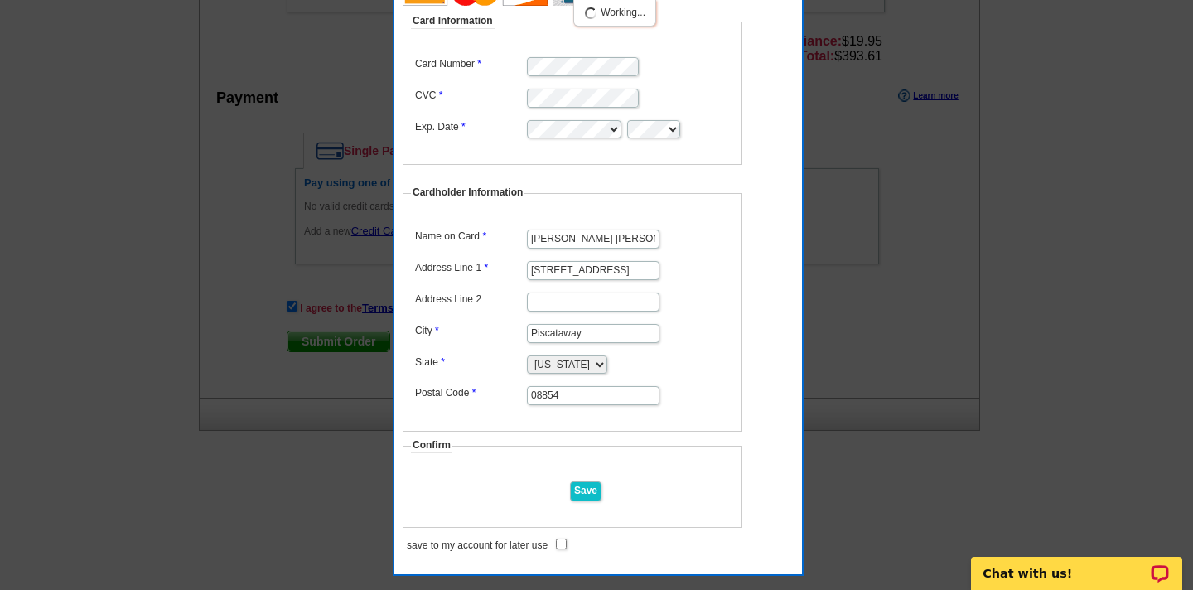
click at [586, 487] on input "Save" at bounding box center [585, 490] width 31 height 19
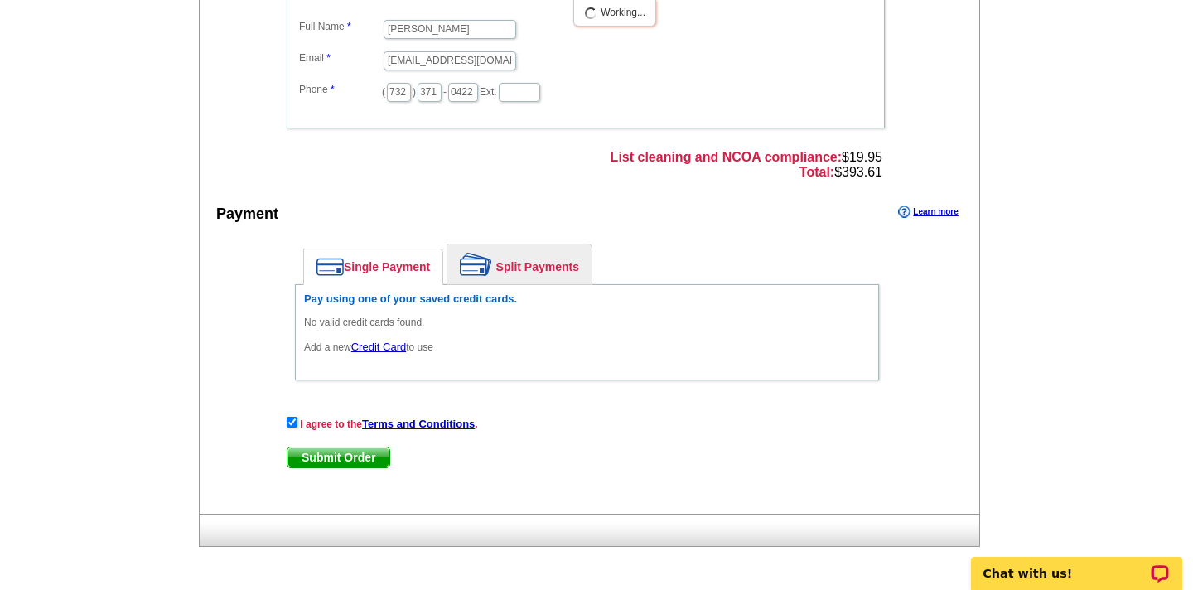
click at [364, 453] on span "Submit Order" at bounding box center [338, 457] width 102 height 20
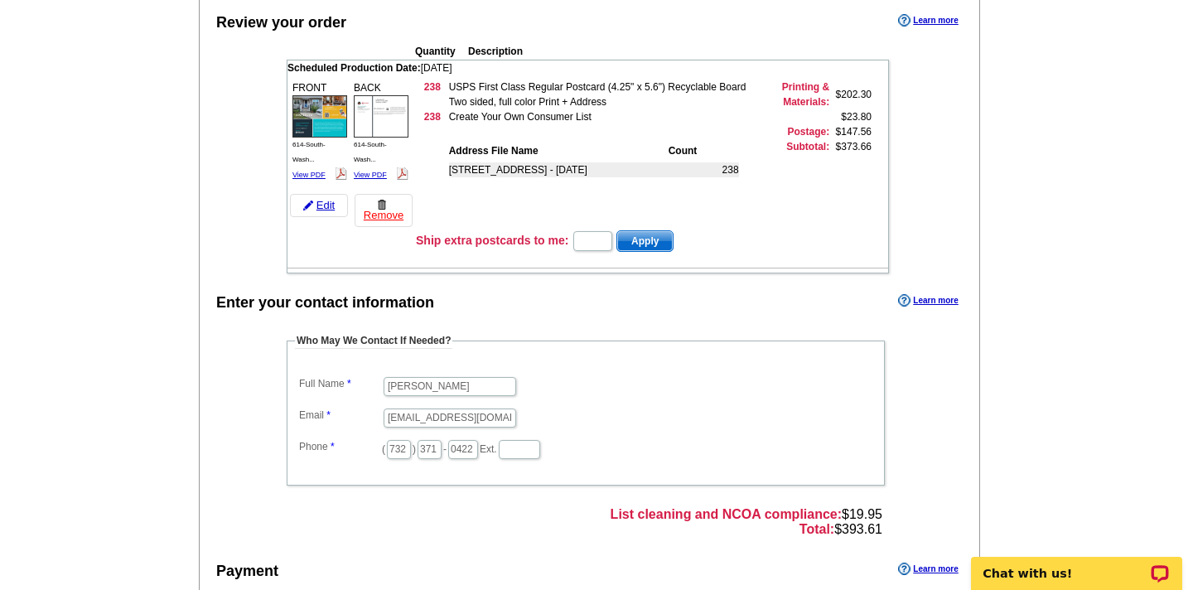
scroll to position [542, 0]
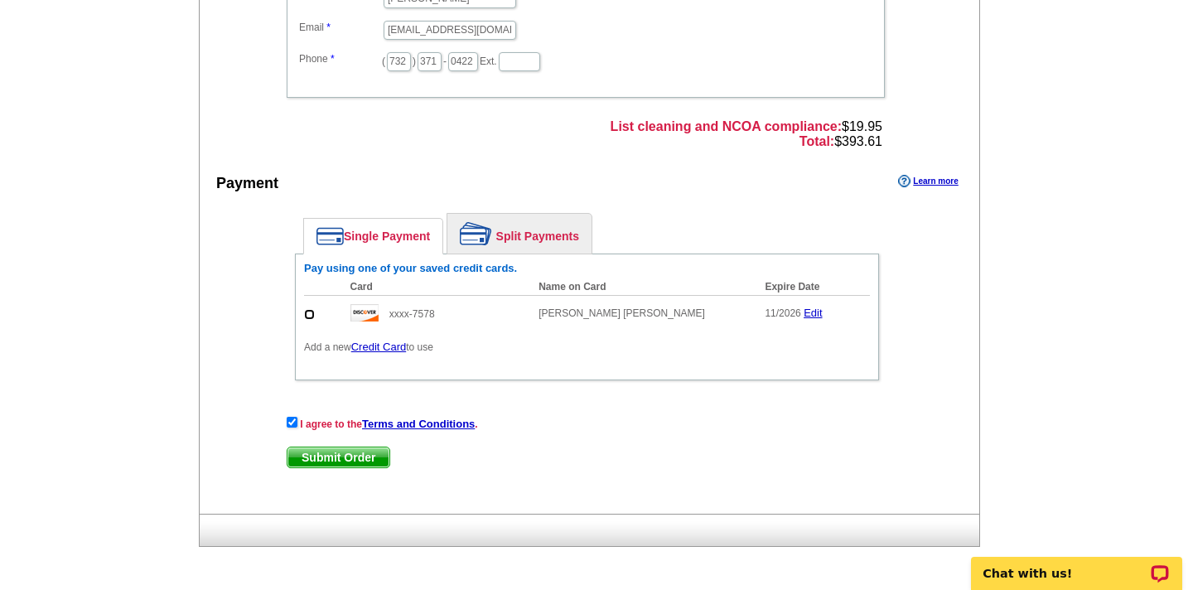
click at [311, 316] on input "radio" at bounding box center [309, 314] width 11 height 11
radio input "true"
click at [338, 456] on span "Submit Order" at bounding box center [338, 457] width 102 height 20
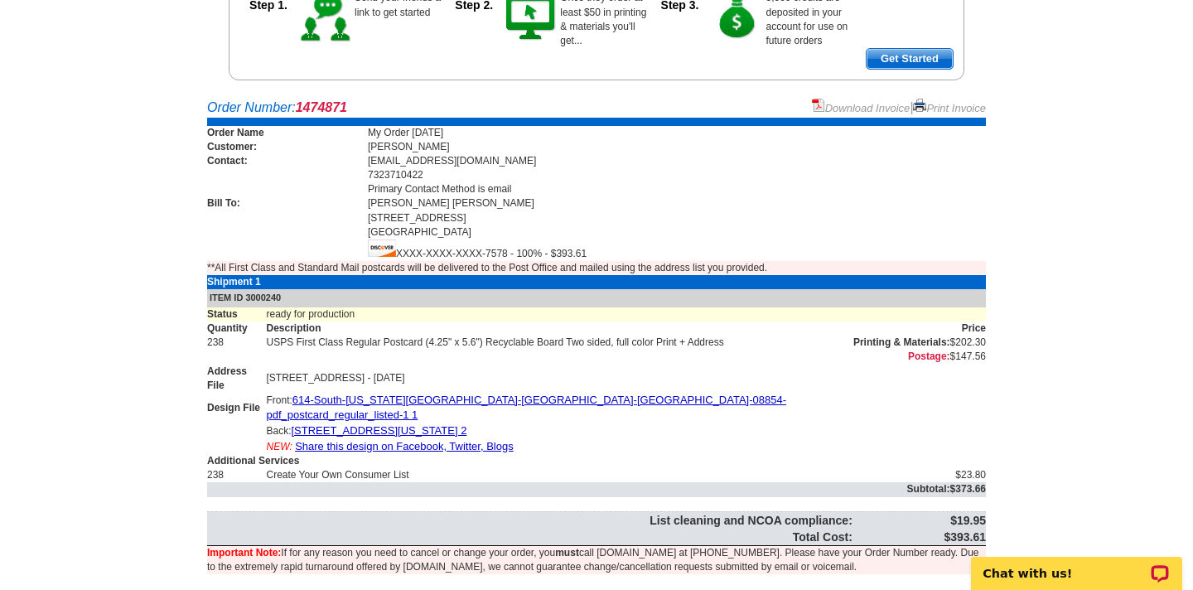
scroll to position [251, 0]
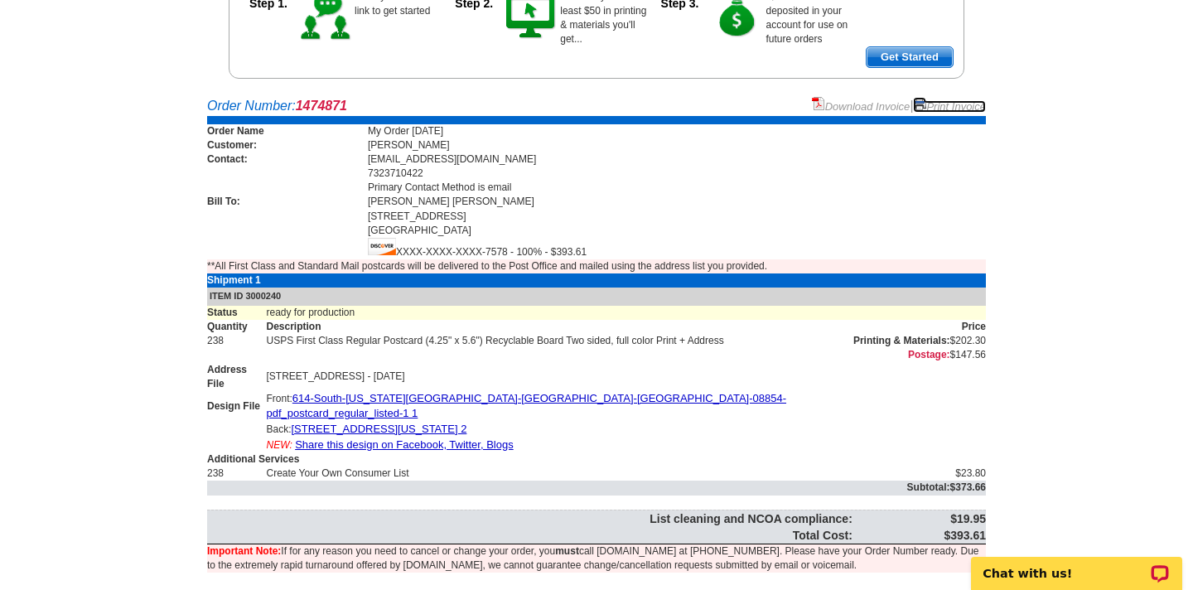
click at [953, 101] on link "Print Invoice" at bounding box center [949, 106] width 73 height 12
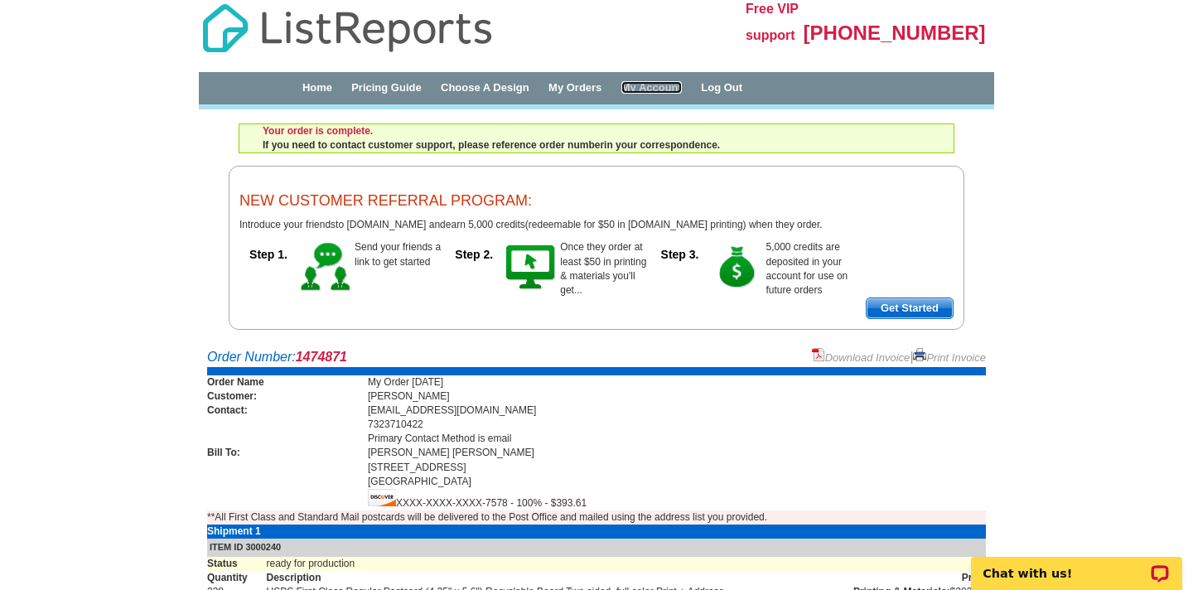
click at [682, 88] on link "My Account" at bounding box center [651, 87] width 60 height 12
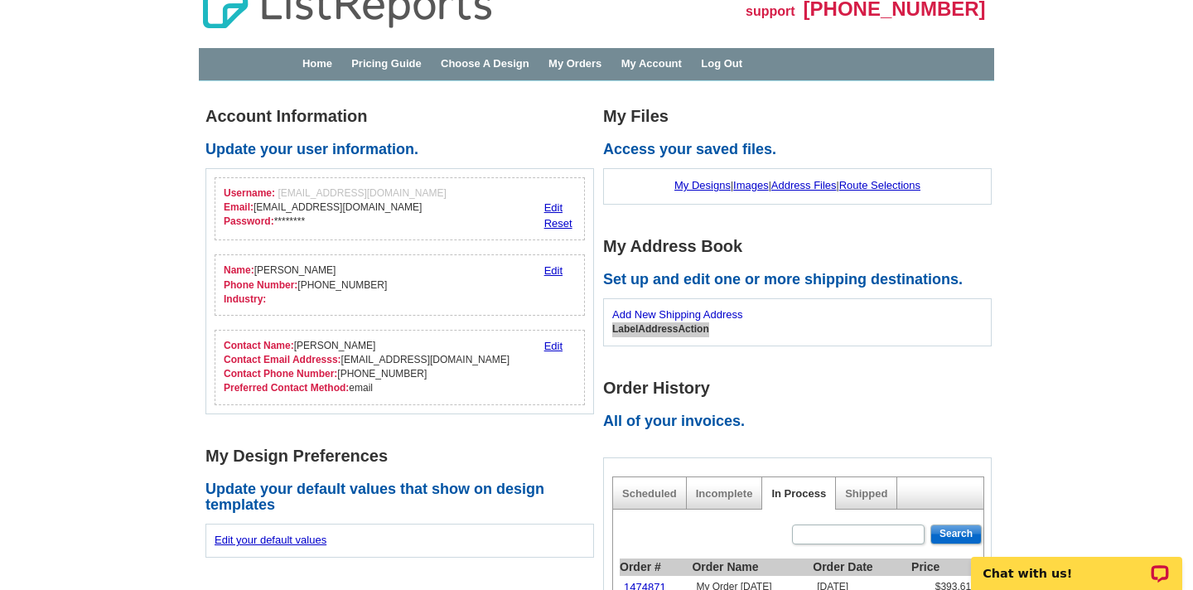
scroll to position [18, 0]
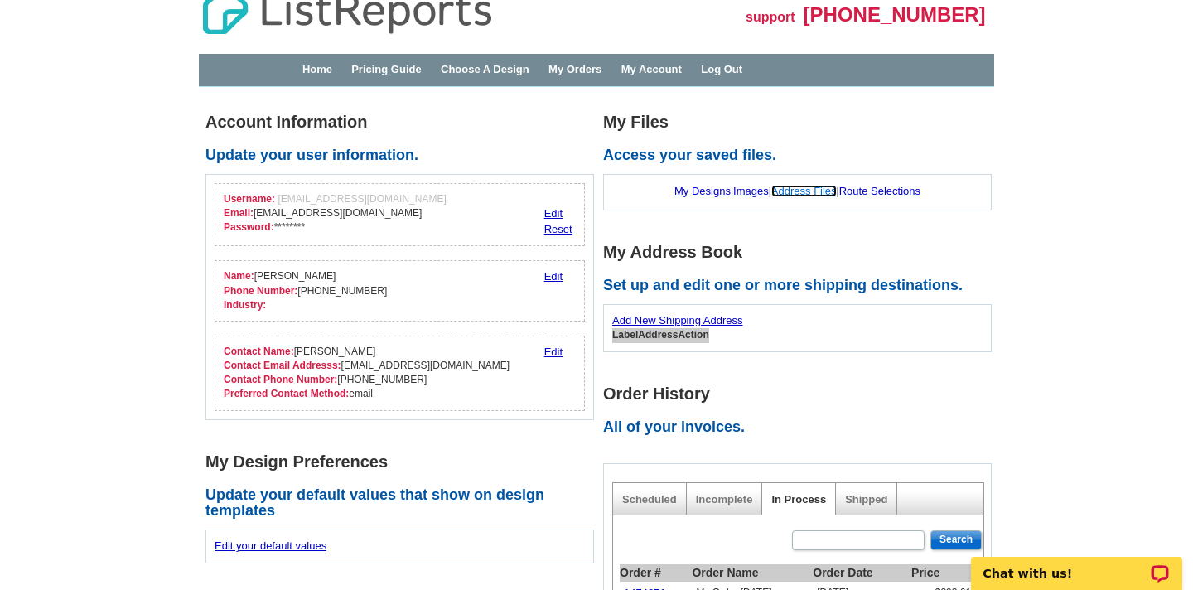
click at [794, 191] on link "Address Files" at bounding box center [803, 191] width 65 height 12
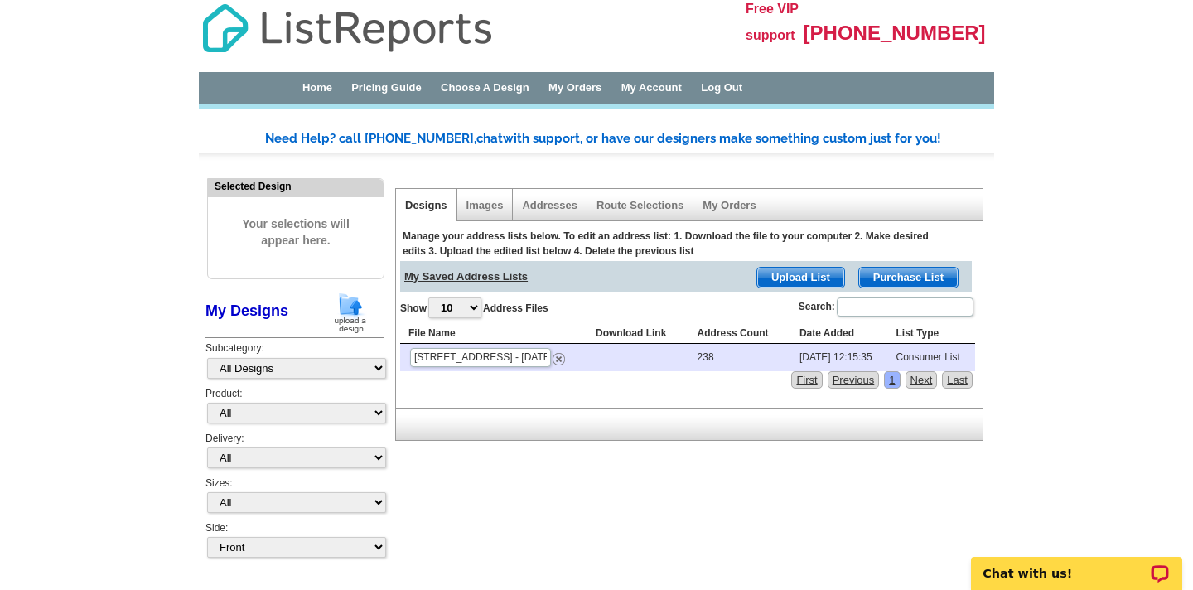
click at [802, 272] on span "Upload List" at bounding box center [800, 278] width 87 height 20
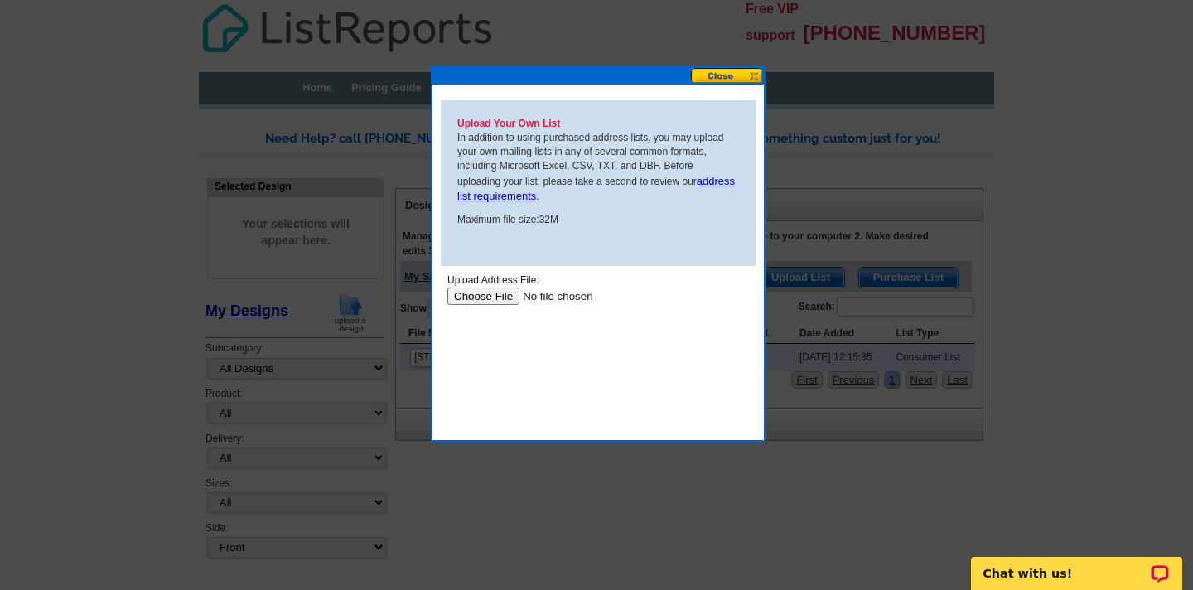
click at [720, 74] on button at bounding box center [727, 76] width 73 height 16
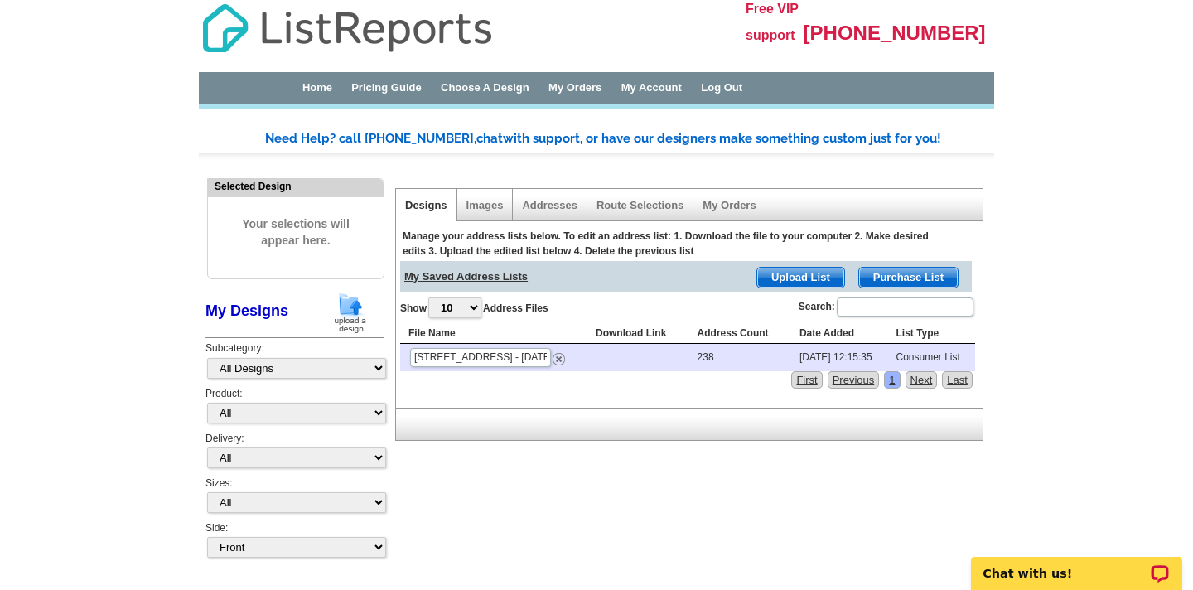
click at [619, 333] on th "Download Link" at bounding box center [638, 334] width 102 height 20
click at [556, 203] on link "Addresses" at bounding box center [549, 205] width 55 height 12
click at [810, 272] on span "Upload List" at bounding box center [800, 278] width 87 height 20
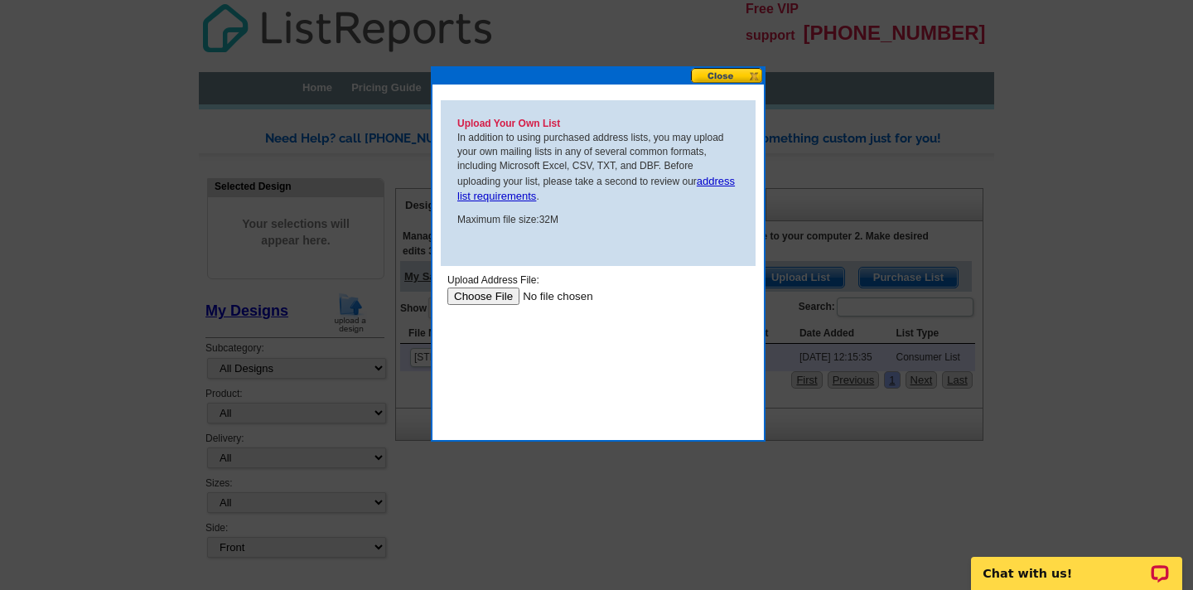
click at [718, 72] on button at bounding box center [727, 76] width 73 height 16
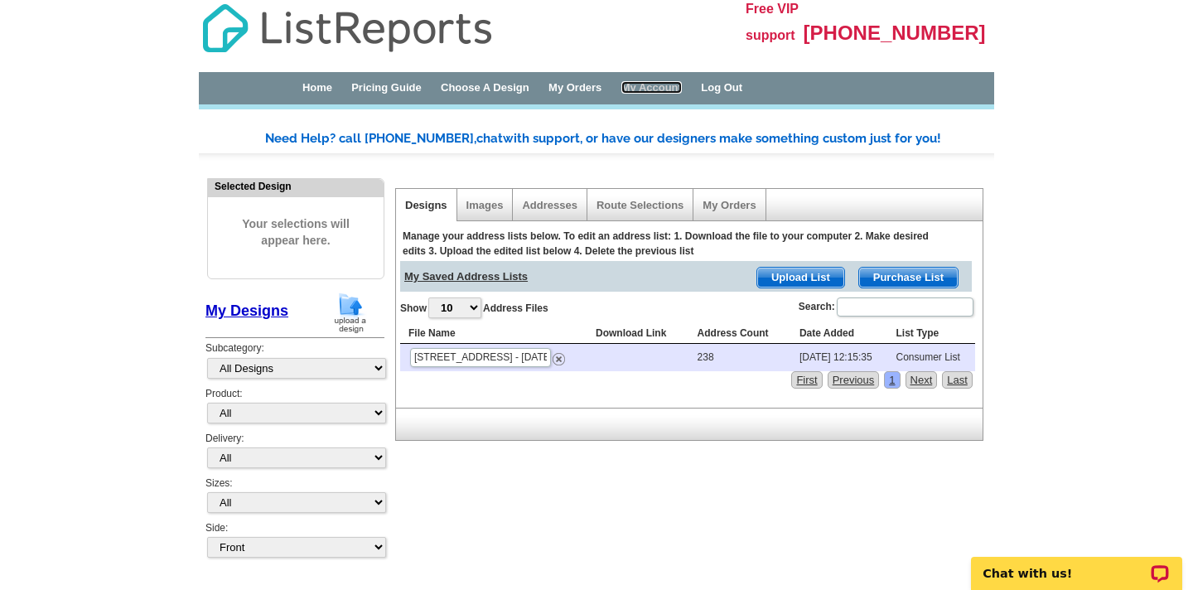
click at [682, 90] on link "My Account" at bounding box center [651, 87] width 60 height 12
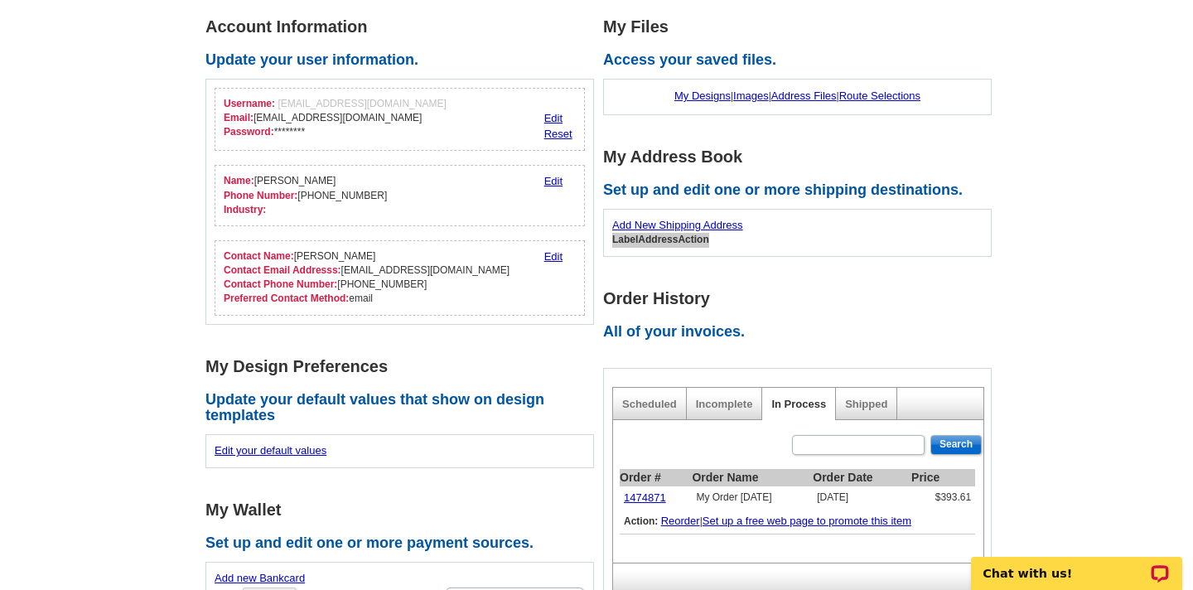
scroll to position [110, 0]
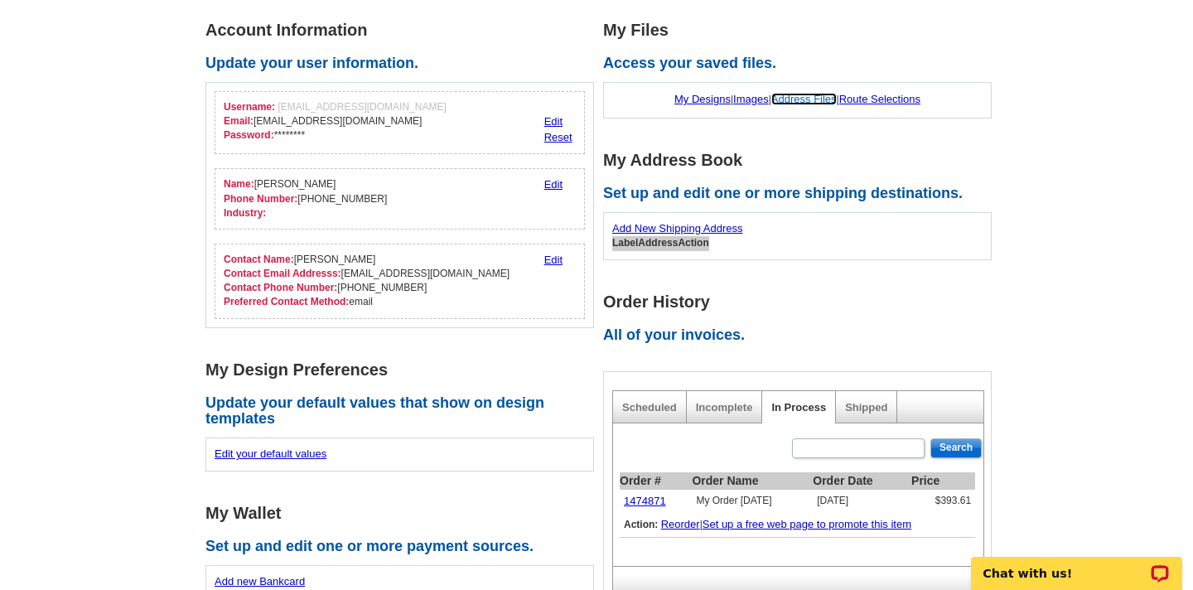
click at [803, 96] on link "Address Files" at bounding box center [803, 99] width 65 height 12
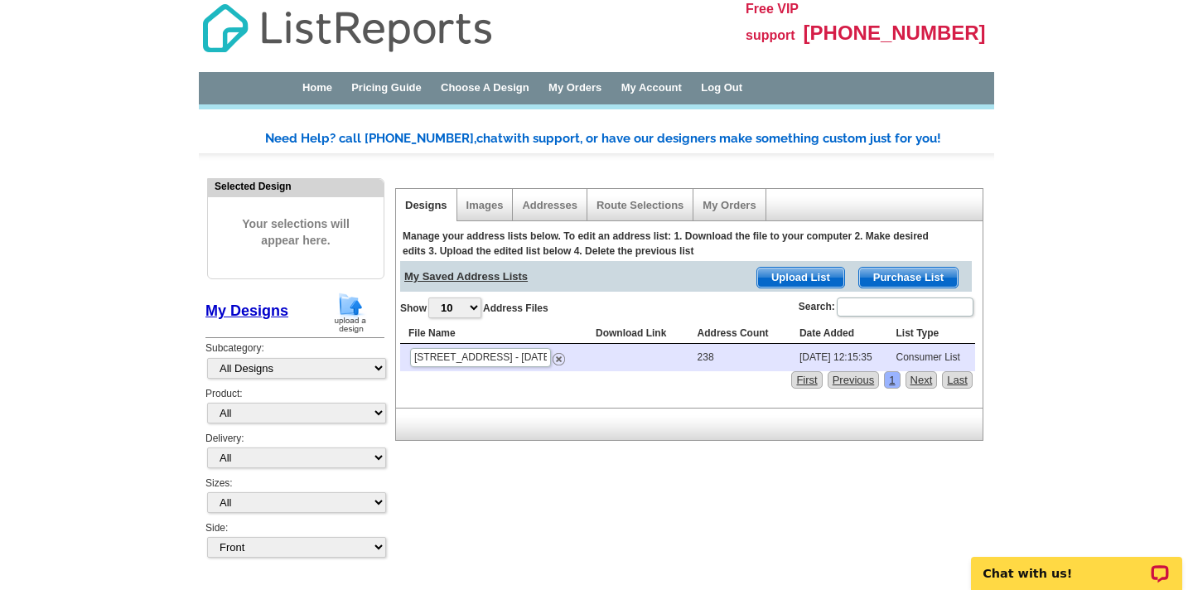
scroll to position [24, 0]
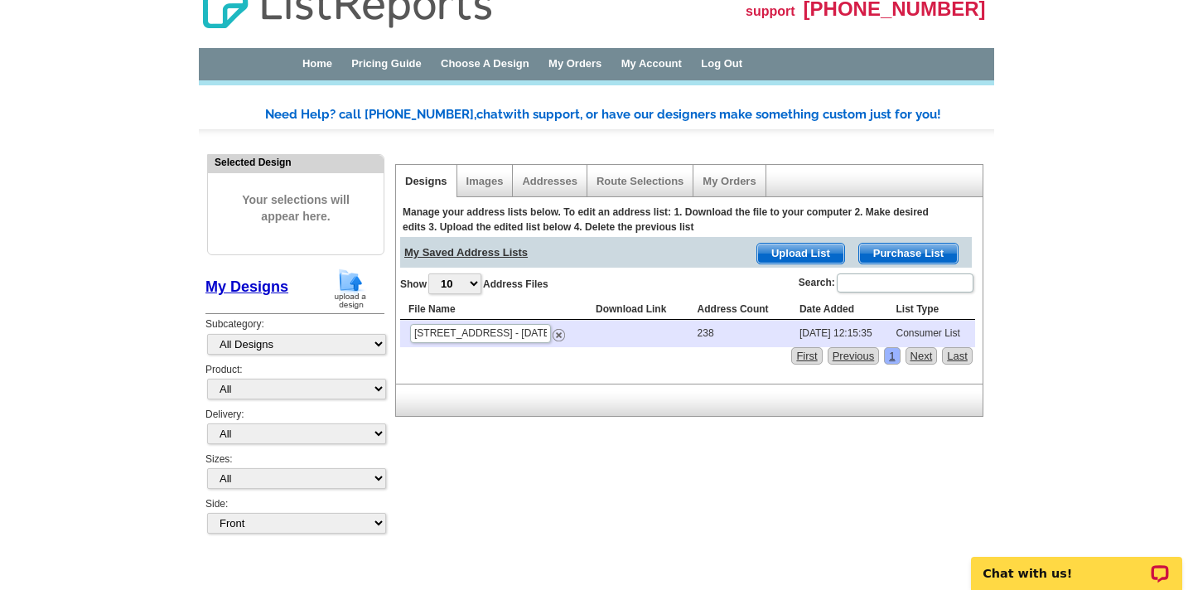
click at [896, 249] on span "Purchase List" at bounding box center [908, 253] width 99 height 20
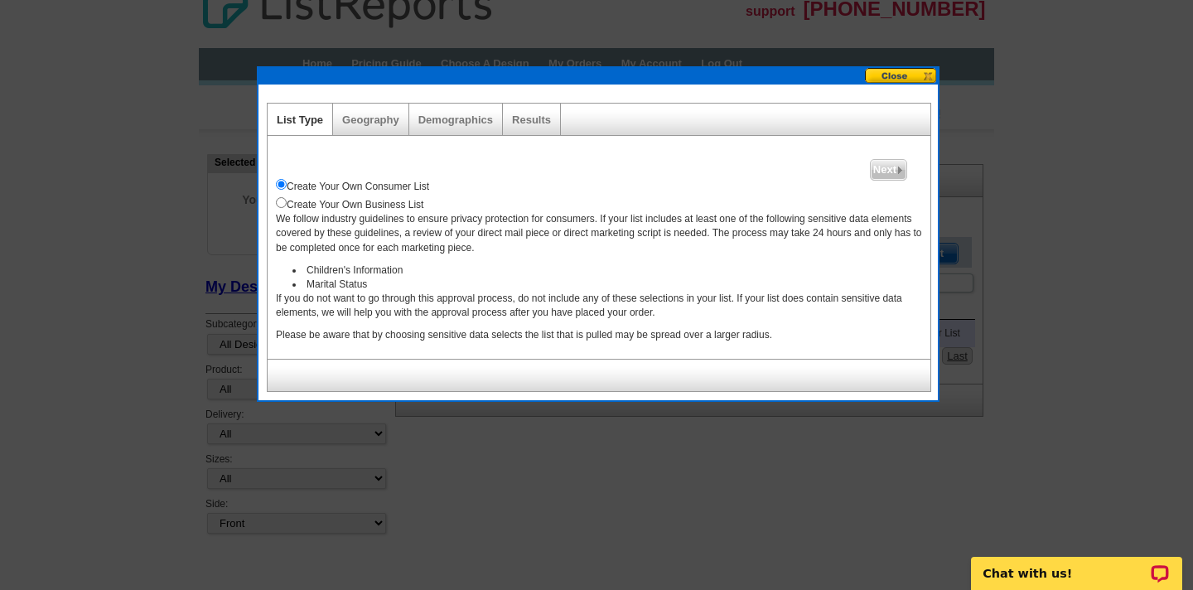
click at [893, 78] on button at bounding box center [901, 76] width 73 height 16
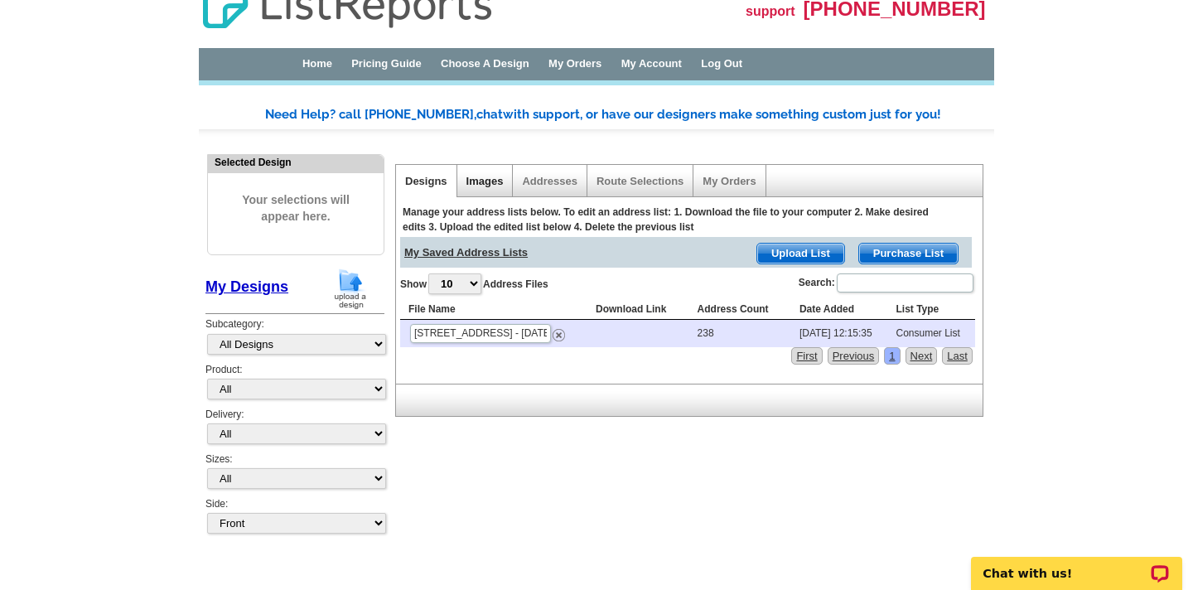
click at [486, 184] on link "Images" at bounding box center [484, 181] width 37 height 12
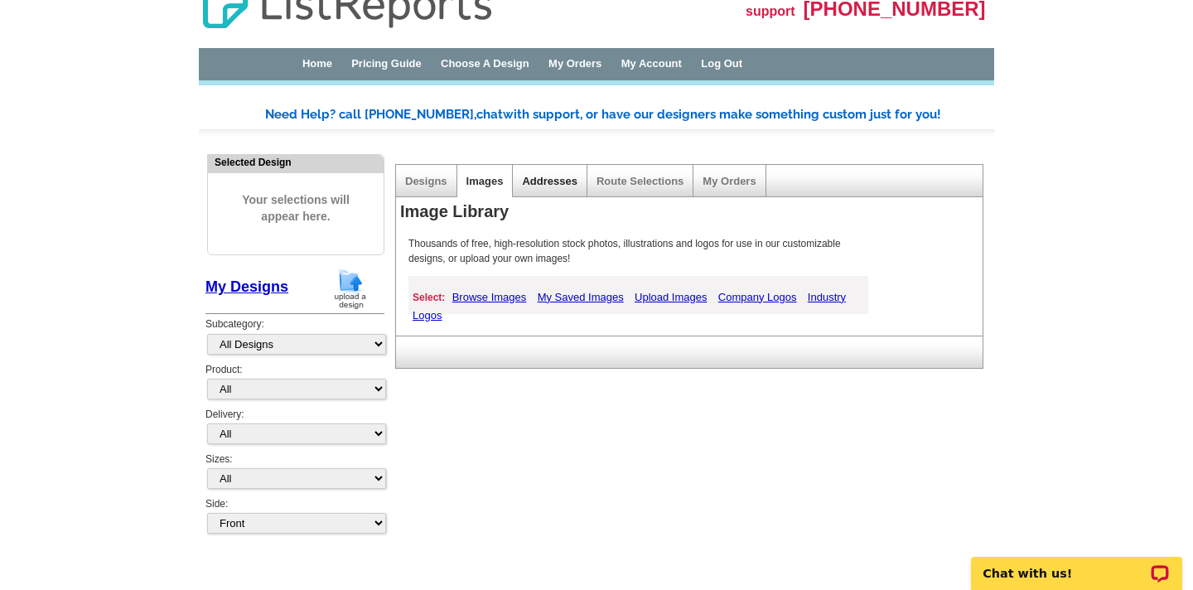
click at [547, 177] on link "Addresses" at bounding box center [549, 181] width 55 height 12
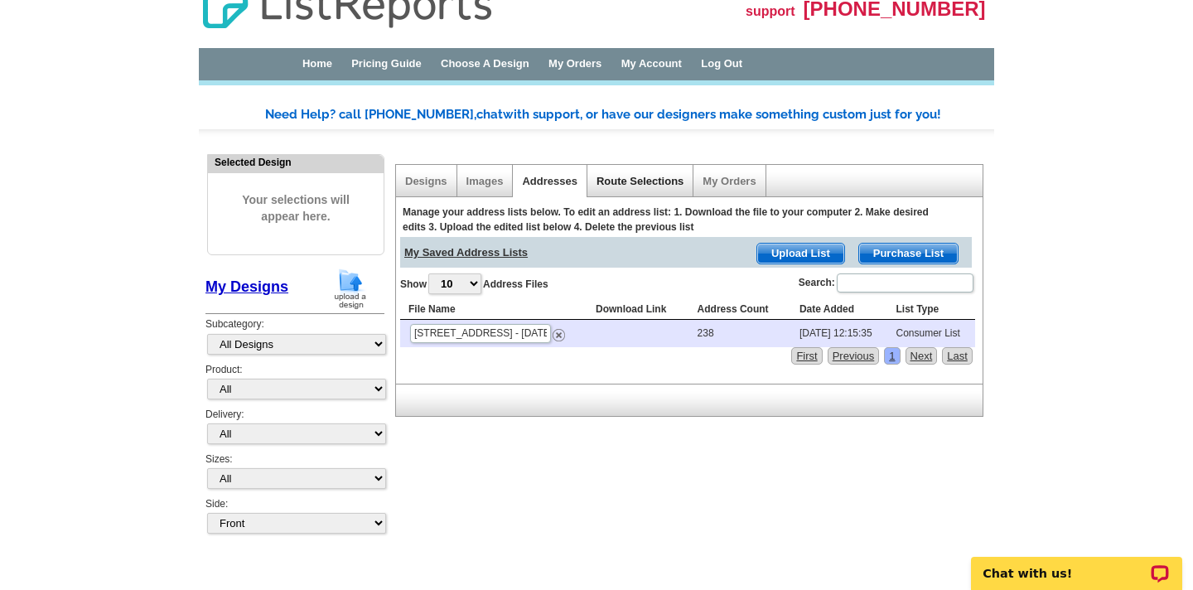
click at [658, 184] on link "Route Selections" at bounding box center [639, 181] width 87 height 12
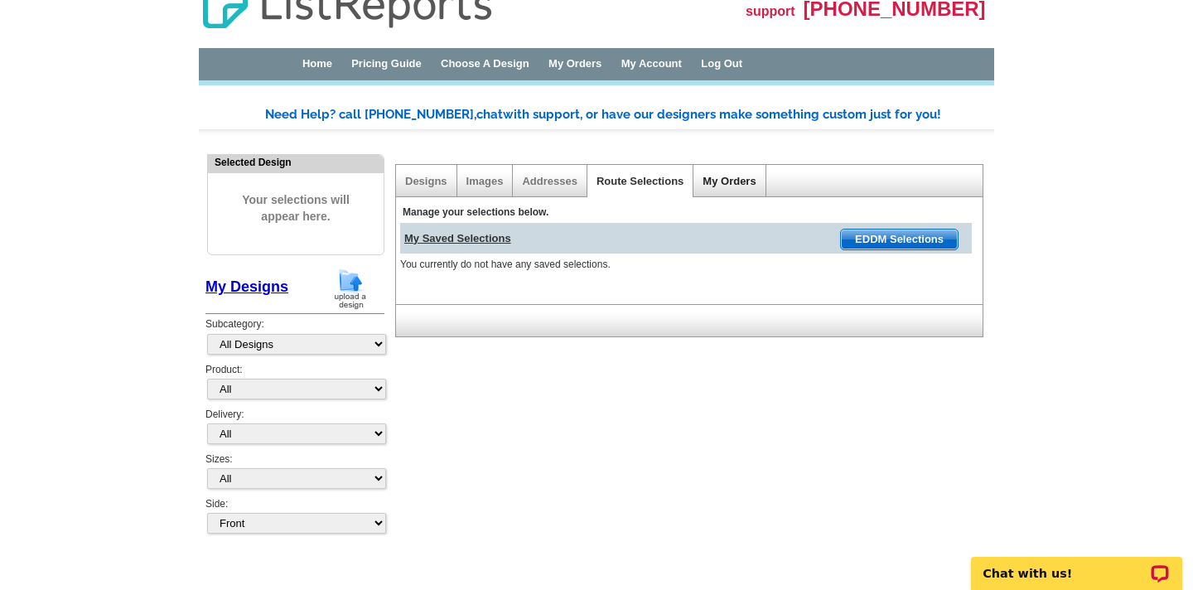
click at [726, 181] on link "My Orders" at bounding box center [728, 181] width 53 height 12
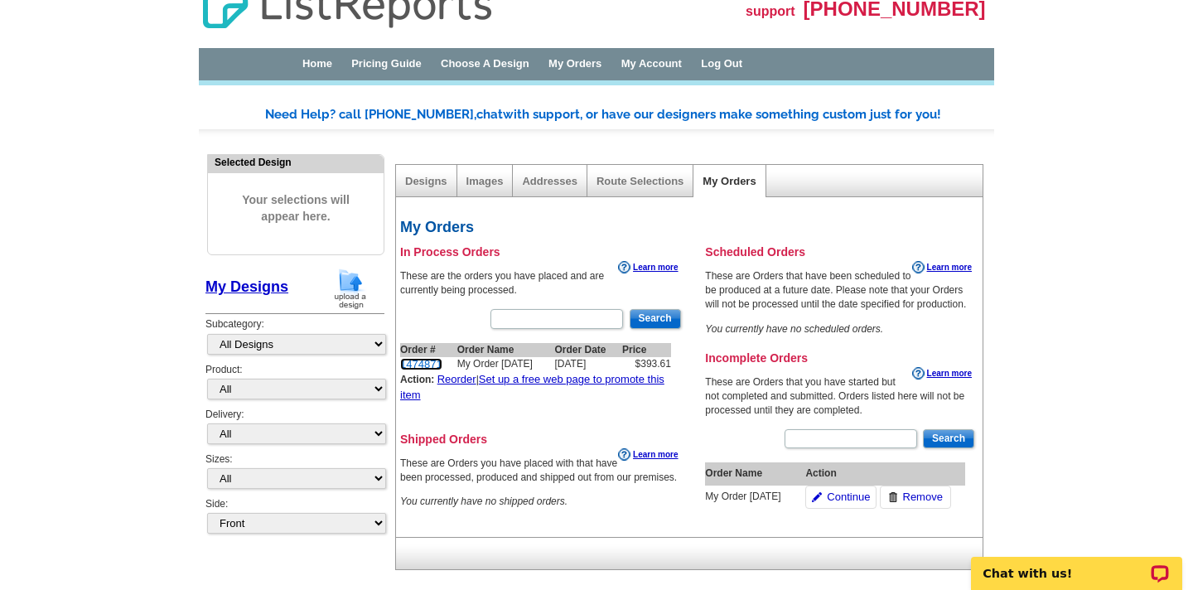
click at [424, 361] on link "1474871" at bounding box center [421, 364] width 42 height 12
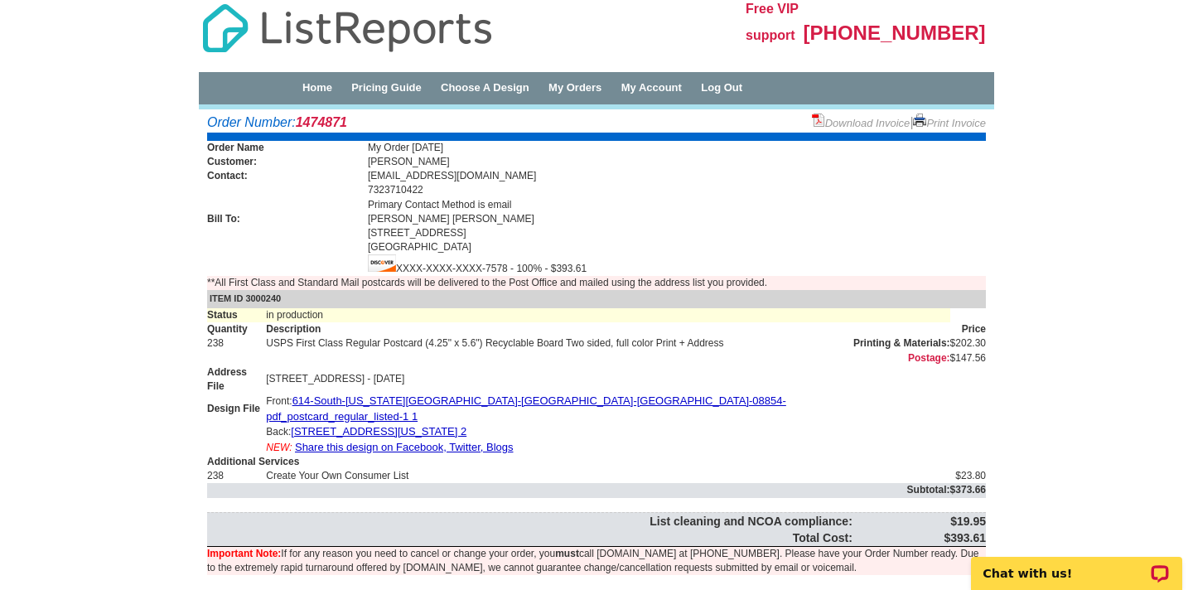
scroll to position [7, 0]
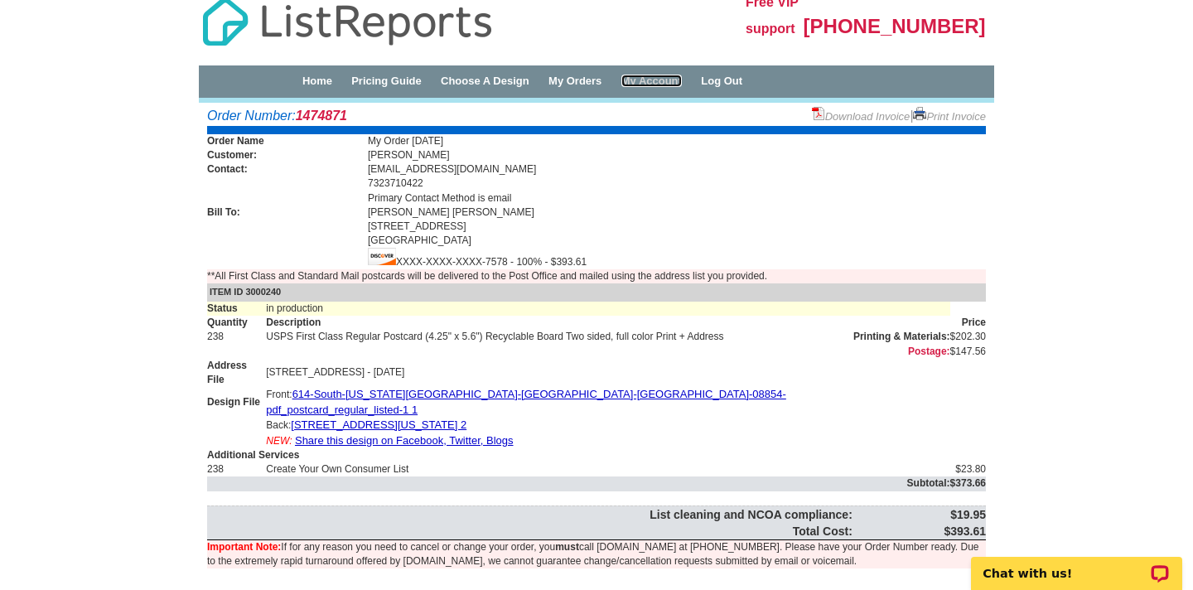
click at [682, 81] on link "My Account" at bounding box center [651, 81] width 60 height 12
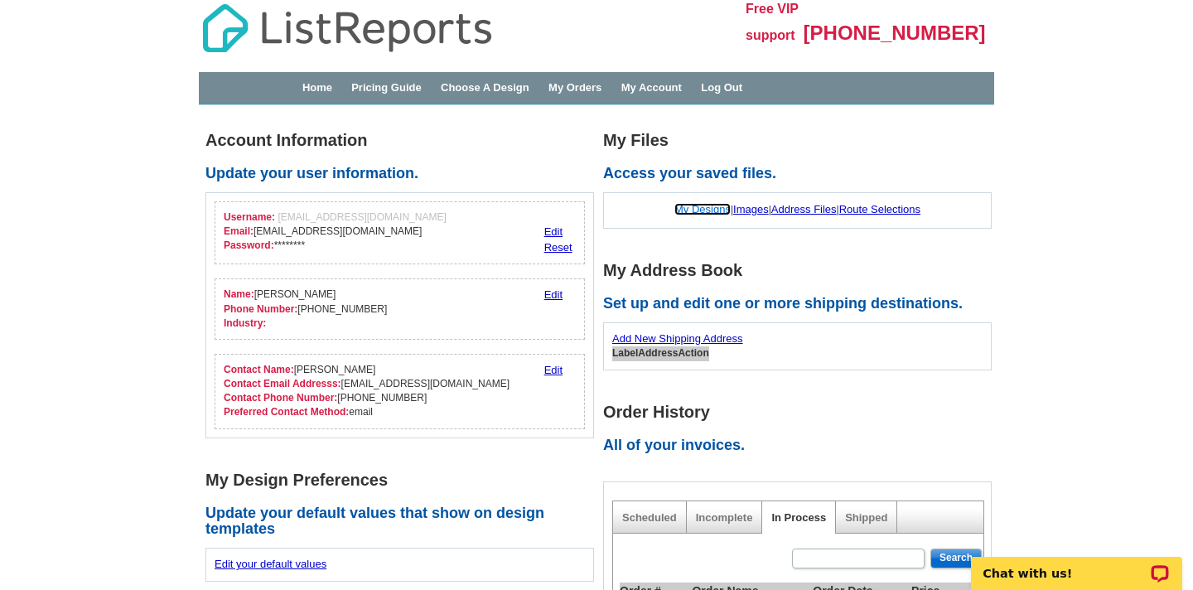
click at [688, 211] on link "My Designs" at bounding box center [702, 209] width 56 height 12
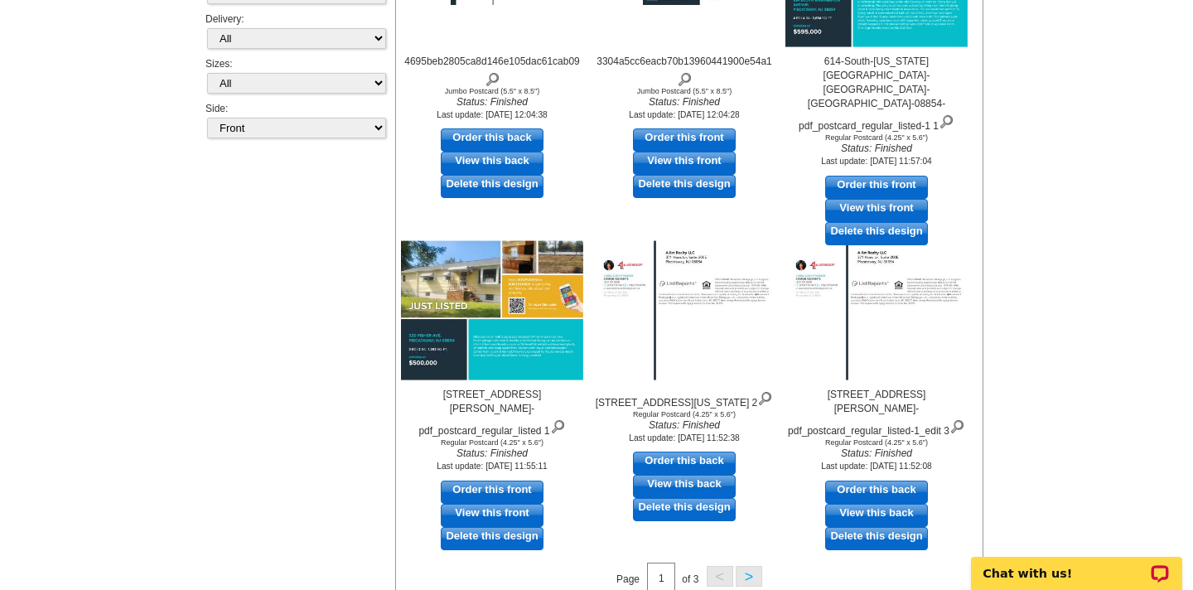
scroll to position [421, 0]
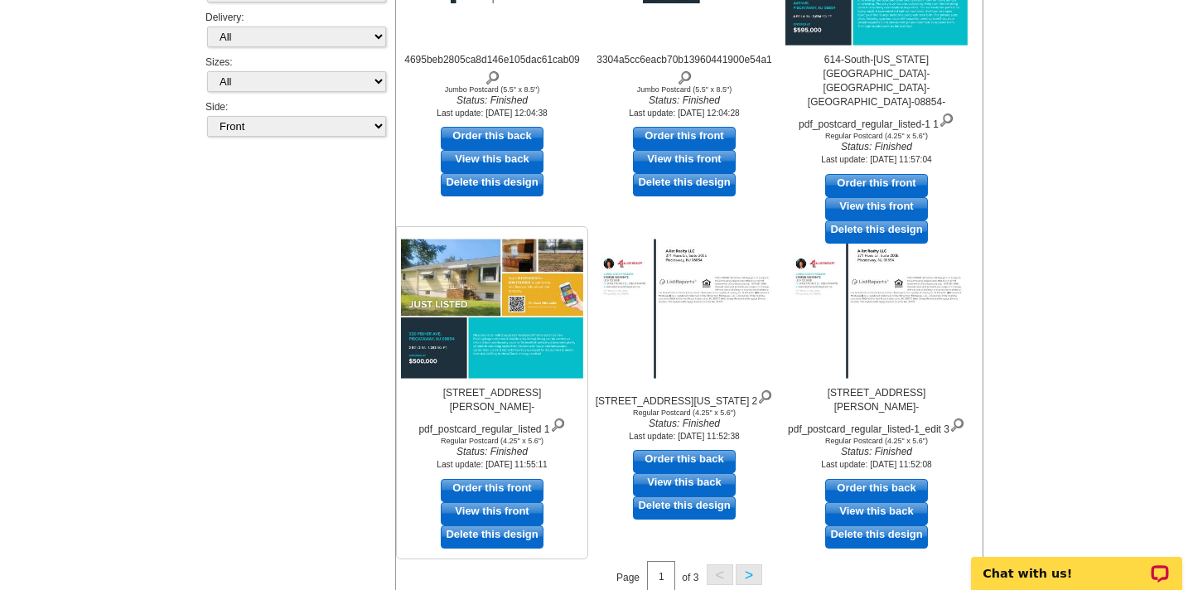
click at [509, 479] on link "Order this front" at bounding box center [492, 490] width 103 height 23
select select "1"
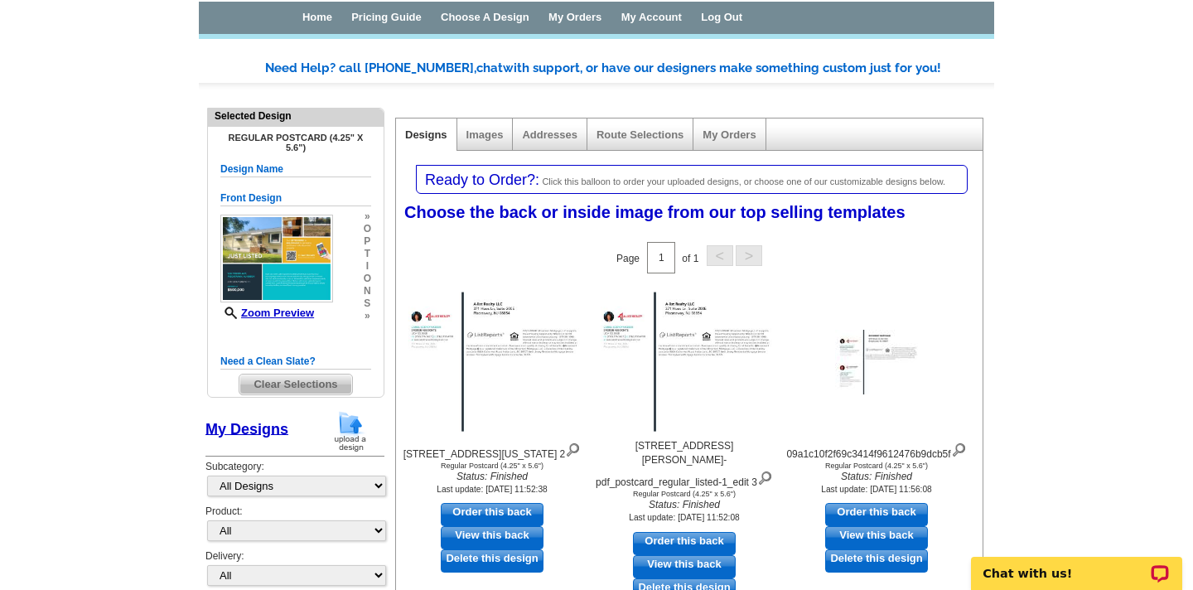
scroll to position [73, 0]
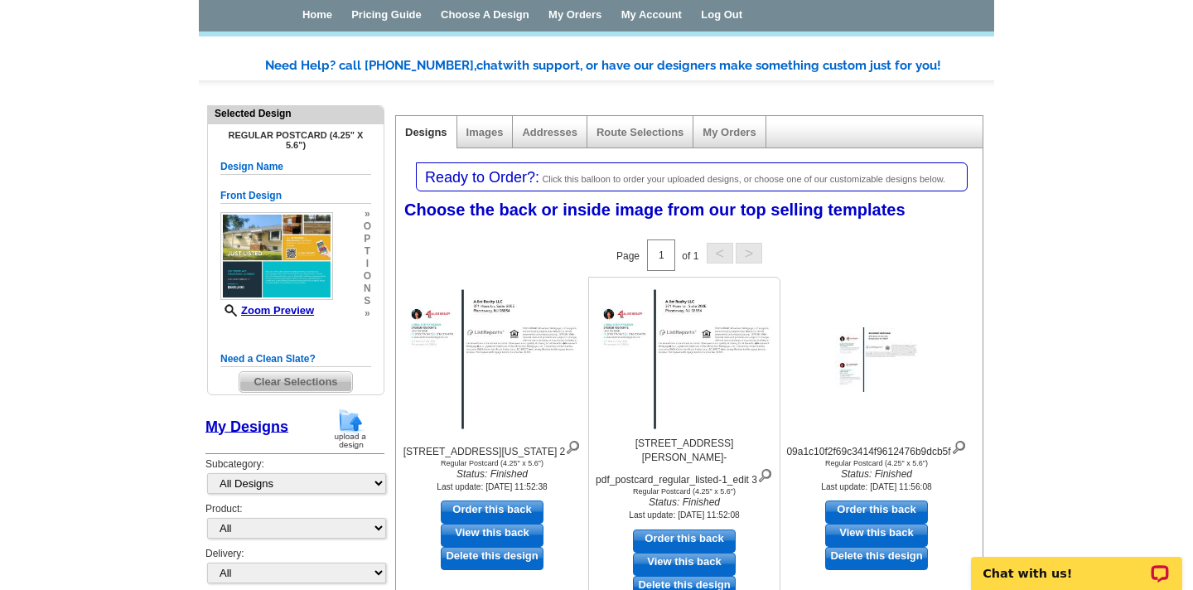
click at [672, 529] on link "Order this back" at bounding box center [684, 540] width 103 height 23
select select "front"
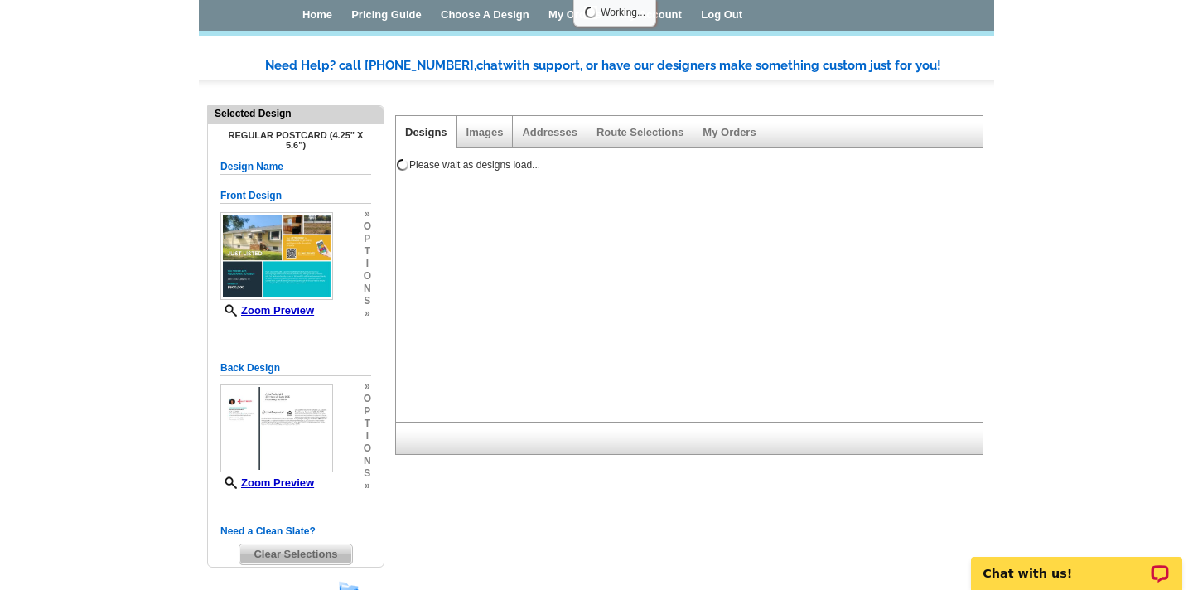
scroll to position [0, 0]
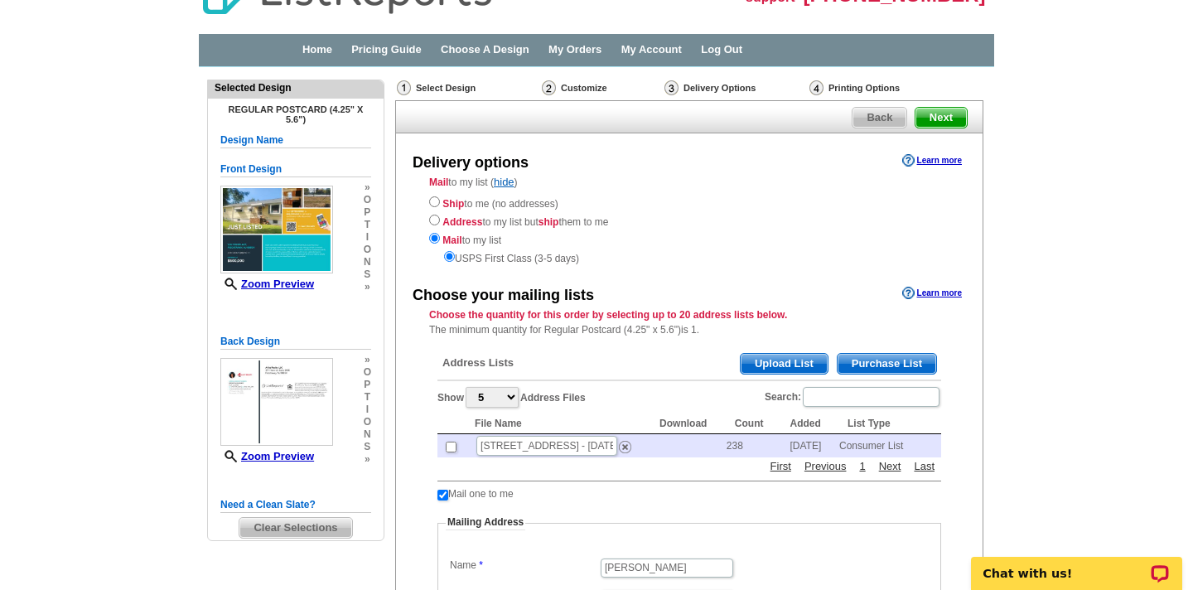
scroll to position [36, 0]
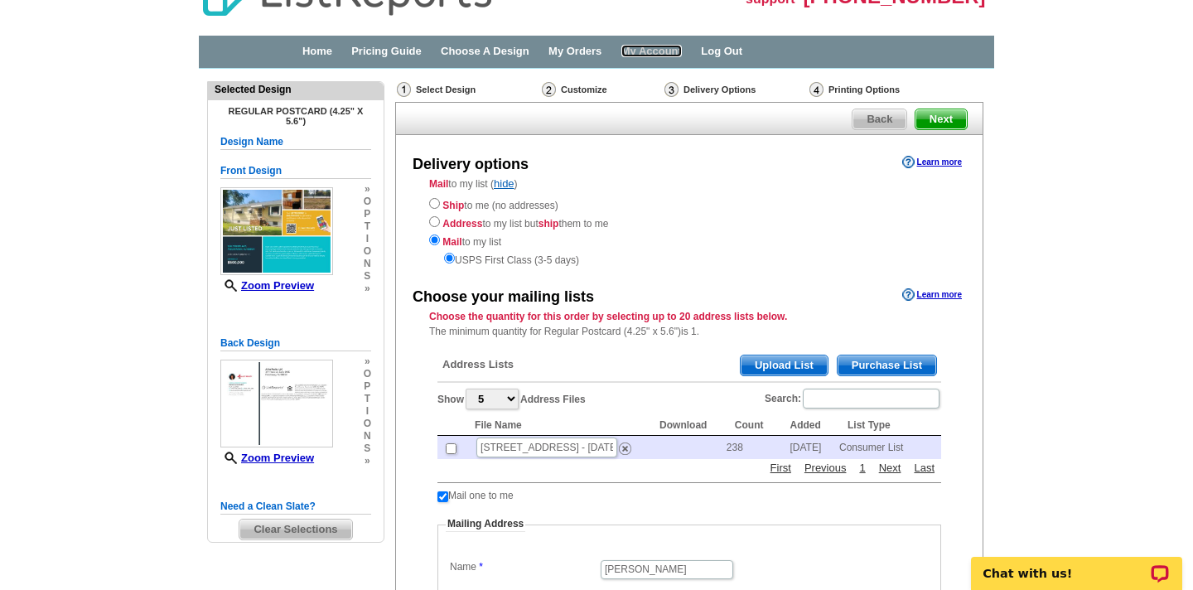
click at [682, 57] on link "My Account" at bounding box center [651, 51] width 60 height 12
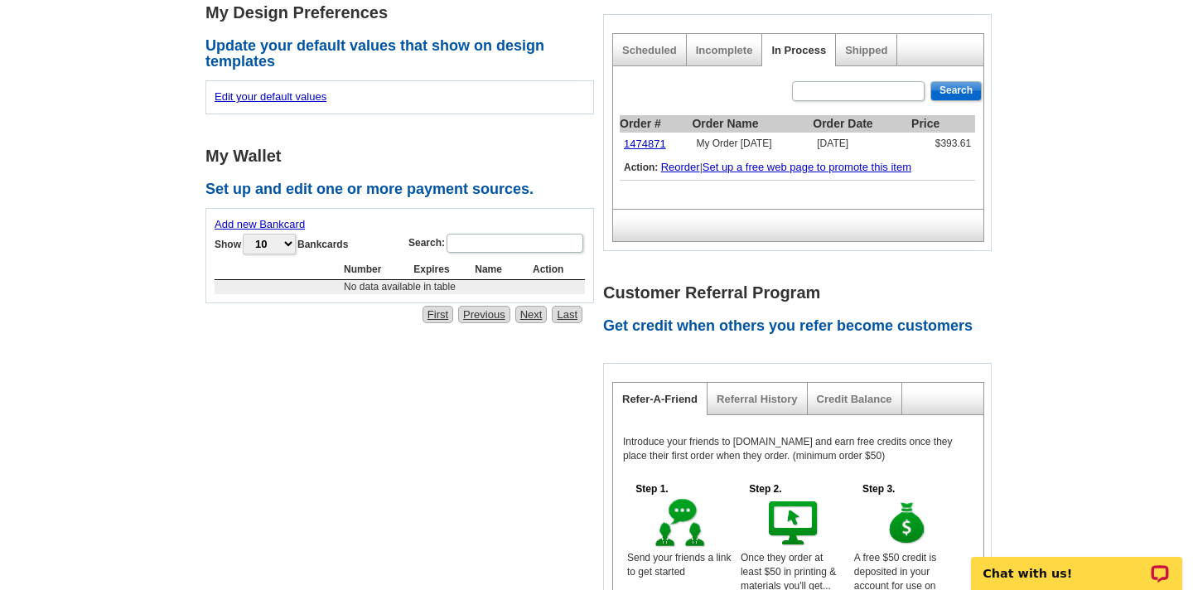
scroll to position [468, 0]
click at [653, 139] on link "1474871" at bounding box center [645, 143] width 42 height 12
